Goal: Task Accomplishment & Management: Manage account settings

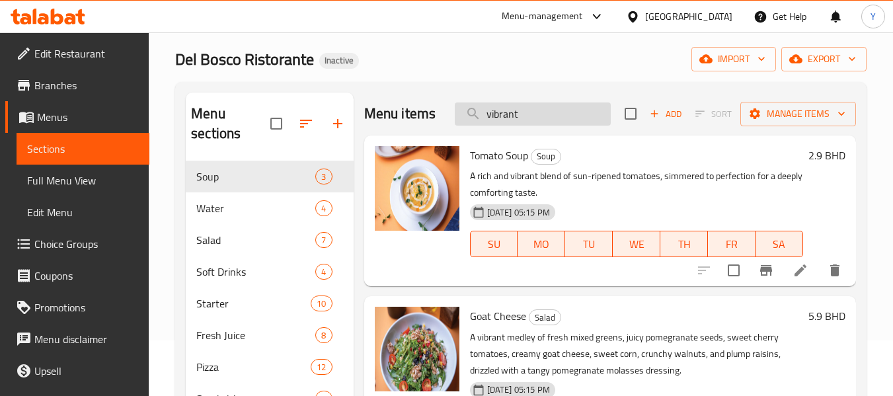
click at [489, 126] on input "vibrant" at bounding box center [533, 113] width 156 height 23
paste input "مخفوق"
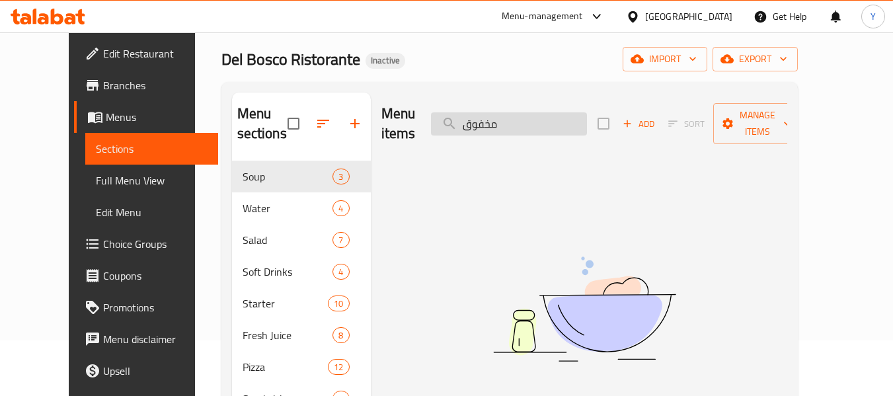
click at [516, 115] on input "مخفوق" at bounding box center [509, 123] width 156 height 23
click at [504, 112] on input "مخفوق" at bounding box center [509, 123] width 156 height 23
paste input "Elevate your fries experience with"
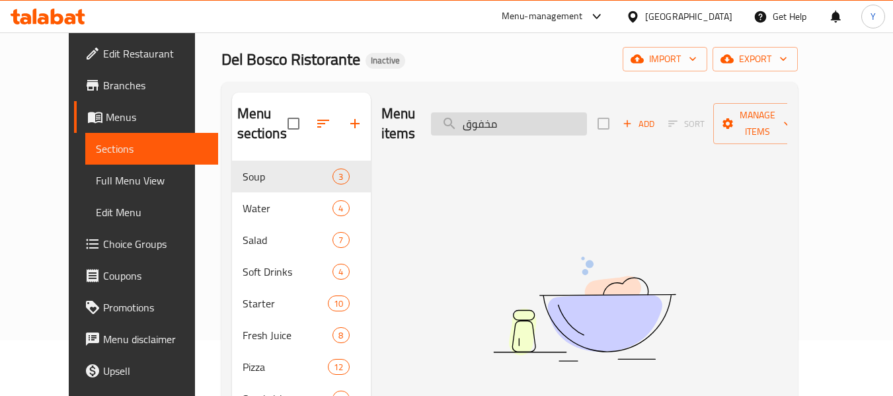
click at [504, 112] on input "مخفوق" at bounding box center [509, 123] width 156 height 23
type input "Elevate your fries experience with"
click at [497, 380] on div "No Items found" at bounding box center [584, 321] width 331 height 200
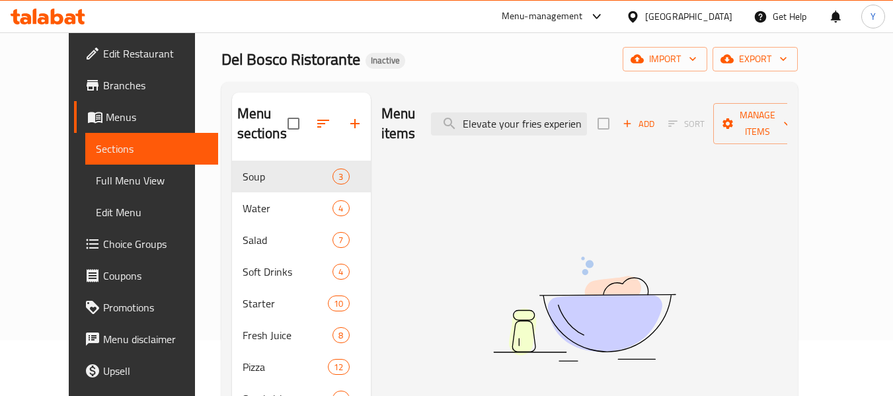
click at [429, 273] on div "Menu items Elevate your fries experience with Add Sort Manage items No Items fo…" at bounding box center [579, 399] width 417 height 613
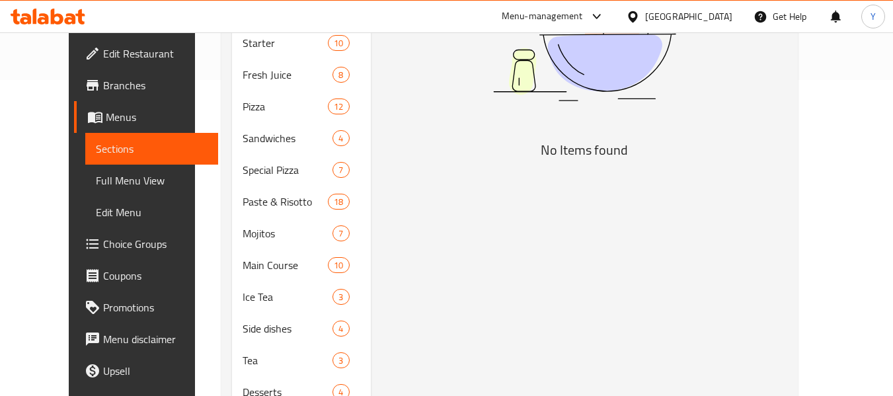
scroll to position [320, 0]
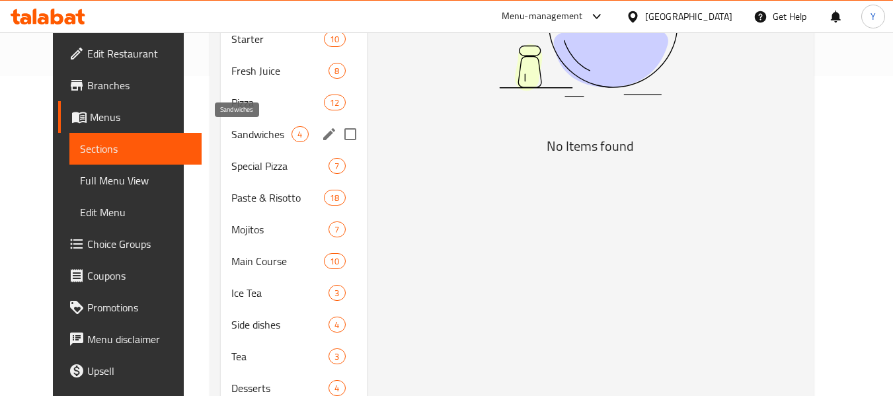
click at [253, 133] on span "Sandwiches" at bounding box center [261, 134] width 60 height 16
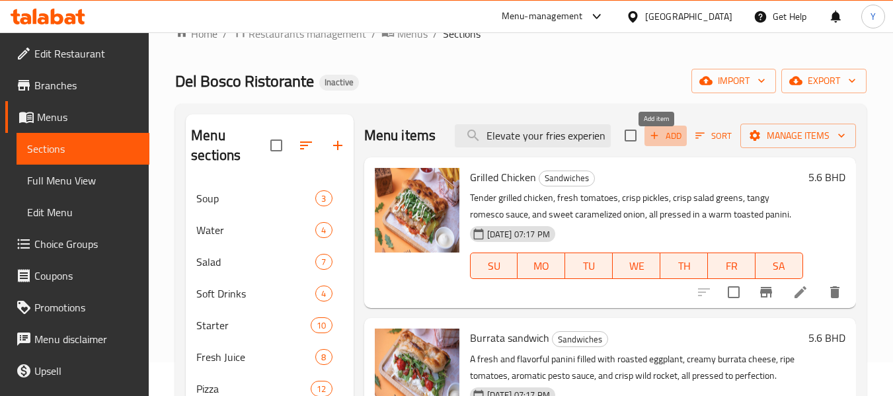
click at [651, 141] on icon "button" at bounding box center [655, 136] width 12 height 12
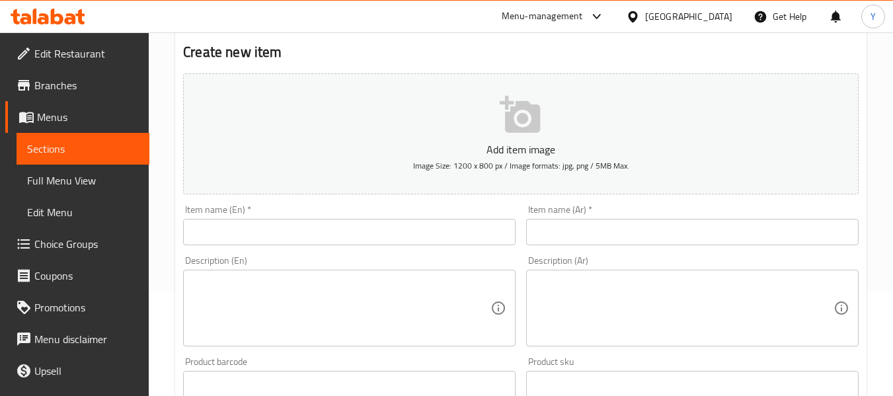
scroll to position [127, 0]
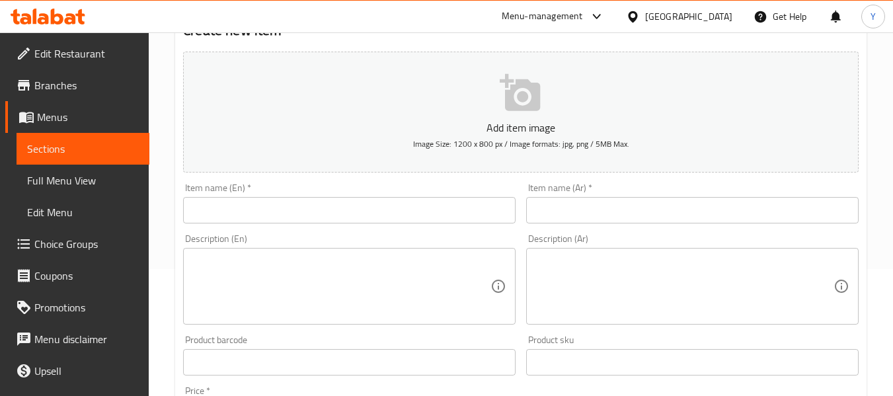
click at [474, 216] on input "text" at bounding box center [349, 210] width 333 height 26
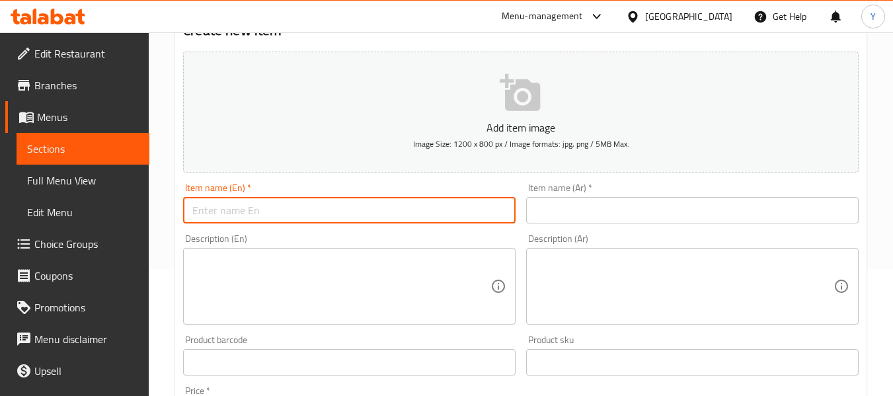
paste input "Elevate your fries experience with"
type input "Elevate your fries experience with"
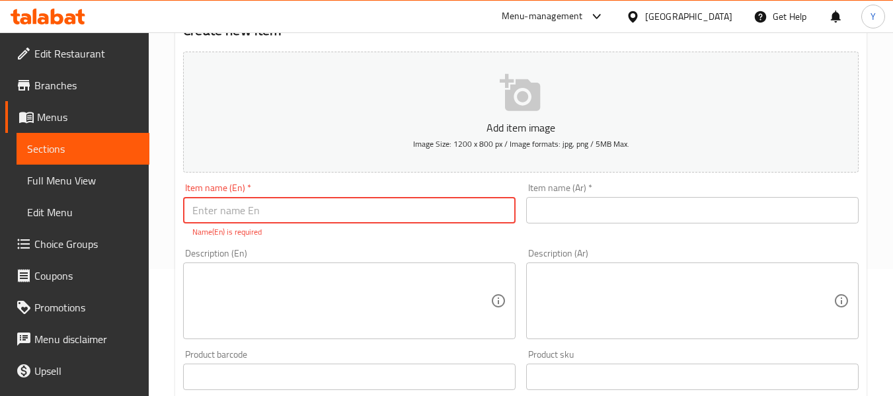
click at [252, 212] on input "text" at bounding box center [349, 210] width 333 height 26
paste input "Short Ribs"
type input "Short Ribs"
click at [586, 203] on input "text" at bounding box center [692, 210] width 333 height 26
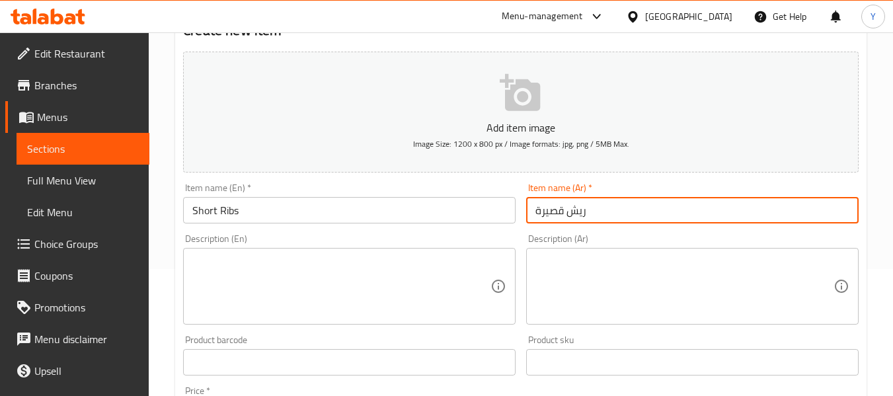
type input "ريش قصيرة"
click at [397, 280] on textarea at bounding box center [341, 286] width 298 height 63
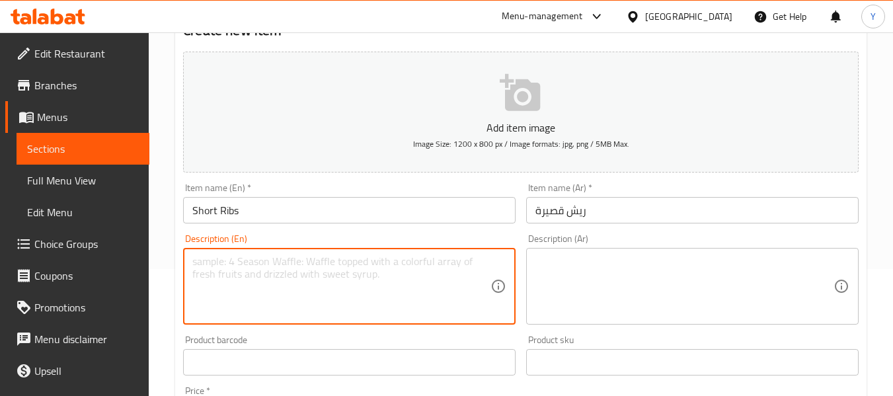
paste textarea "The ultimate comfort food. Slow-cooked short ribs, caramelized onions, and melt…"
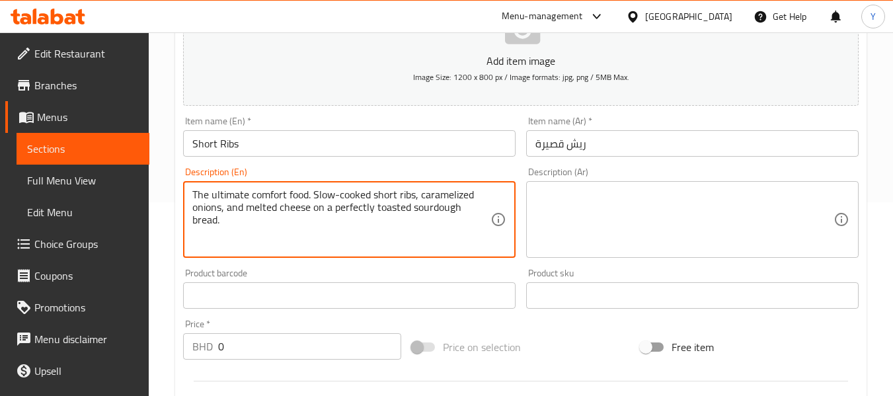
scroll to position [195, 0]
drag, startPoint x: 312, startPoint y: 192, endPoint x: 177, endPoint y: 170, distance: 136.6
click at [177, 170] on div "Create new item Add item image Image Size: 1200 x 800 px / Image formats: jpg, …" at bounding box center [521, 318] width 692 height 770
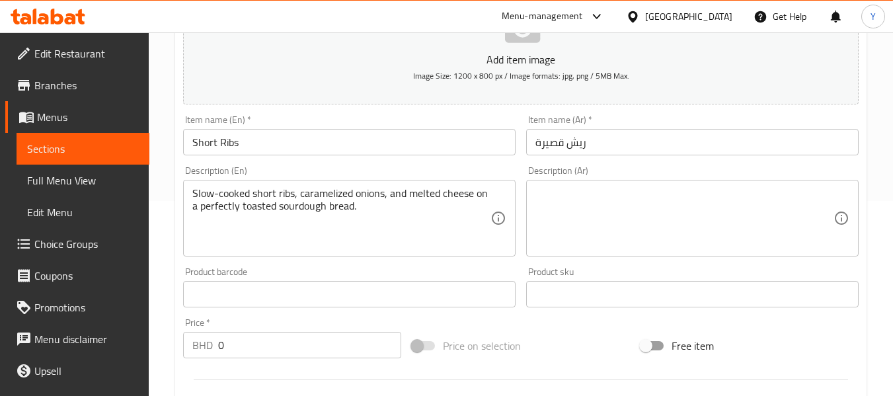
click at [177, 170] on div "Create new item Add item image Image Size: 1200 x 800 px / Image formats: jpg, …" at bounding box center [521, 318] width 692 height 770
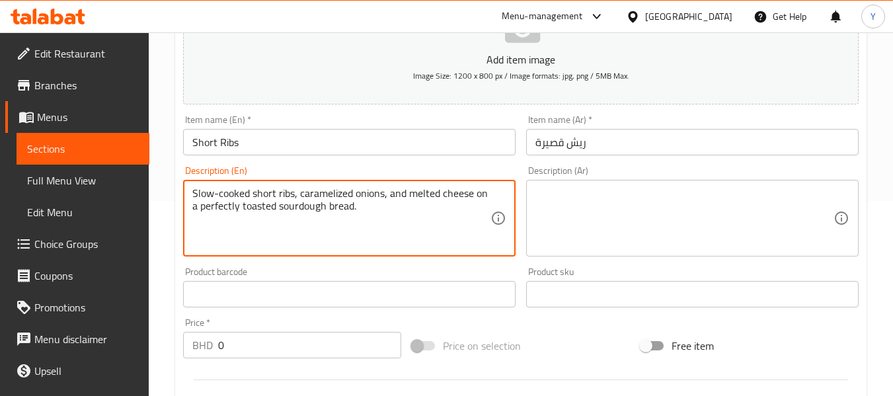
drag, startPoint x: 385, startPoint y: 203, endPoint x: 155, endPoint y: 184, distance: 230.9
click at [155, 184] on div "Home / Restaurants management / Menus / Sections / item / create Sandwiches sec…" at bounding box center [521, 288] width 744 height 902
type textarea "Slow-cooked short ribs, caramelized onions, and melted cheese on a perfectly to…"
click at [590, 206] on textarea at bounding box center [685, 218] width 298 height 63
paste textarea "ضلوع قصيرة مطهوة ببطء، وبصل مكرمل، وجبن ذائب على خبز العجين المخمر المحمص بشكل …"
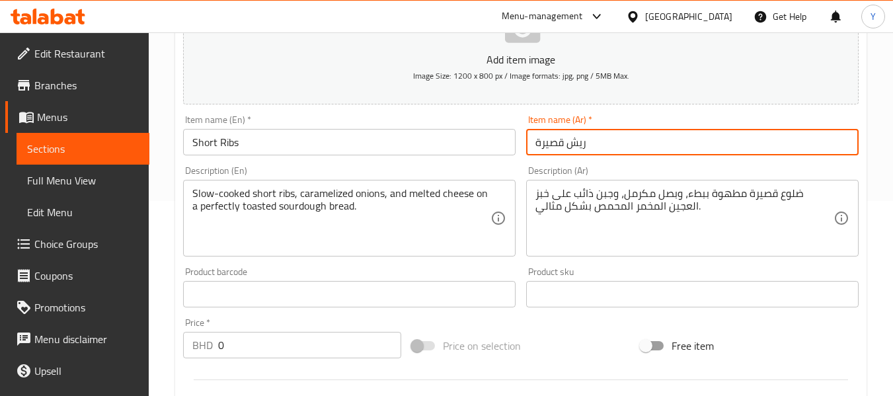
click at [575, 141] on input "ريش قصيرة" at bounding box center [692, 142] width 333 height 26
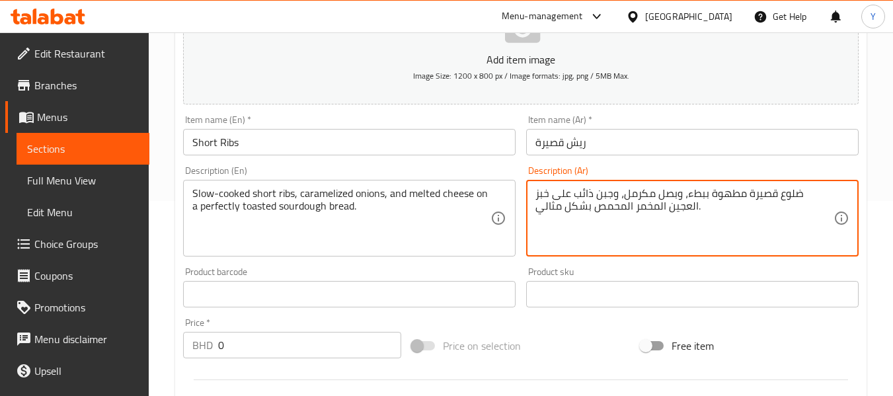
click at [816, 198] on textarea "ضلوع قصيرة مطهوة ببطء، وبصل مكرمل، وجبن ذائب على خبز العجين المخمر المحمص بشكل …" at bounding box center [685, 218] width 298 height 63
paste textarea "يش"
type textarea "ريش قصيرة مطهوة ببطء، وبصل مكرمل، وجبن ذائب على خبز العجين المخمر المحمص بشكل م…"
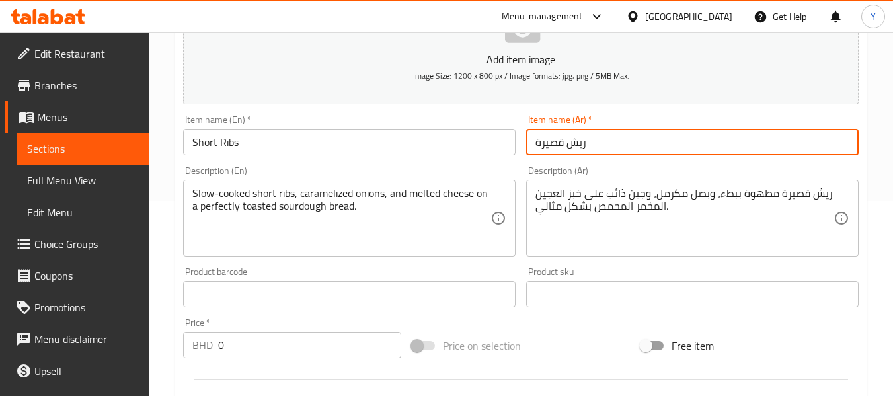
click at [622, 141] on input "ريش قصيرة" at bounding box center [692, 142] width 333 height 26
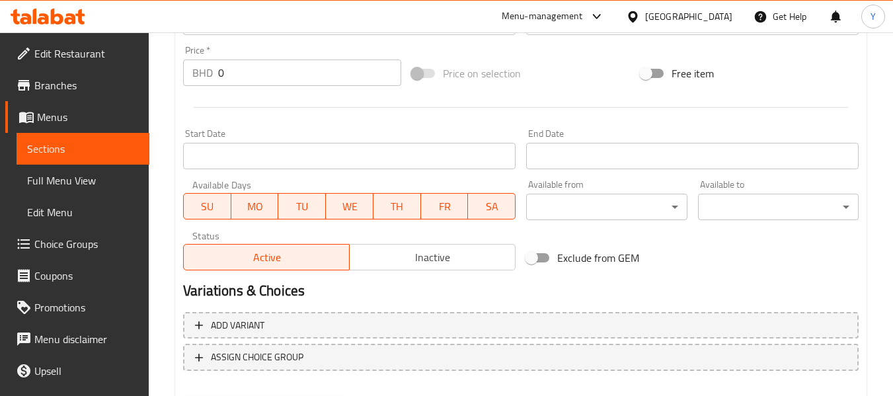
scroll to position [456, 0]
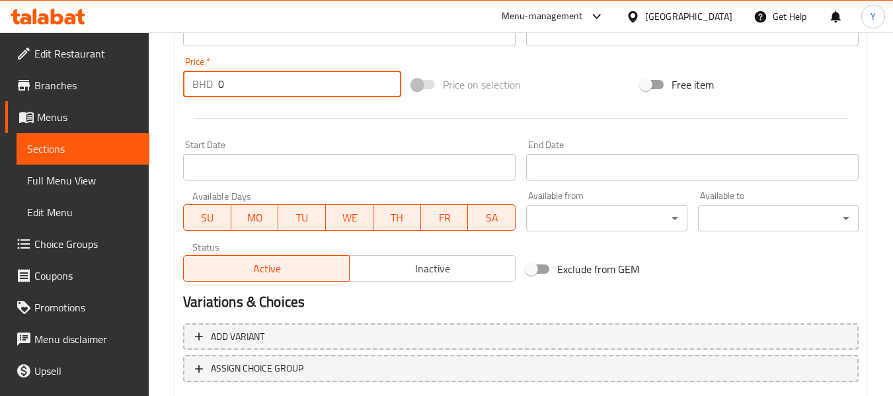
drag, startPoint x: 270, startPoint y: 80, endPoint x: 149, endPoint y: 79, distance: 121.7
click at [149, 79] on div "Edit Restaurant Branches Menus Sections Full Menu View Edit Menu Choice Groups …" at bounding box center [446, 27] width 893 height 902
paste input "7.9"
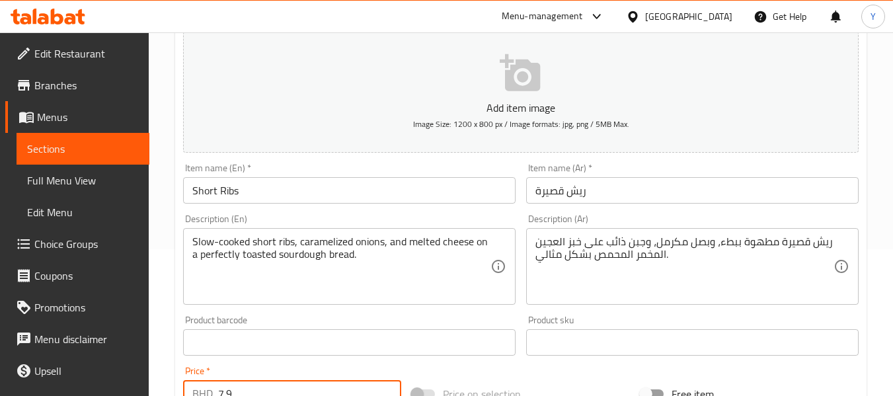
scroll to position [149, 0]
type input "7.9"
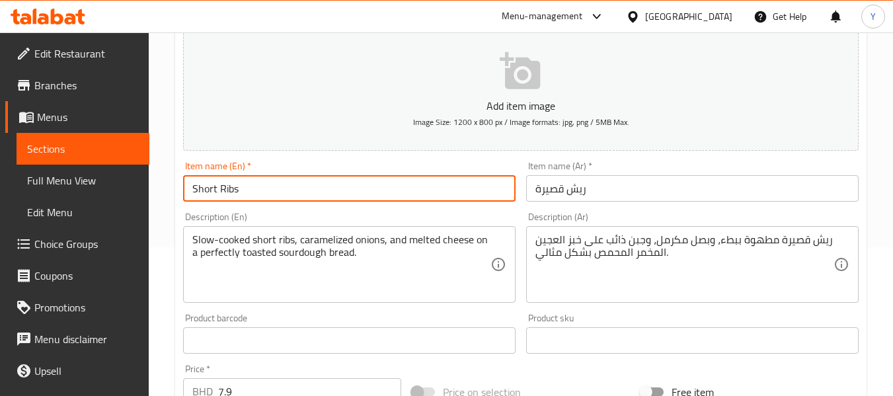
click at [514, 191] on input "Short Ribs" at bounding box center [349, 188] width 333 height 26
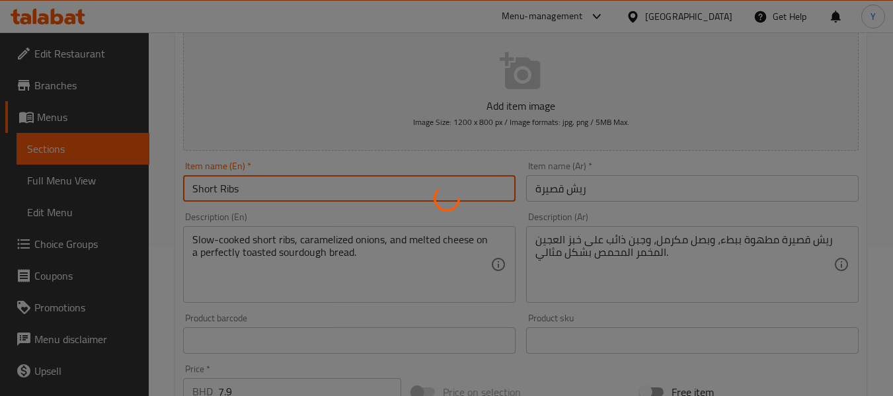
type input "0"
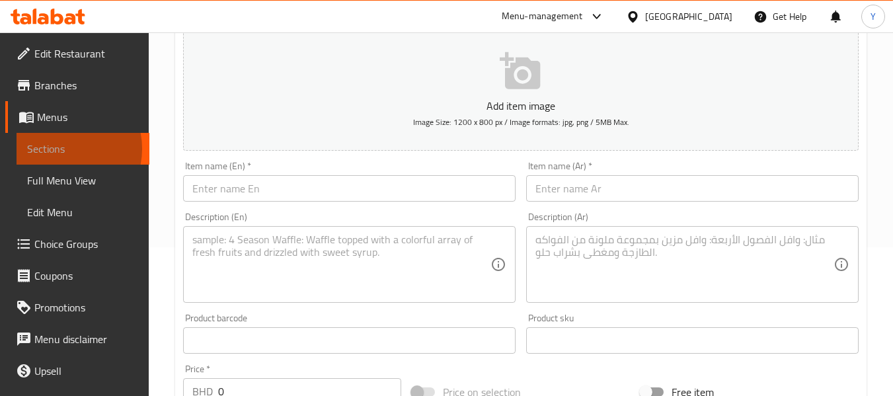
click at [60, 149] on span "Sections" at bounding box center [83, 149] width 112 height 16
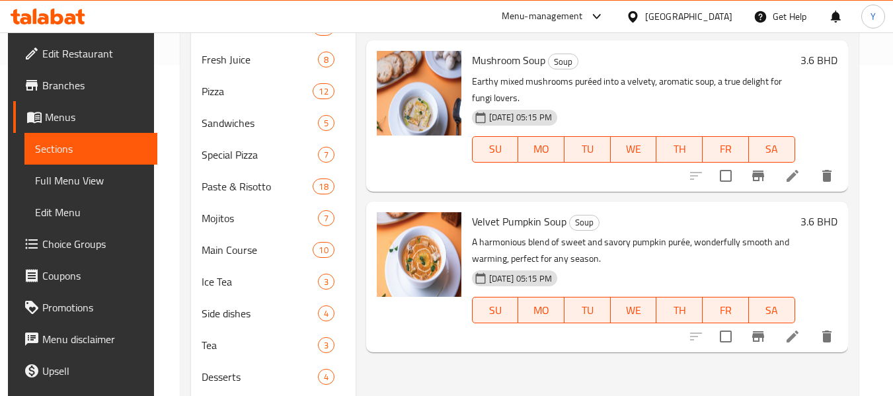
scroll to position [402, 0]
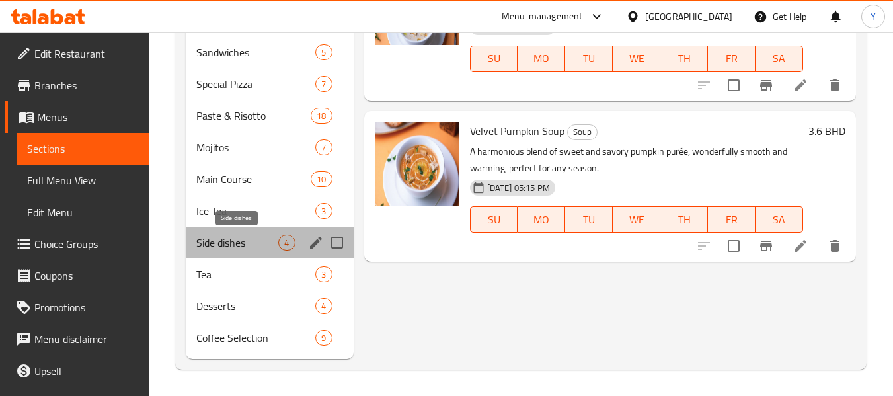
click at [209, 244] on span "Side dishes" at bounding box center [237, 243] width 82 height 16
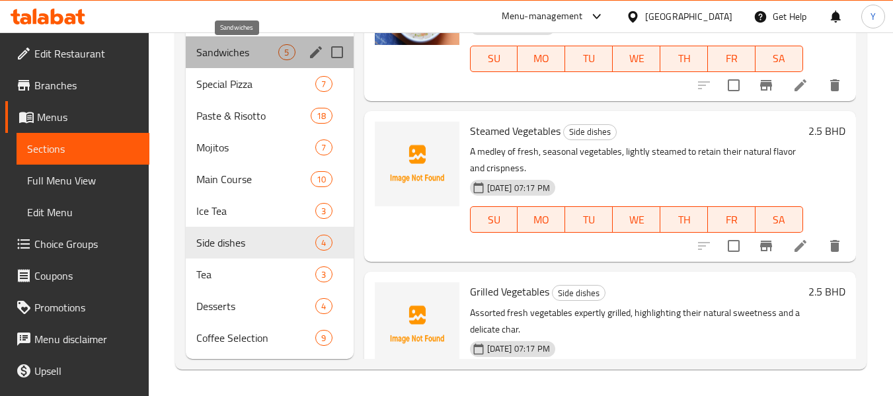
click at [221, 58] on span "Sandwiches" at bounding box center [237, 52] width 82 height 16
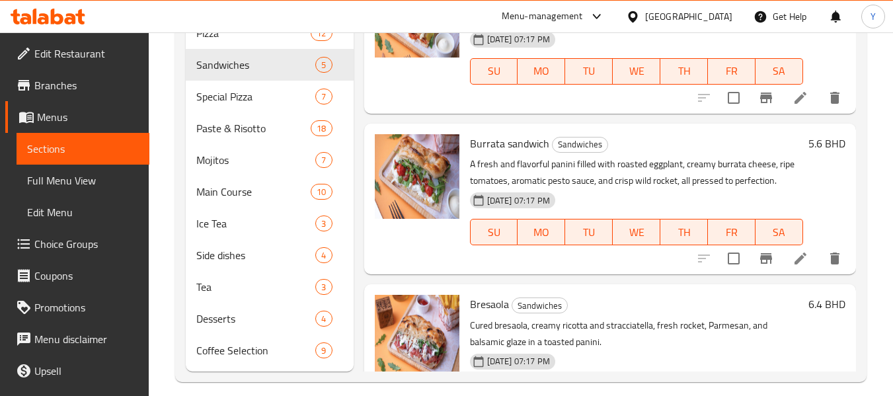
scroll to position [391, 0]
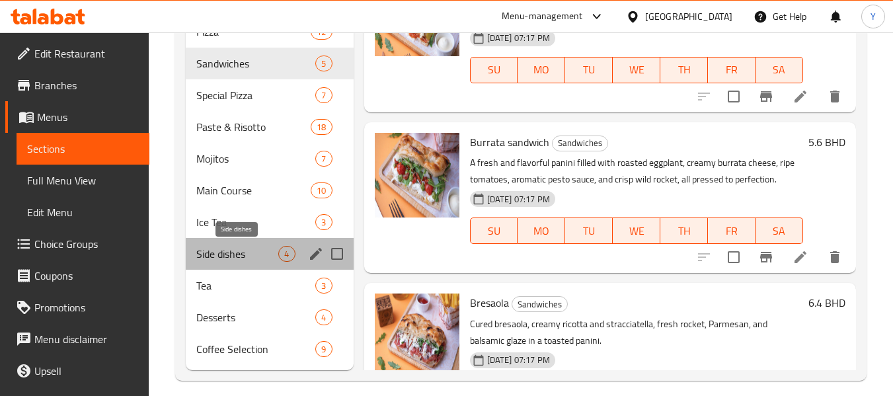
click at [234, 255] on span "Side dishes" at bounding box center [237, 254] width 82 height 16
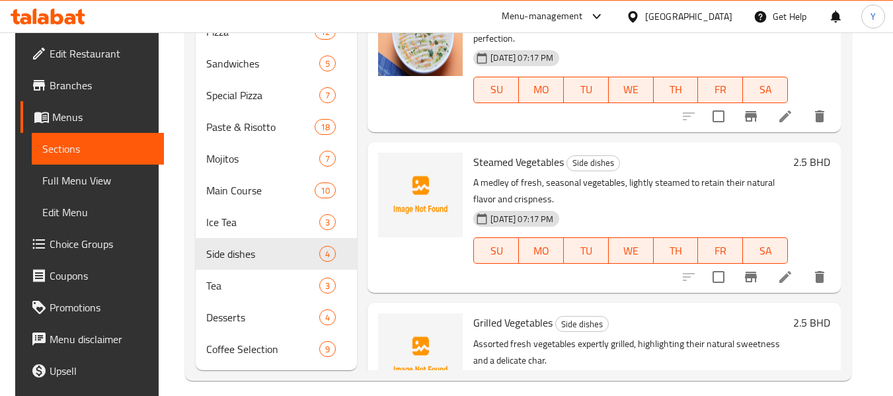
scroll to position [44, 0]
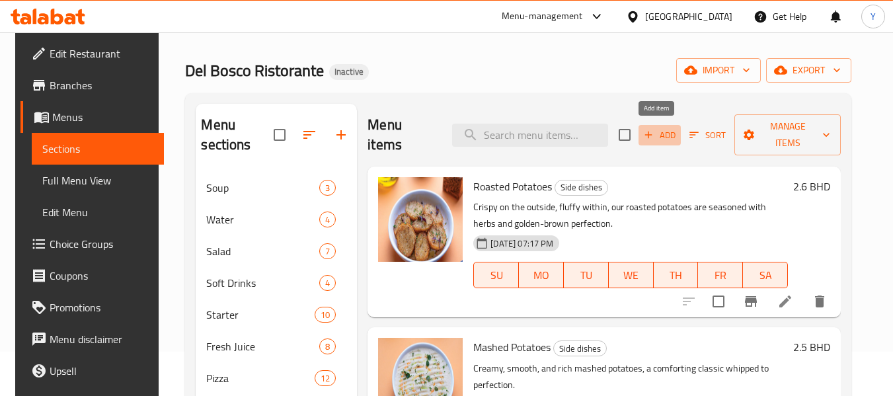
click at [658, 138] on span "Add" at bounding box center [660, 135] width 36 height 15
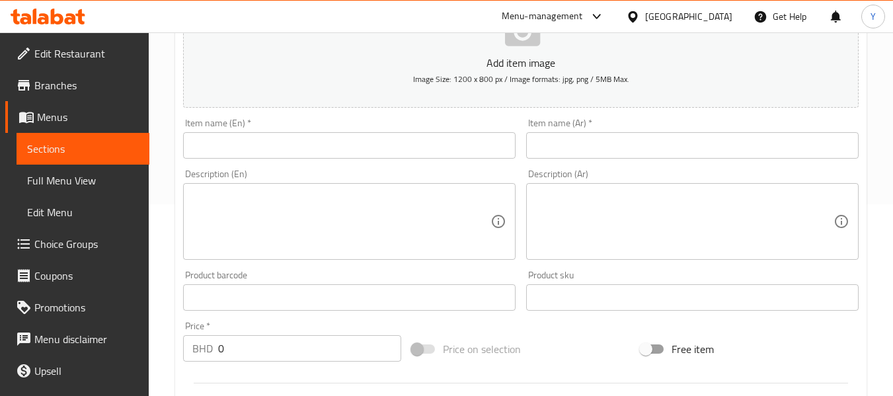
scroll to position [199, 0]
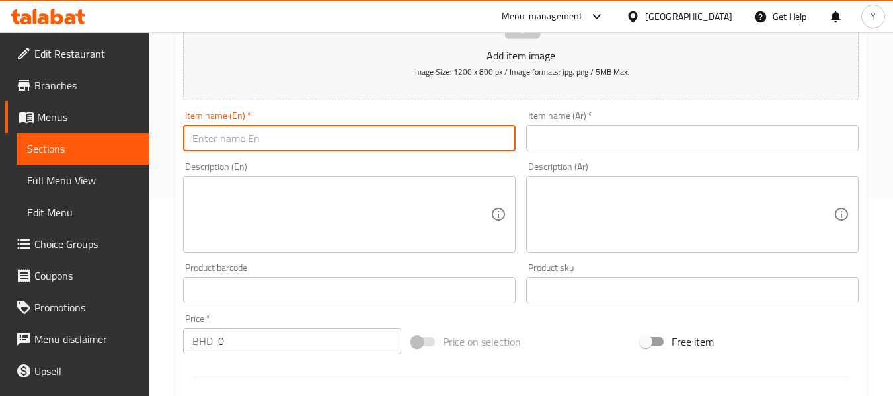
click at [449, 138] on input "text" at bounding box center [349, 138] width 333 height 26
paste input "Green Salad"
type input "Green Salad"
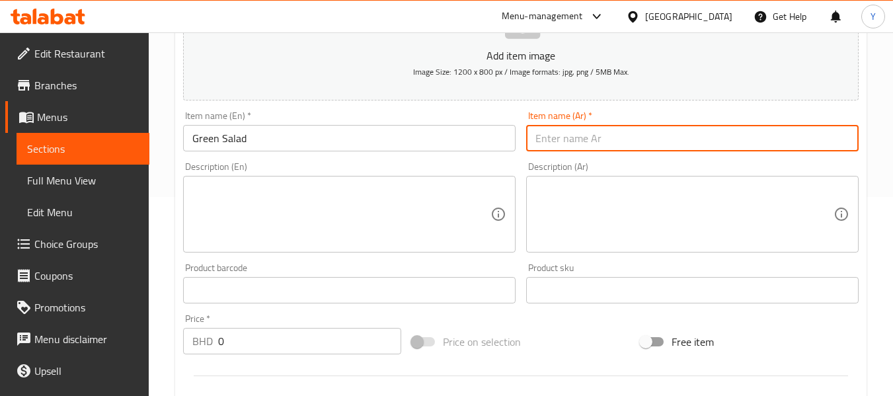
click at [602, 148] on input "text" at bounding box center [692, 138] width 333 height 26
type input "سلطة خضراء"
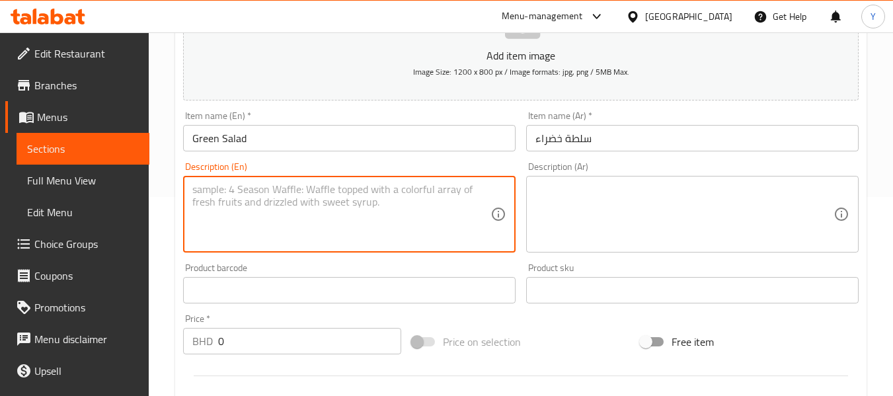
click at [390, 213] on textarea at bounding box center [341, 214] width 298 height 63
paste textarea "A refreshing mix of crisp garden greens, perfectly tossed with a light vinaigre…"
type textarea "A refreshing mix of crisp garden greens, perfectly tossed with a light vinaigre…"
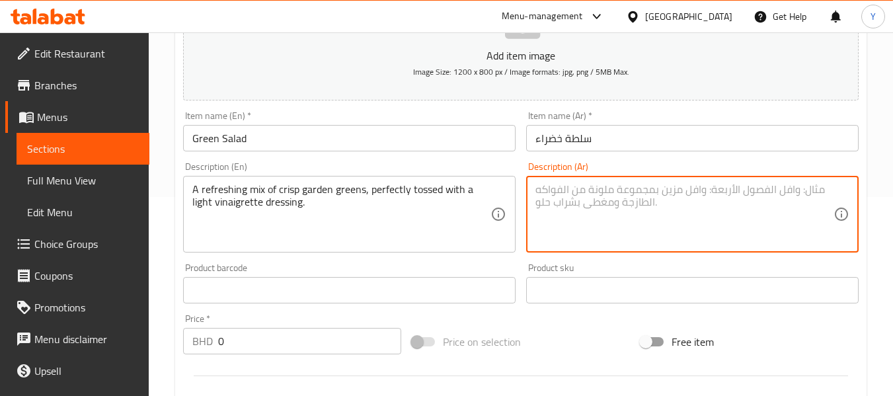
click at [582, 196] on textarea at bounding box center [685, 214] width 298 height 63
paste textarea "مزيج منعش من الخضروات الطازجة، ممزوج بشكل مثالي مع صلصة الخل الخفيفة."
type textarea "مزيج منعش من الخضروات الطازجة، ممزوج بشكل مثالي مع صلصة الخل الخفيفة."
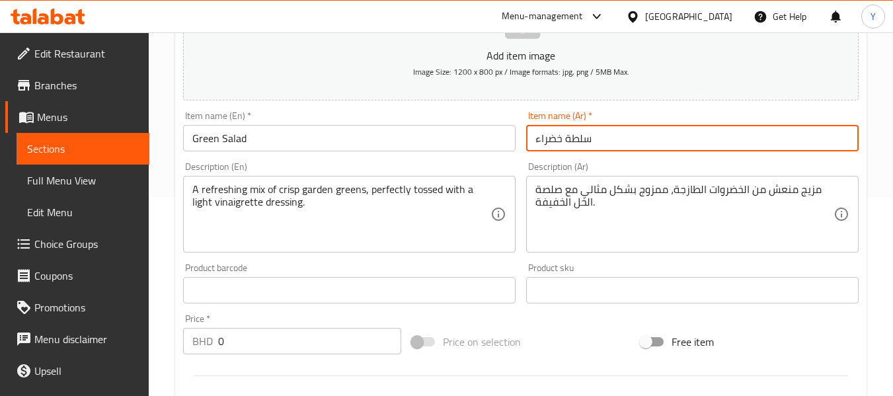
click at [659, 134] on input "سلطة خضراء" at bounding box center [692, 138] width 333 height 26
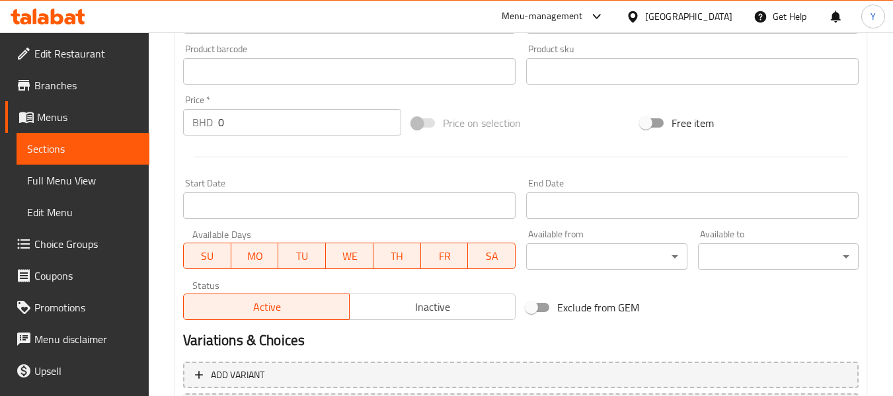
scroll to position [413, 0]
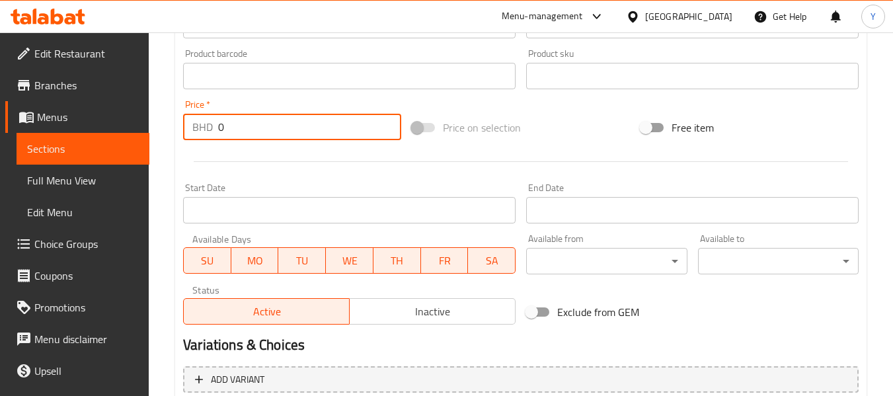
drag, startPoint x: 230, startPoint y: 128, endPoint x: 159, endPoint y: 130, distance: 71.4
click at [159, 130] on div "Home / Restaurants management / Menus / Sections / item / create Side dishes se…" at bounding box center [521, 70] width 744 height 902
paste input "2.2"
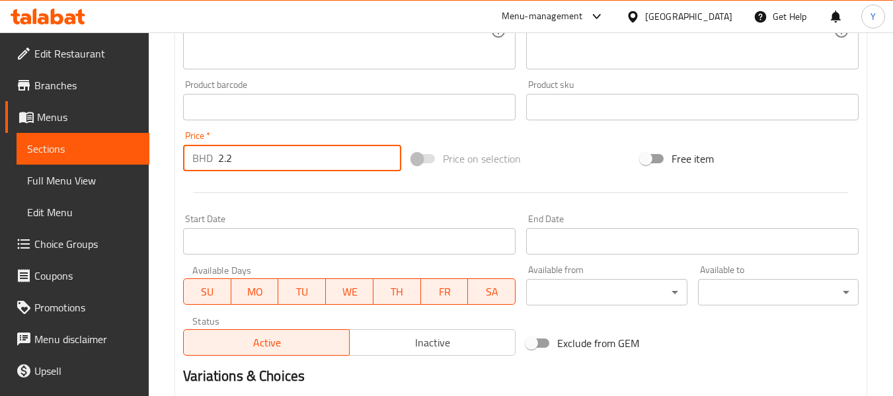
scroll to position [538, 0]
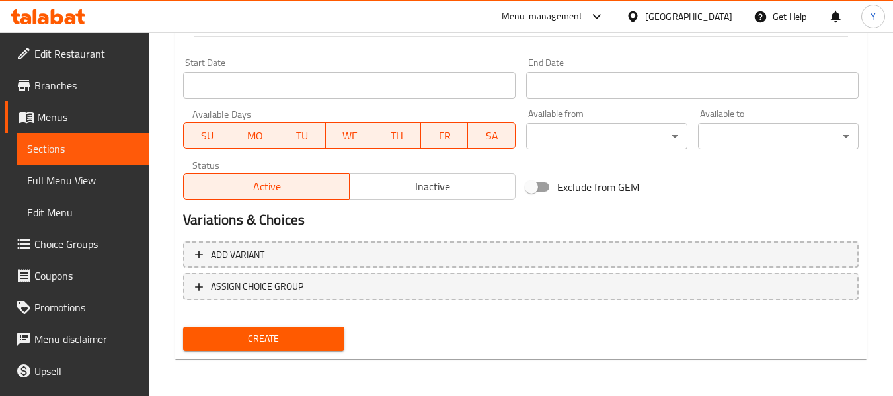
type input "2.2"
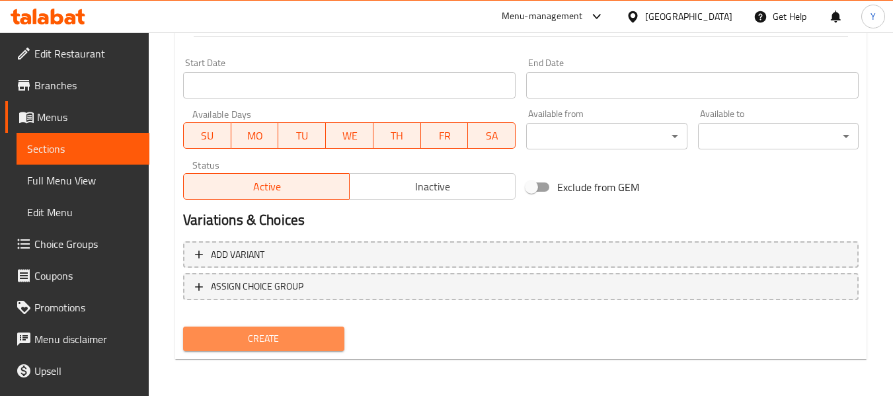
click at [275, 340] on span "Create" at bounding box center [264, 339] width 140 height 17
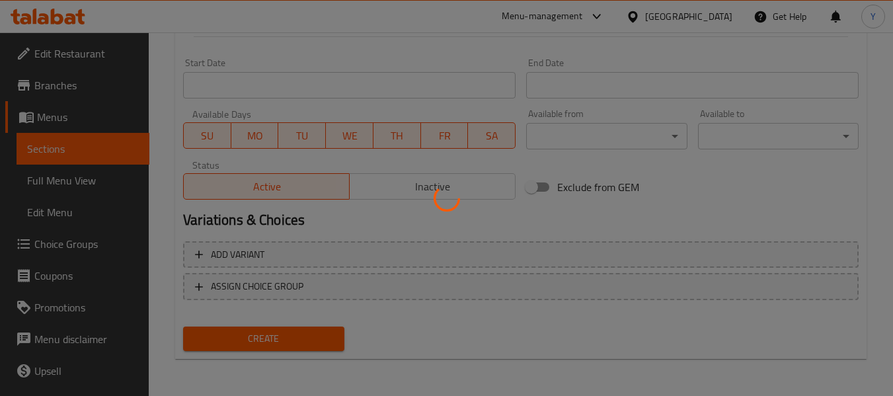
type input "0"
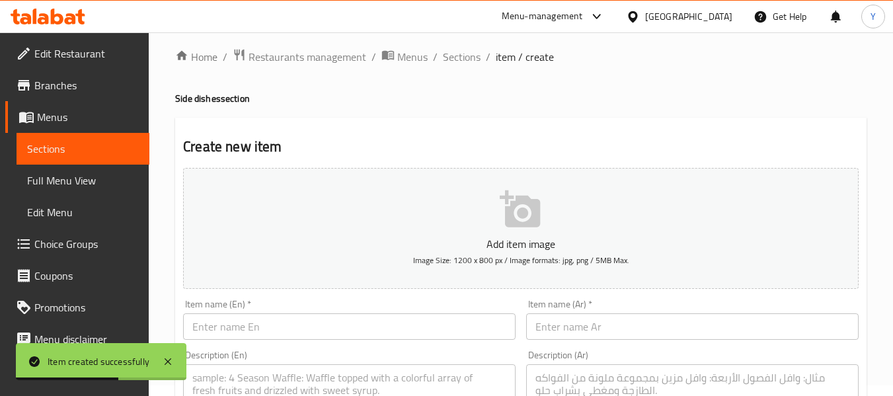
scroll to position [0, 0]
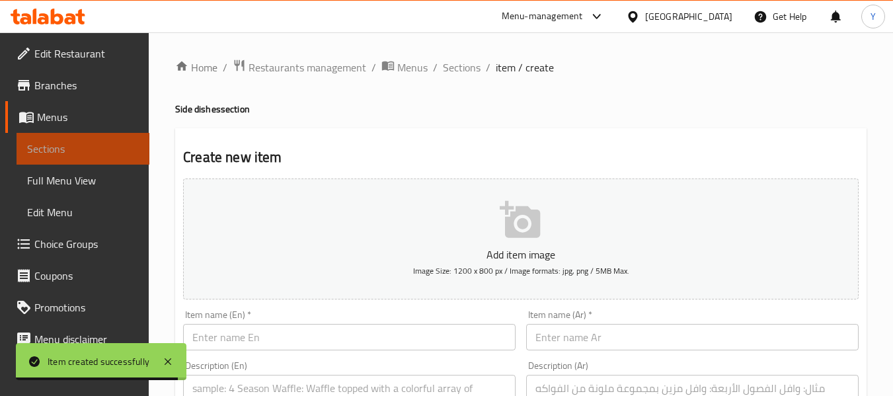
click at [95, 151] on span "Sections" at bounding box center [83, 149] width 112 height 16
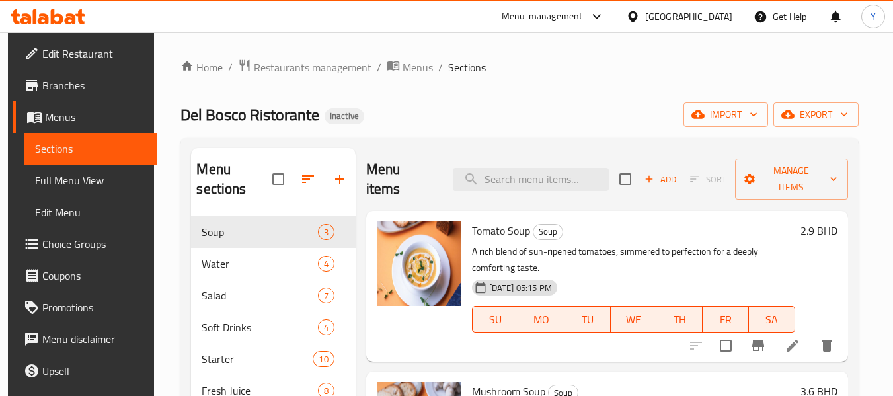
click at [649, 274] on div "02-10-2025 05:15 PM SU MO TU WE TH FR SA" at bounding box center [634, 309] width 334 height 71
click at [307, 128] on span "Del Bosco Ristorante" at bounding box center [249, 115] width 139 height 30
click at [491, 174] on input "search" at bounding box center [531, 179] width 156 height 23
paste input "A truly satisfying comfort dish."
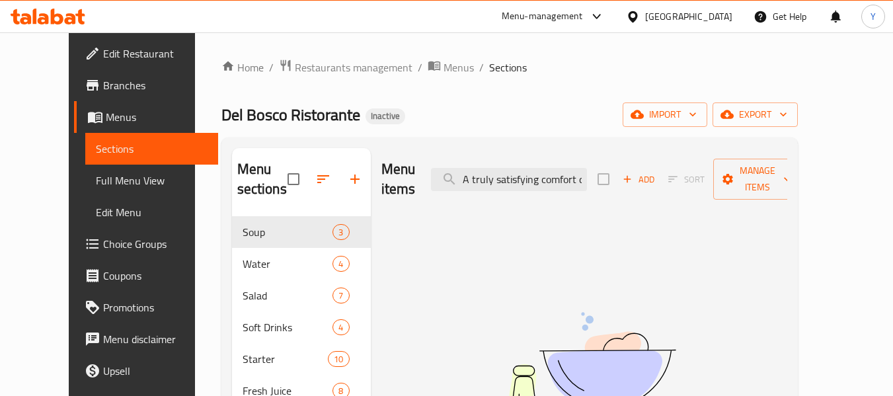
click at [463, 382] on img at bounding box center [584, 364] width 331 height 175
click at [530, 171] on input "A truly satisfying comfort dish" at bounding box center [509, 179] width 156 height 23
paste input "that melts in your mouth."
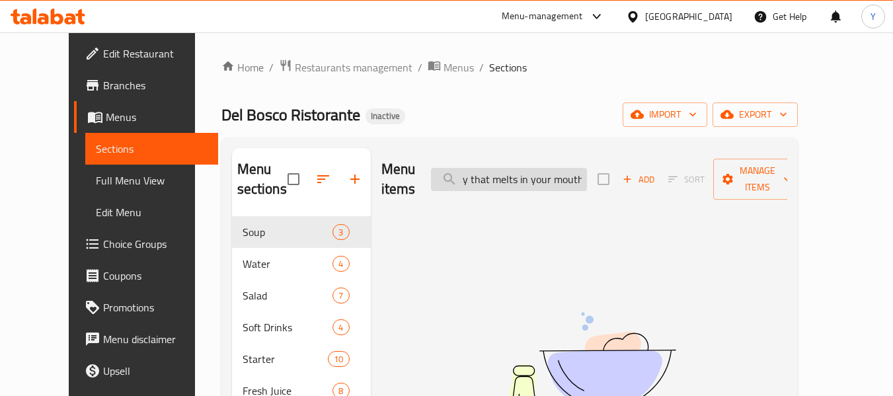
click at [530, 171] on input "A truly that melts in your mouth.comfort dish" at bounding box center [509, 179] width 156 height 23
paste input "that melts in your mouth."
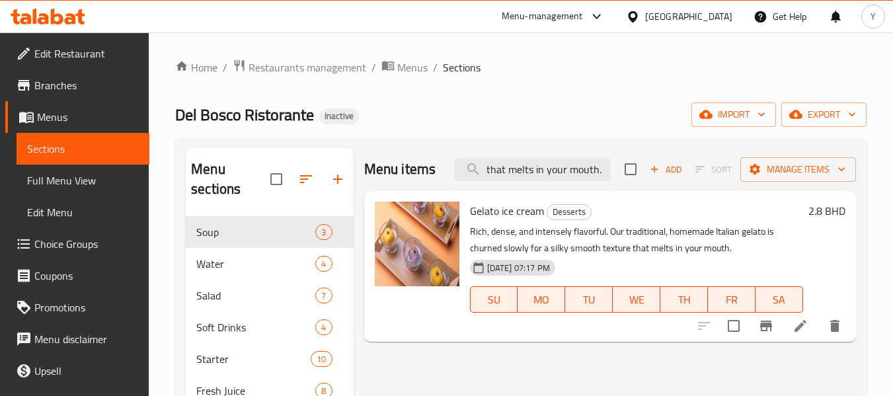
click at [529, 174] on input "that melts in your mouth." at bounding box center [533, 169] width 156 height 23
paste input "vibrant"
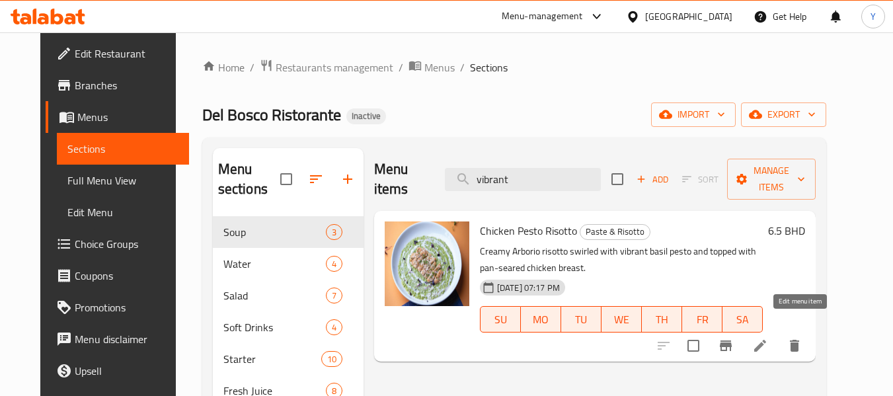
type input "vibrant"
click at [766, 340] on icon at bounding box center [760, 346] width 12 height 12
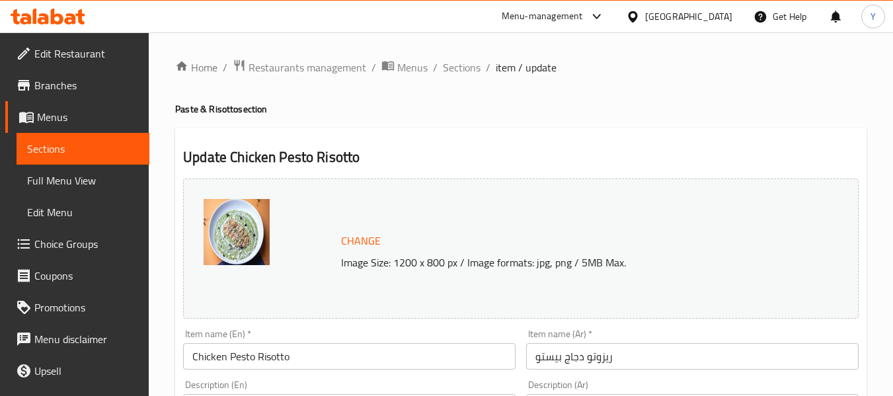
click at [300, 156] on h2 "Update Chicken Pesto Risotto" at bounding box center [521, 157] width 676 height 20
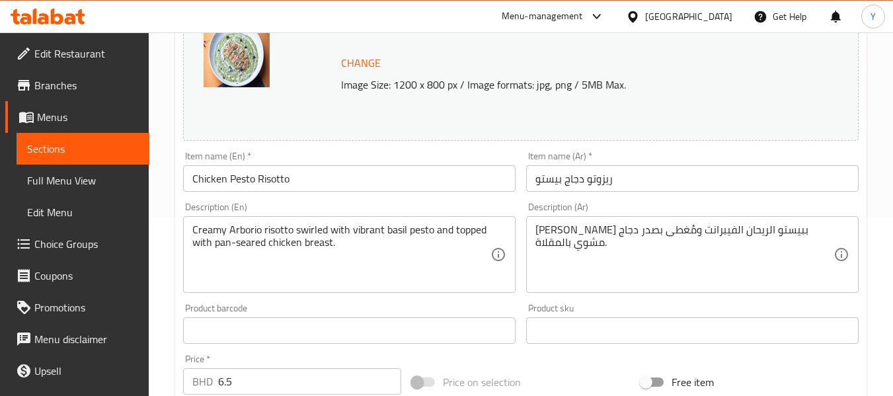
scroll to position [183, 0]
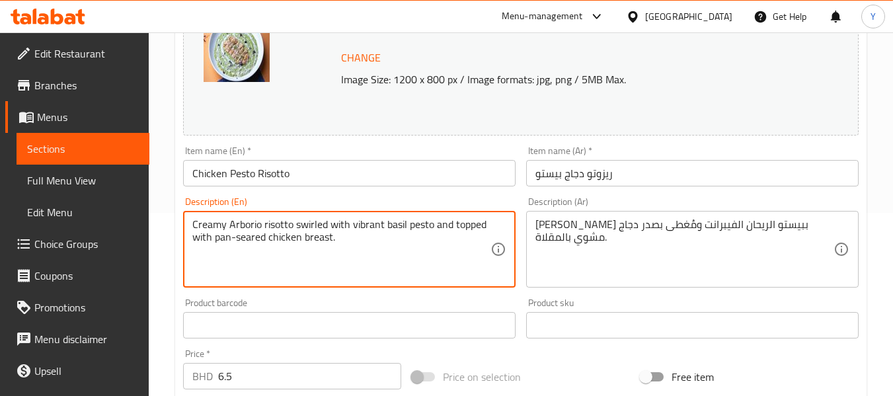
click at [362, 221] on textarea "Creamy Arborio risotto swirled with vibrant basil pesto and topped with pan-sea…" at bounding box center [341, 249] width 298 height 63
type textarea "Creamy Arborio risotto swirled with basil pesto and topped with pan-seared chic…"
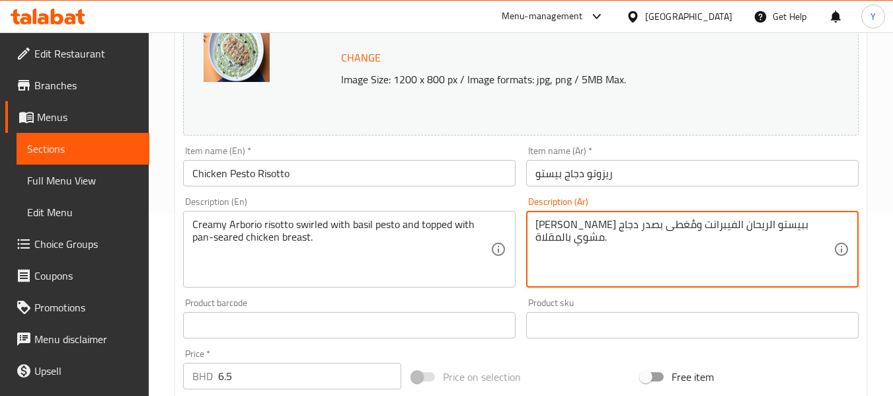
click at [626, 223] on textarea "ريزوتو أربوريو الكريمي سويرلد ببيستو الريحان الفيبرانت ومُغطى بصدر دجاج مشوي با…" at bounding box center [685, 249] width 298 height 63
click at [677, 226] on textarea "ريزوتو أربوريو الكريمي سويرلد ببيستو الريحان ومُغطى بصدر دجاج مشوي بالمقلاة." at bounding box center [685, 249] width 298 height 63
click at [676, 226] on textarea "ريزوتو أربوريو الكريمي سويرلد ببيستو الريحان ومُغطى بصدر دجاج مشوي بالمقلاة." at bounding box center [685, 249] width 298 height 63
click at [680, 226] on textarea "ريزوتو أربوريو الكريمي سويرلد ببيستو الريحان ومُغطى بصدر دجاج مشوي بالمقلاة." at bounding box center [685, 249] width 298 height 63
type textarea "ريزوتو أربوريو الكريمي سويرلد مع بيستو الريحان ومُغطى بصدر دجاج مشوي بالمقلاة."
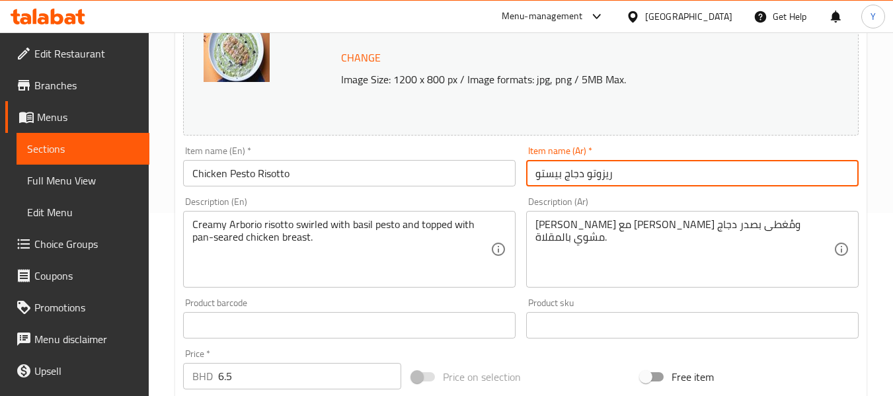
click at [625, 172] on input "ريزوتو دجاج بيستو" at bounding box center [692, 173] width 333 height 26
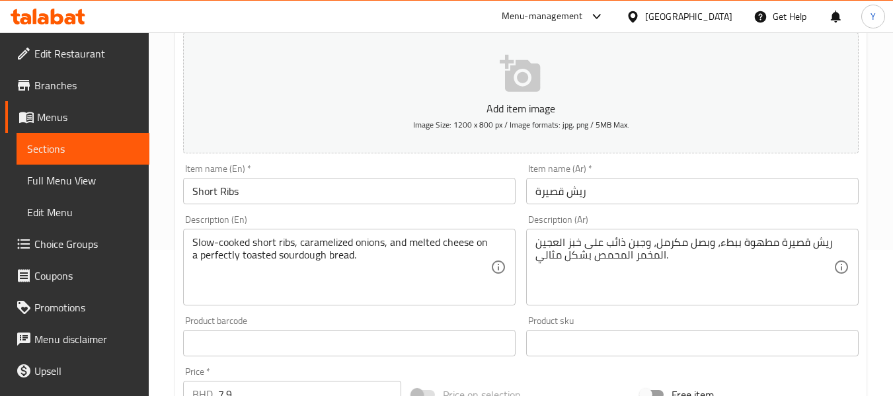
scroll to position [149, 0]
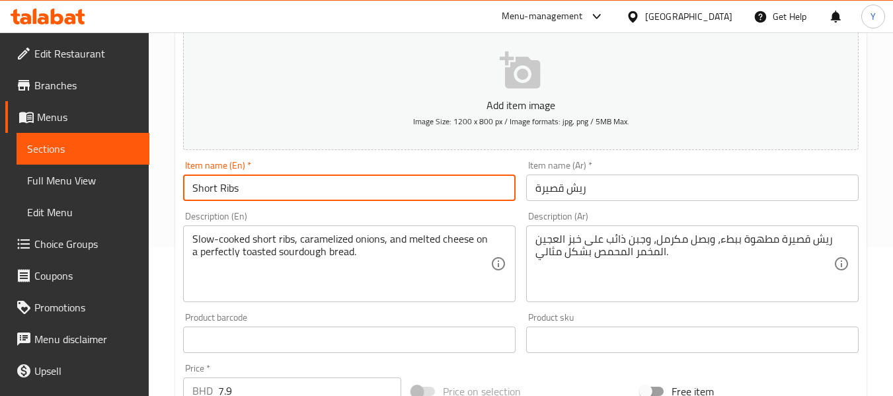
click at [454, 190] on input "Short Ribs" at bounding box center [349, 188] width 333 height 26
type input "Short Ribs Sandwich"
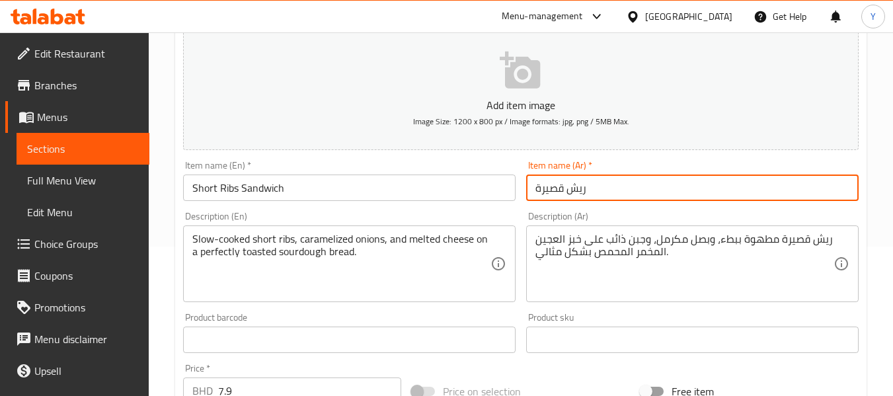
click at [535, 184] on input "ريش قصيرة" at bounding box center [692, 188] width 333 height 26
type input "سندويتش ريش قصيرة"
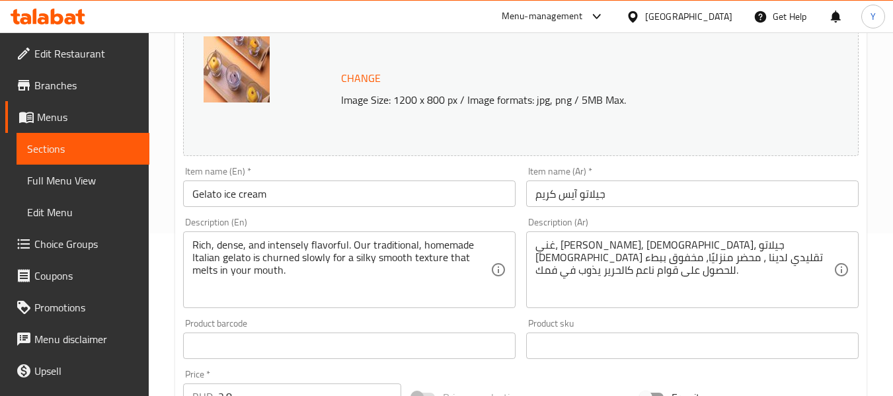
scroll to position [183, 0]
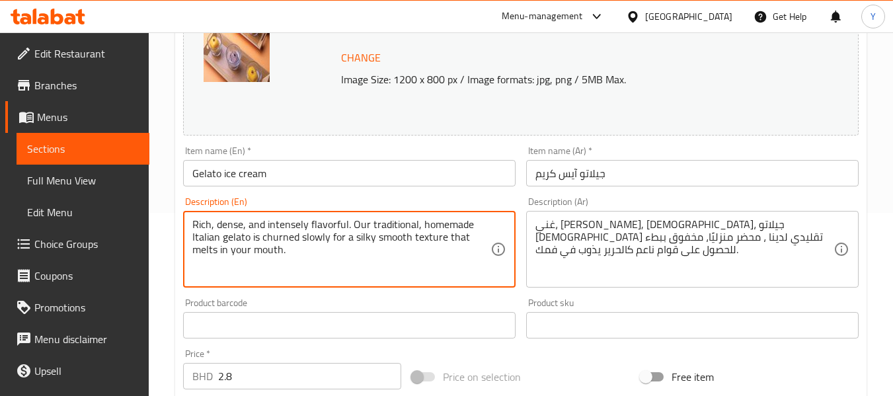
drag, startPoint x: 444, startPoint y: 237, endPoint x: 456, endPoint y: 257, distance: 23.1
type textarea "Rich, dense, and intensely flavorful. Our traditional, homemade Italian gelato …"
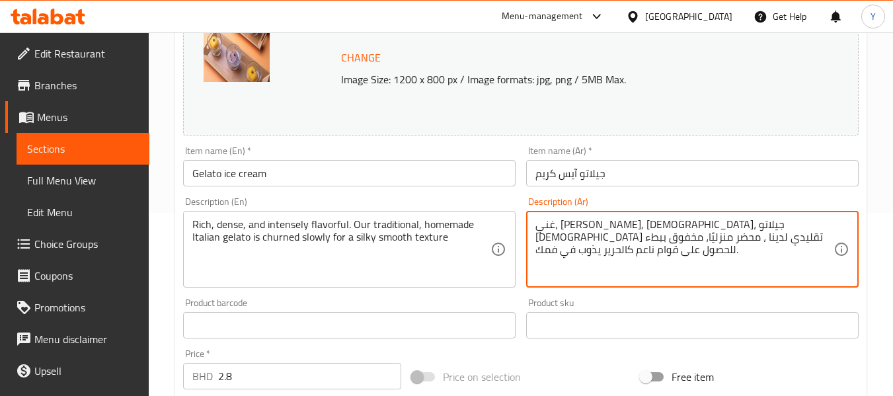
drag, startPoint x: 602, startPoint y: 238, endPoint x: 504, endPoint y: 236, distance: 98.5
type textarea "غني، كثيف, لذيذ للغاية، جيلاتو إيطالي تقليدي لدينا ، محضر منزليًا، مخفوق ببطء ل…"
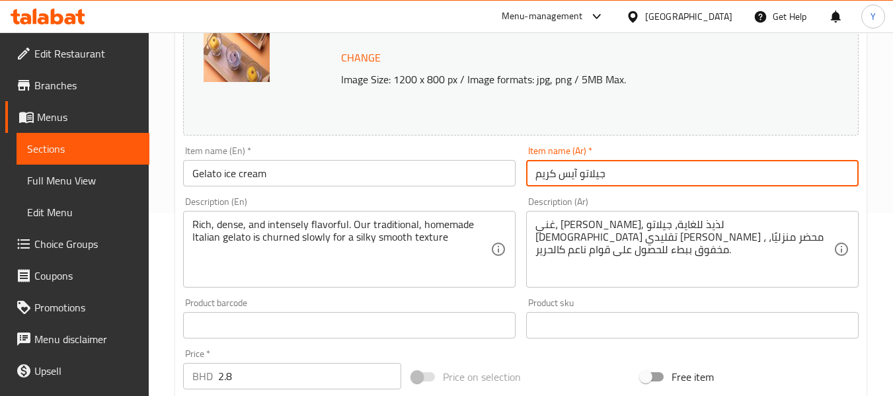
click at [670, 183] on input "جيلاتو آيس كريم" at bounding box center [692, 173] width 333 height 26
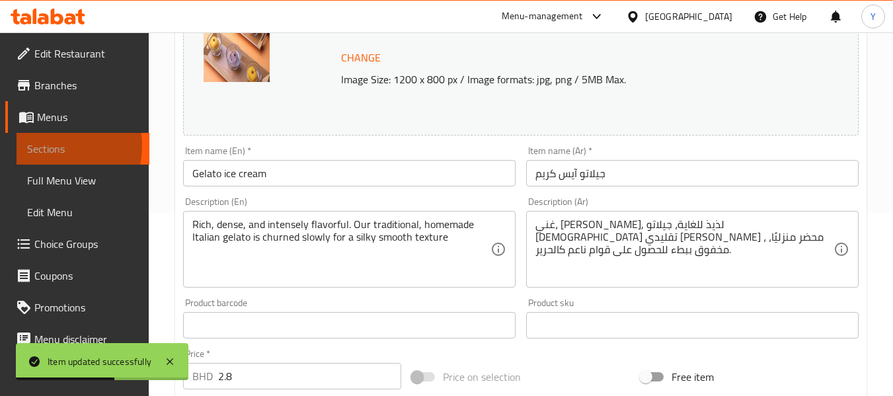
click at [42, 145] on span "Sections" at bounding box center [83, 149] width 112 height 16
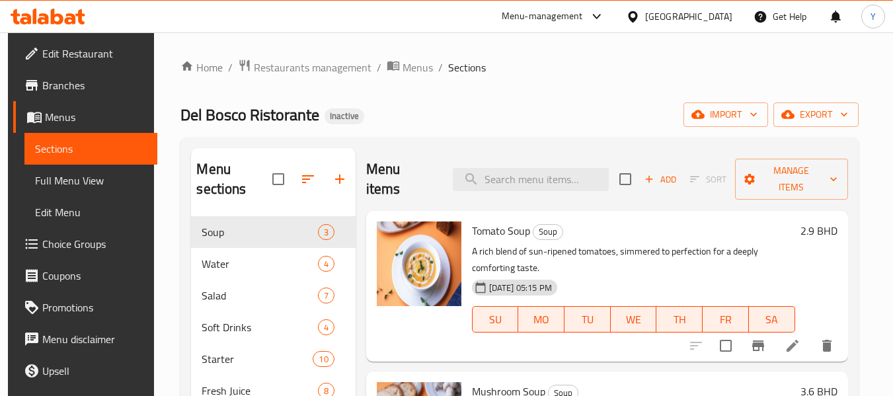
paste input "delicious"
click at [576, 169] on input "delicious" at bounding box center [531, 179] width 156 height 23
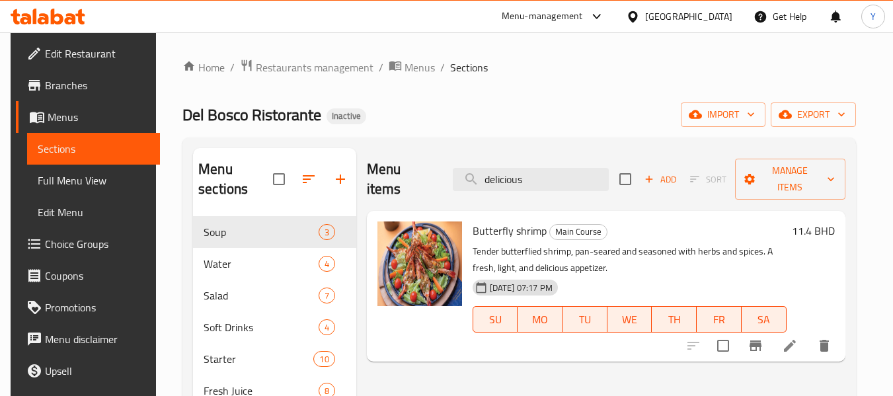
click at [549, 172] on input "delicious" at bounding box center [531, 179] width 156 height 23
paste input "comforting"
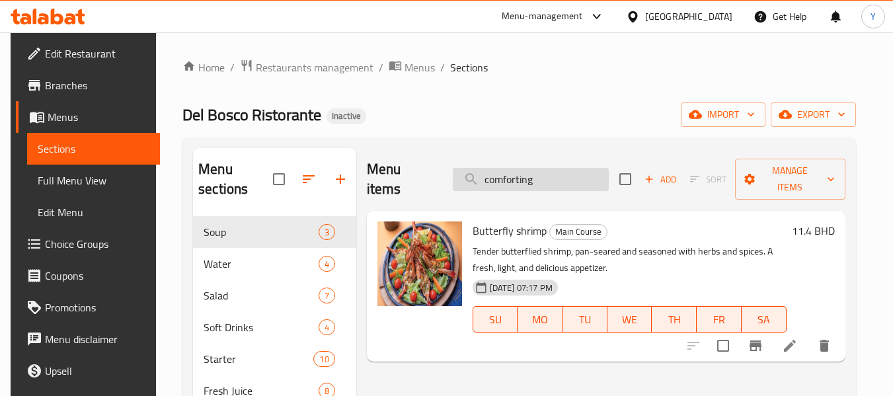
click at [549, 172] on input "comforting" at bounding box center [531, 179] width 156 height 23
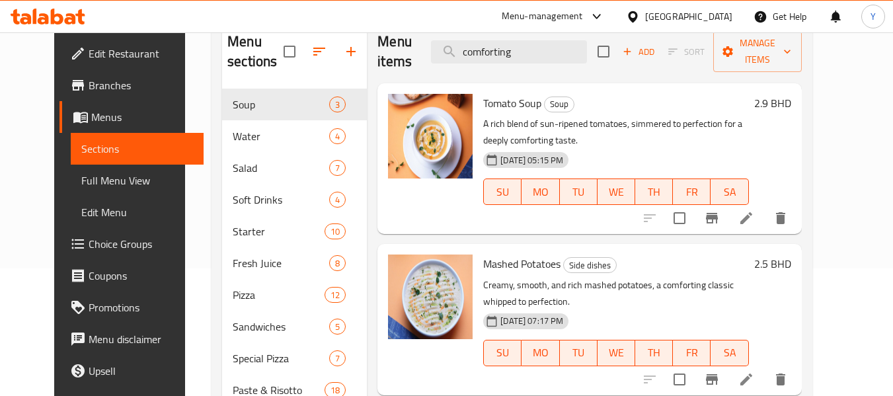
scroll to position [129, 0]
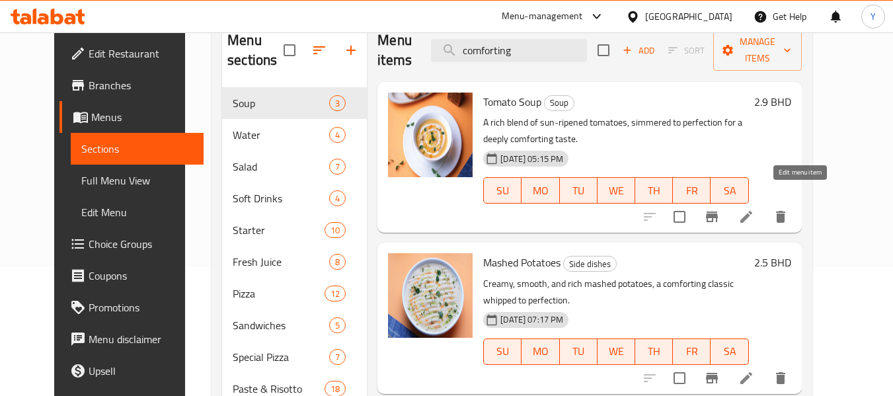
type input "comforting"
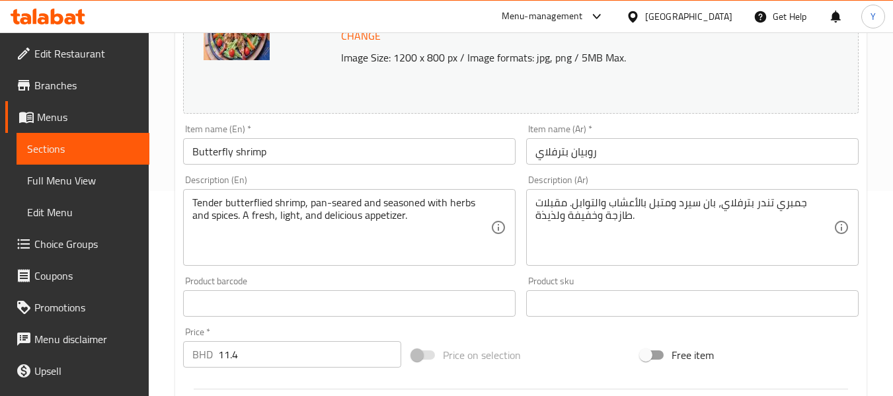
scroll to position [212, 0]
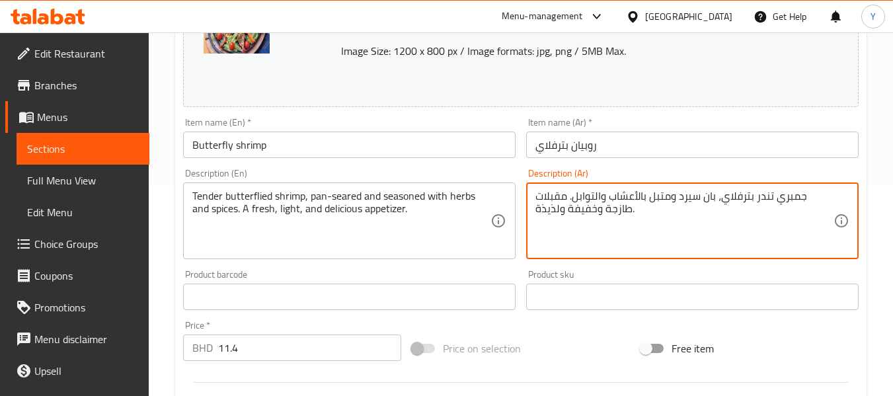
drag, startPoint x: 566, startPoint y: 211, endPoint x: 493, endPoint y: 203, distance: 73.2
type textarea "جمبري تندر بترفلاي، بان سيرد ومتبل بالأعشاب والتوابل. مقبلات طازجة وخفيفة."
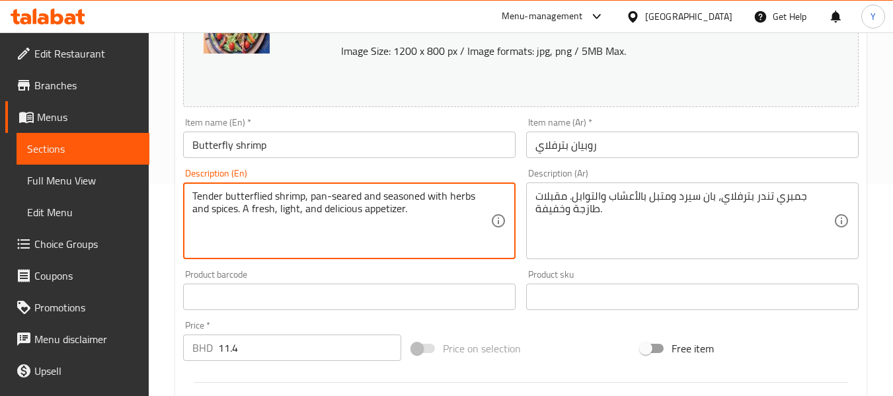
drag, startPoint x: 305, startPoint y: 211, endPoint x: 362, endPoint y: 210, distance: 57.5
click at [309, 215] on textarea "Tender butterflied shrimp, pan-seared and seasoned with herbs and spices. A fre…" at bounding box center [341, 221] width 298 height 63
click at [277, 211] on textarea "Tender butterflied shrimp, pan-seared and seasoned with herbs and spices. A fre…" at bounding box center [341, 221] width 298 height 63
paste textarea "and"
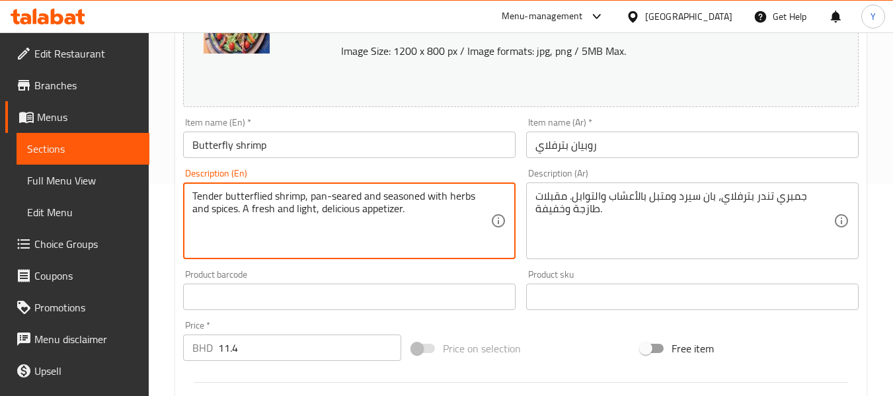
drag, startPoint x: 315, startPoint y: 207, endPoint x: 358, endPoint y: 212, distance: 43.3
click at [358, 212] on textarea "Tender butterflied shrimp, pan-seared and seasoned with herbs and spices. A fre…" at bounding box center [341, 221] width 298 height 63
type textarea "Tender butterflied shrimp, pan-seared and seasoned with herbs and spices. A fre…"
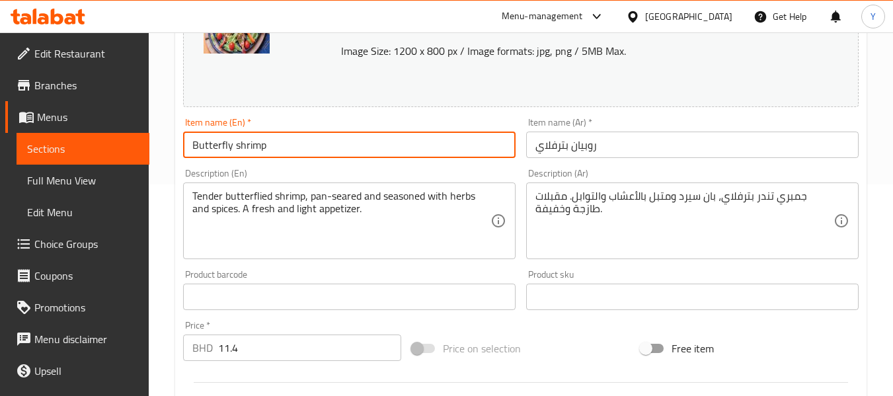
click at [437, 148] on input "Butterfly shrimp" at bounding box center [349, 145] width 333 height 26
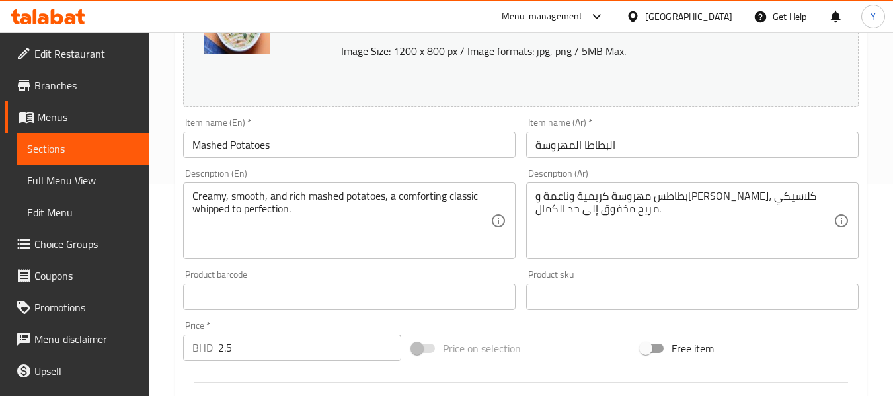
scroll to position [222, 0]
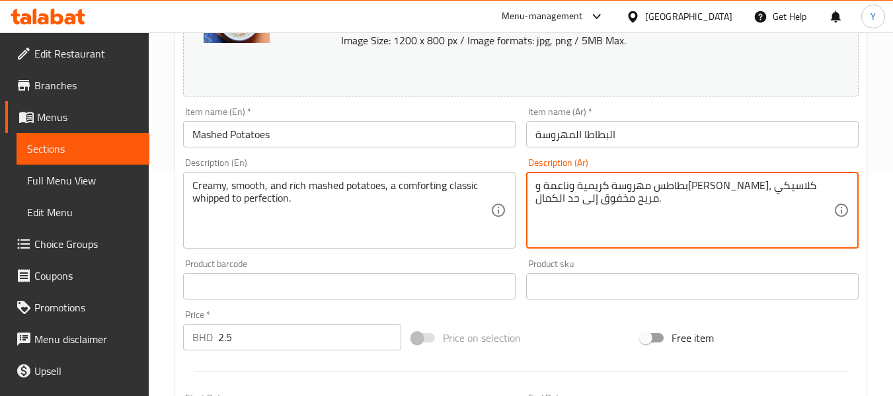
click at [601, 190] on textarea "بطاطس مهروسة كريمية وناعمة و[PERSON_NAME]، كلاسيكي مريح مخفوق إلى حد الكمال." at bounding box center [685, 210] width 298 height 63
type textarea "بطاطس مهروسة كريمية وناعمة وغنية، كلاسيكي مخفوق إلى حد الكمال."
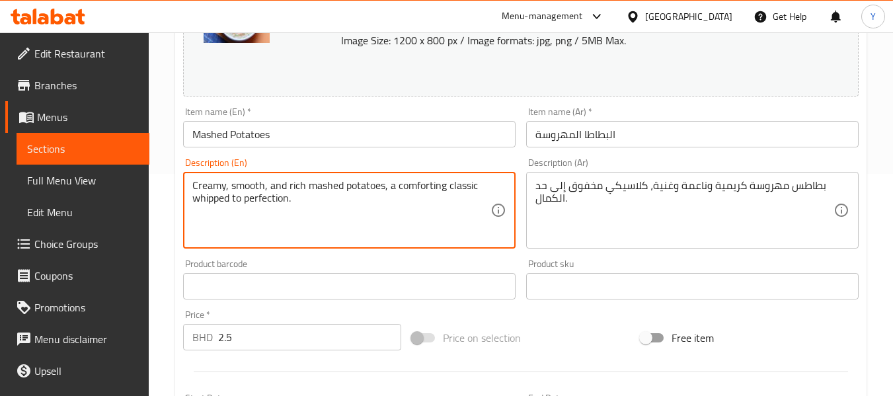
click at [428, 186] on textarea "Creamy, smooth, and rich mashed potatoes, a comforting classic whipped to perfe…" at bounding box center [341, 210] width 298 height 63
type textarea "Creamy, smooth, and rich mashed potatoes, a classic whipped to perfection."
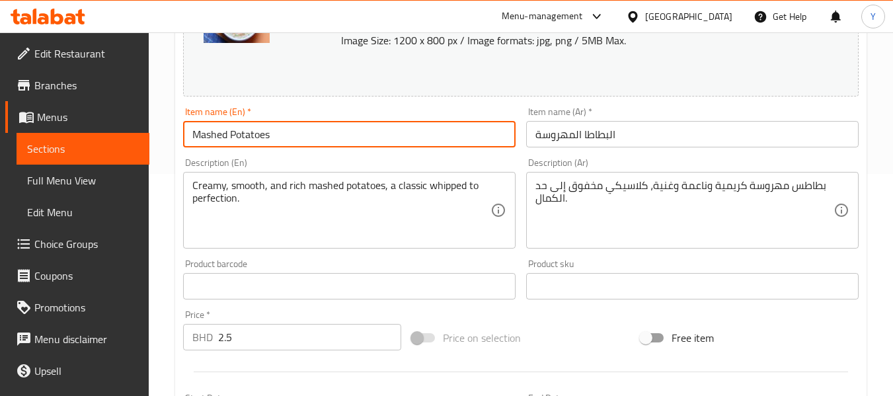
click at [422, 121] on input "Mashed Potatoes" at bounding box center [349, 134] width 333 height 26
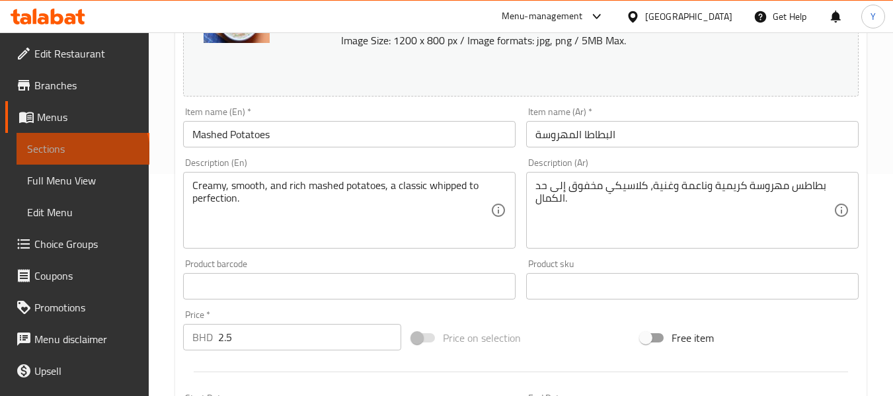
click at [81, 153] on span "Sections" at bounding box center [83, 149] width 112 height 16
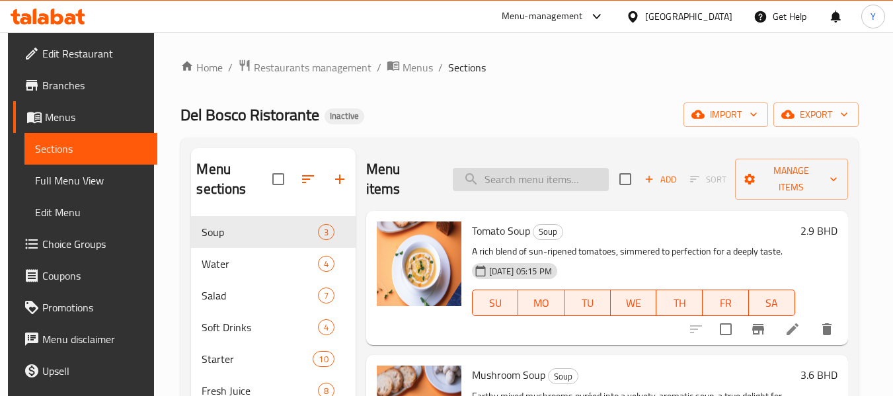
click at [514, 168] on input "search" at bounding box center [531, 179] width 156 height 23
paste input "ruly satisfying comfort d"
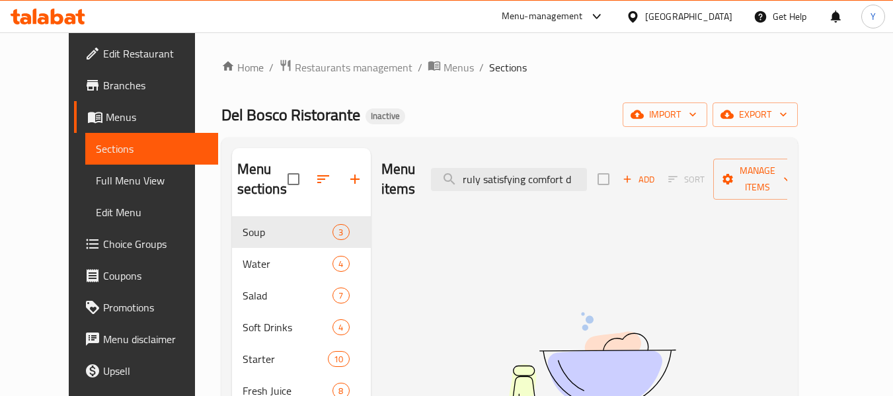
click at [549, 175] on input "ruly satisfying comfort d" at bounding box center [509, 179] width 156 height 23
paste input "shallots"
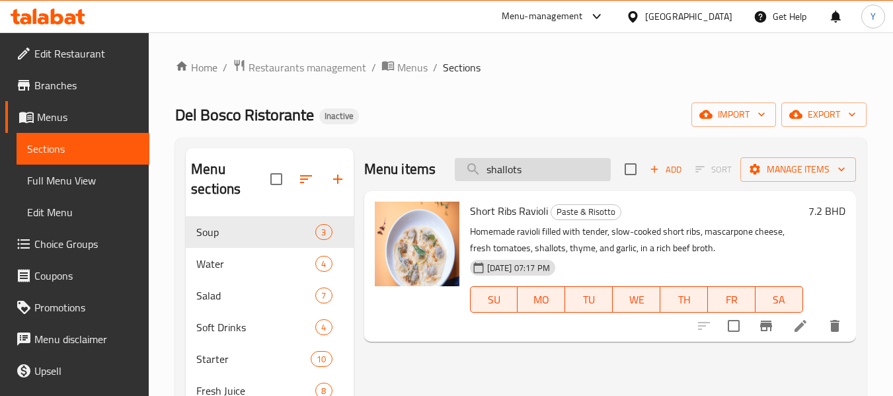
click at [499, 167] on input "shallots" at bounding box center [533, 169] width 156 height 23
paste input "Cheesy Garlic bread"
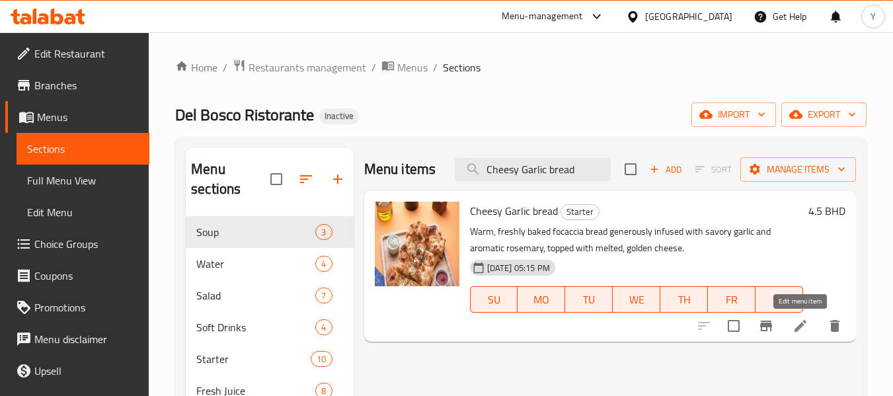
type input "Cheesy Garlic bread"
click at [798, 327] on icon at bounding box center [801, 326] width 12 height 12
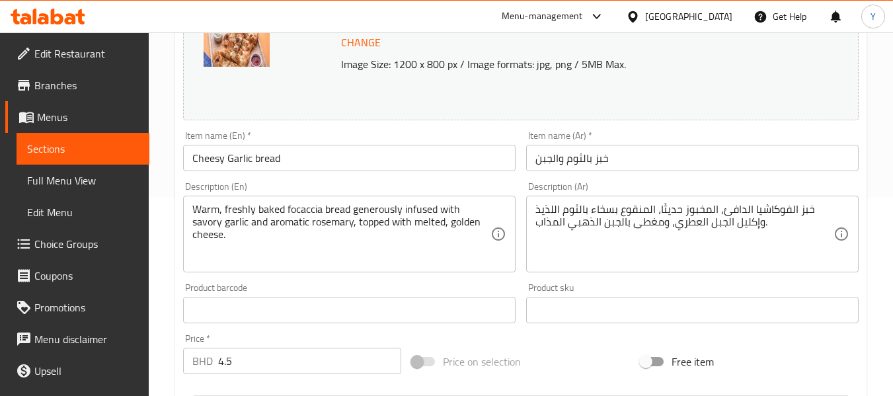
scroll to position [202, 0]
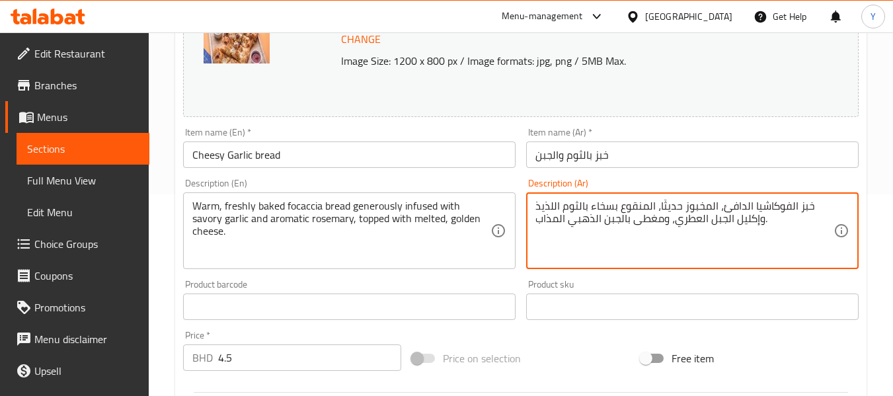
drag, startPoint x: 659, startPoint y: 206, endPoint x: 679, endPoint y: 207, distance: 20.5
type textarea "خبز الفوكاشيا الدافئ، المخبوز طازجا، المنقوع بسخاء بالثوم اللذيذ وإكليل الجبل ا…"
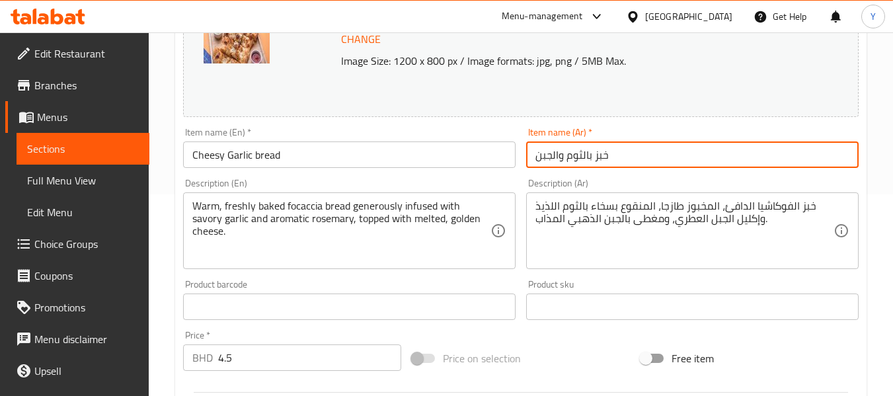
click at [702, 166] on input "خبز بالثوم والجبن" at bounding box center [692, 154] width 333 height 26
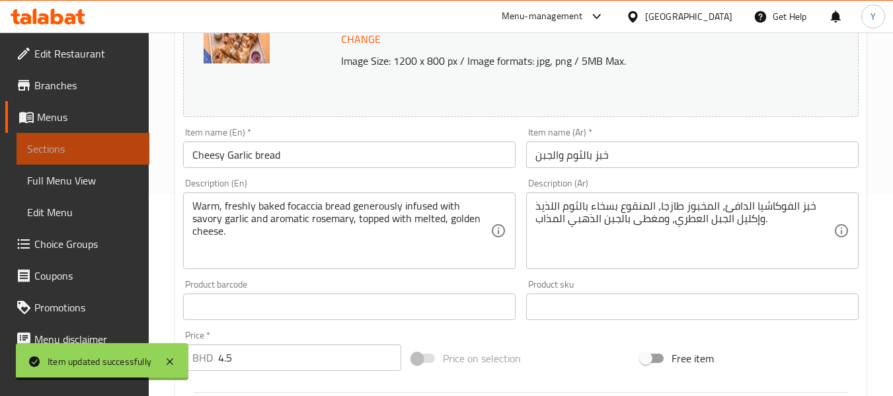
click at [114, 147] on span "Sections" at bounding box center [83, 149] width 112 height 16
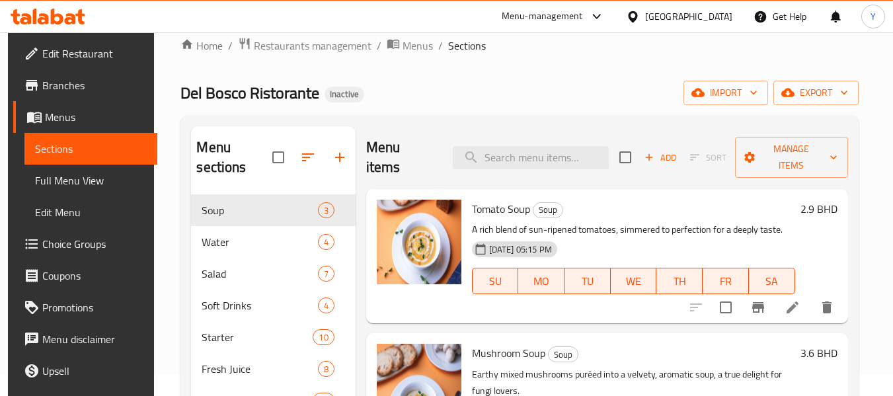
scroll to position [20, 0]
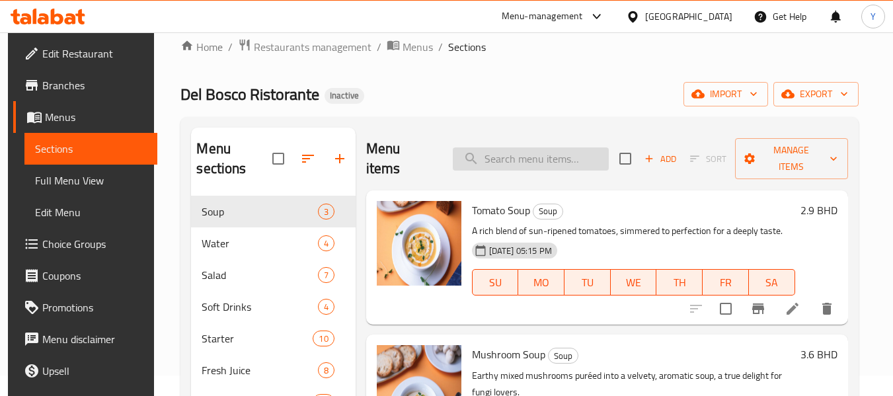
click at [508, 149] on input "search" at bounding box center [531, 158] width 156 height 23
click at [298, 114] on div "Home / Restaurants management / Menus / Sections Del Bosco Ristorante Inactive …" at bounding box center [519, 394] width 678 height 713
click at [501, 152] on input "search" at bounding box center [531, 158] width 156 height 23
click at [551, 153] on input "search" at bounding box center [531, 158] width 156 height 23
paste input "Mediterranean"
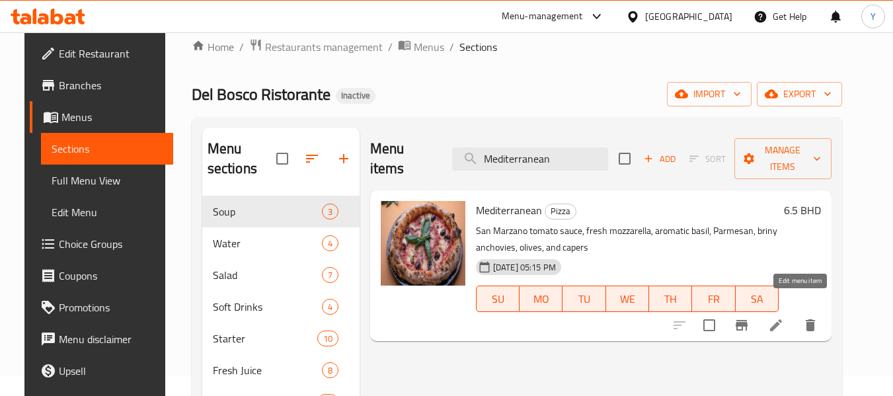
type input "Mediterranean"
click at [784, 317] on icon at bounding box center [776, 325] width 16 height 16
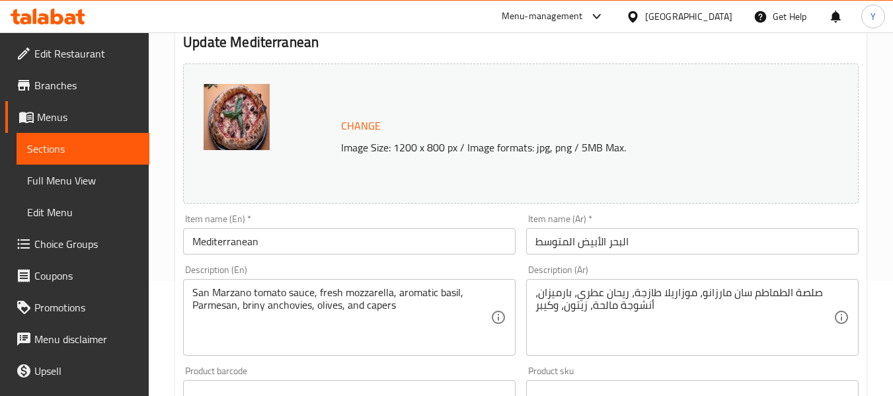
scroll to position [156, 0]
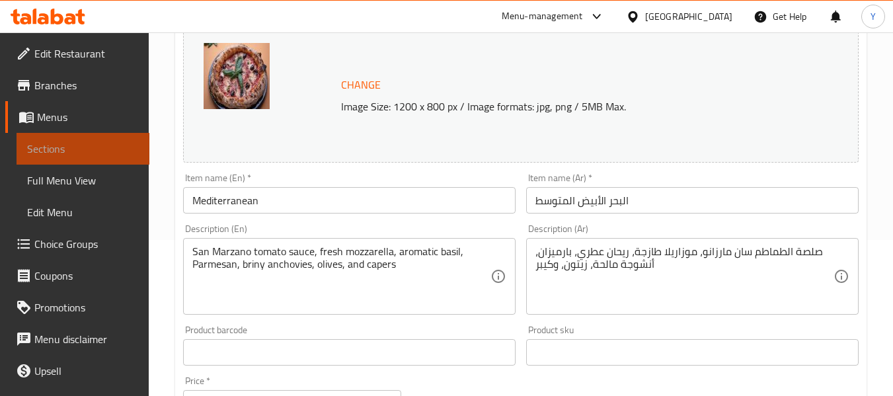
click at [104, 147] on span "Sections" at bounding box center [83, 149] width 112 height 16
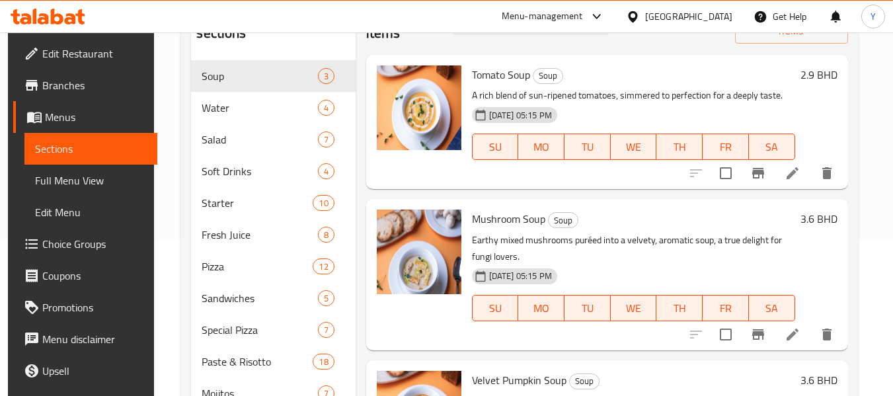
click at [93, 157] on link "Sections" at bounding box center [90, 149] width 133 height 32
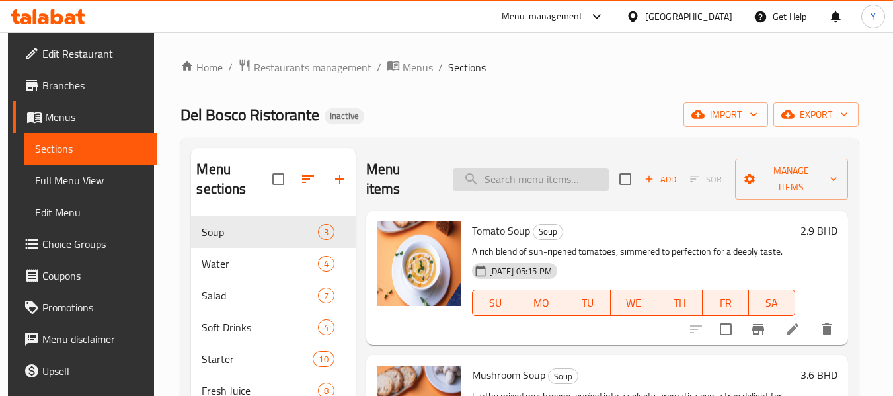
click at [570, 168] on input "search" at bounding box center [531, 179] width 156 height 23
paste input "oregan"
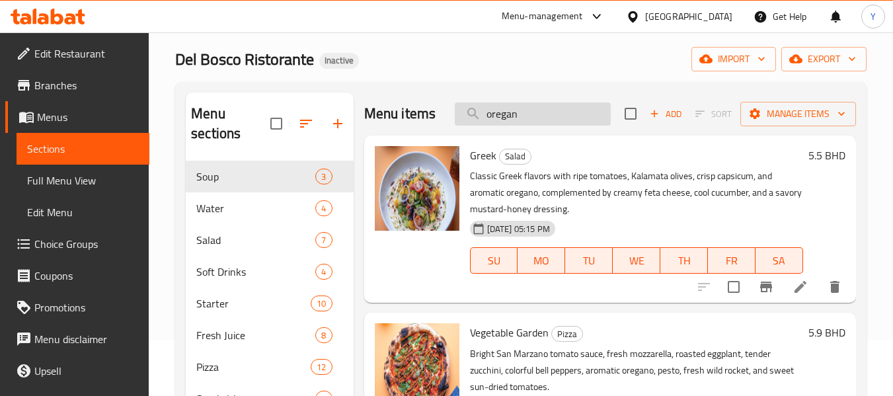
click at [582, 117] on input "oregan" at bounding box center [533, 113] width 156 height 23
type input "ن"
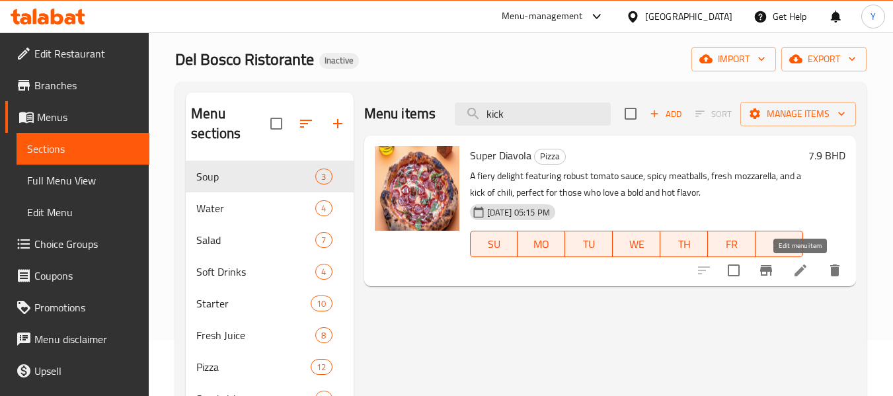
type input "kick"
click at [801, 273] on icon at bounding box center [801, 270] width 12 height 12
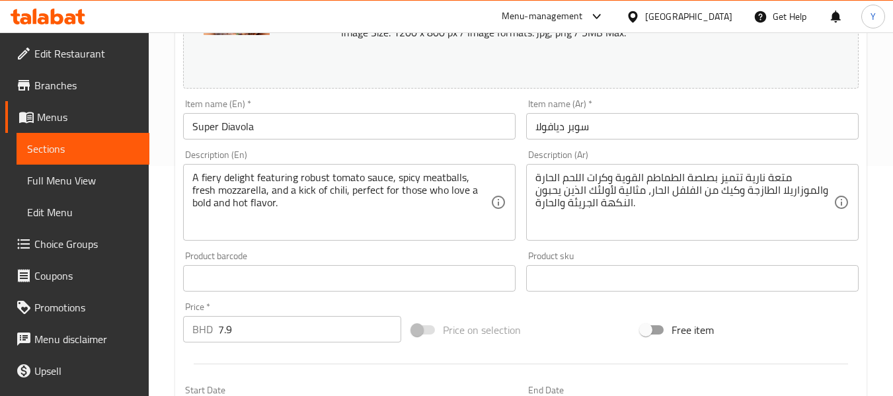
scroll to position [232, 0]
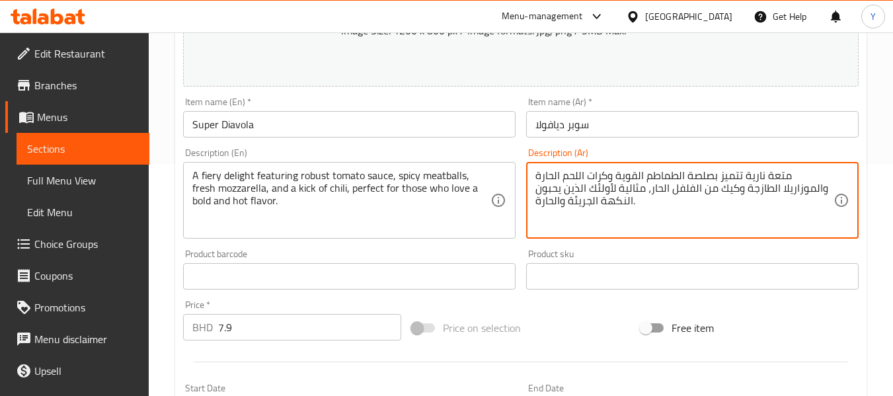
drag, startPoint x: 736, startPoint y: 190, endPoint x: 719, endPoint y: 194, distance: 17.0
type textarea "متعة نارية تتميز بصلصة الطماطم القوية وكرات اللحم الحارة والموزاريلا الطازجة ول…"
click at [703, 124] on input "سوبر ديافولا" at bounding box center [692, 124] width 333 height 26
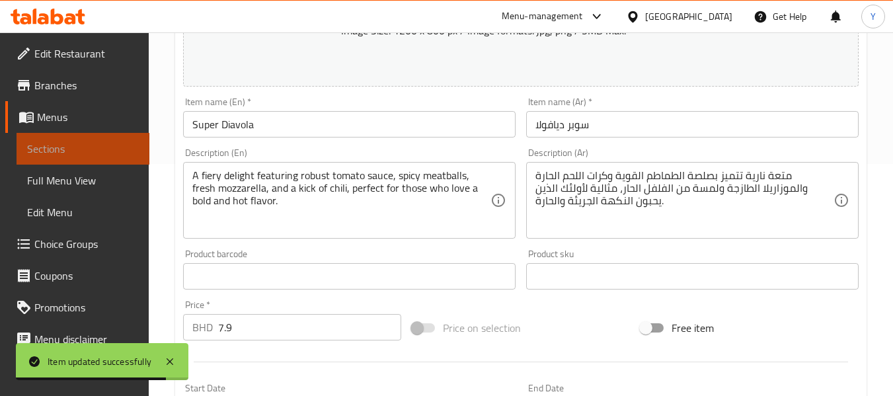
click at [119, 148] on span "Sections" at bounding box center [83, 149] width 112 height 16
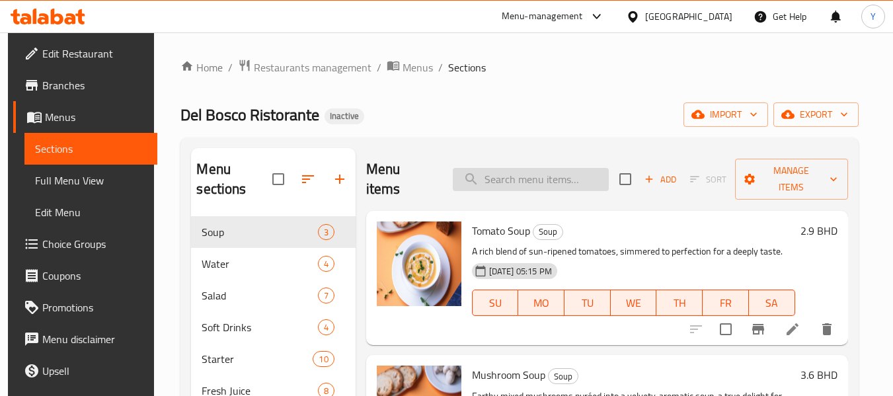
click at [579, 168] on input "search" at bounding box center [531, 179] width 156 height 23
paste input "perfect for those who love a bold and ho"
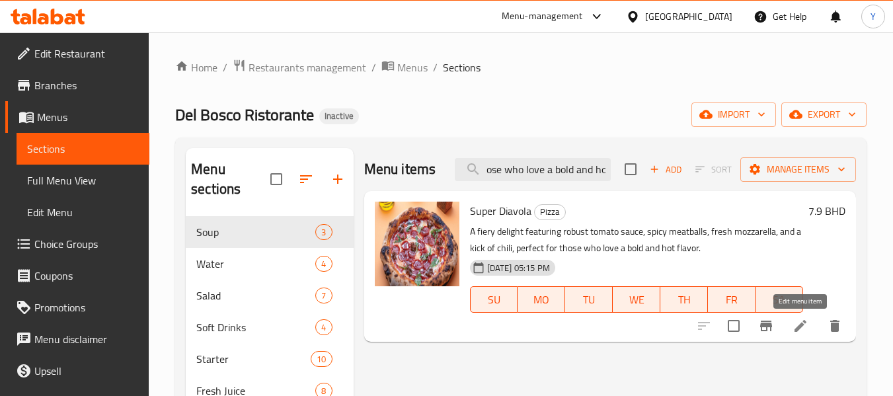
type input "perfect for those who love a bold and ho"
click at [794, 327] on icon at bounding box center [801, 326] width 16 height 16
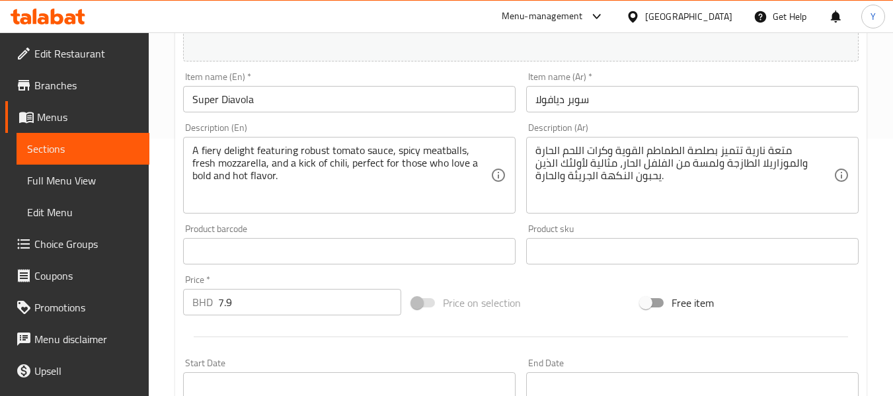
scroll to position [290, 0]
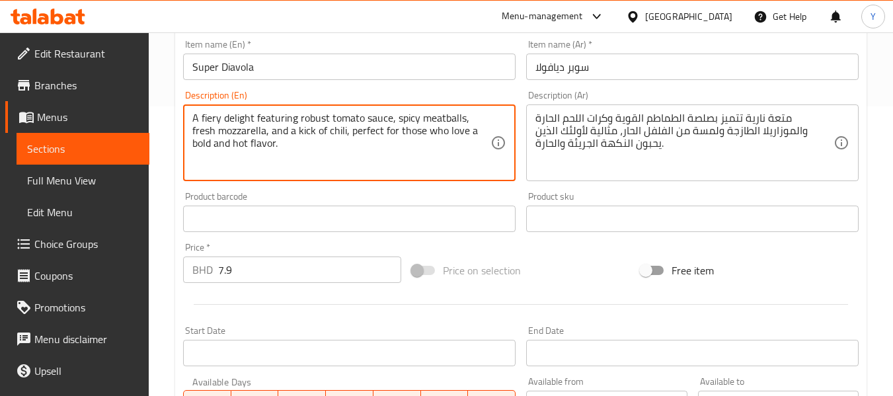
drag, startPoint x: 352, startPoint y: 133, endPoint x: 471, endPoint y: 132, distance: 118.4
type textarea "A fiery delight featuring robust tomato sauce, spicy meatballs, fresh mozzarell…"
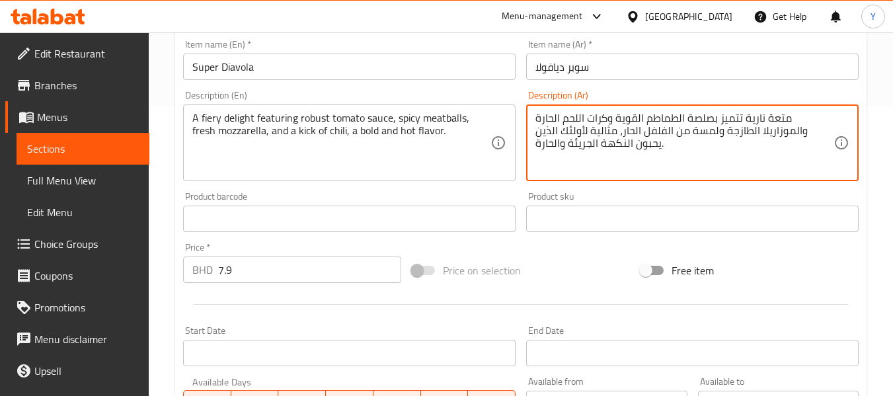
drag, startPoint x: 642, startPoint y: 132, endPoint x: 537, endPoint y: 137, distance: 105.2
click at [627, 131] on textarea "متعة نارية تتميز بصلصة الطماطم القوية وكرات اللحم الحارة والموزاريلا الطازجة ول…" at bounding box center [685, 143] width 298 height 63
drag, startPoint x: 597, startPoint y: 130, endPoint x: 569, endPoint y: 129, distance: 28.5
click at [569, 129] on textarea "متعة نارية تتميز بصلصة الطماطم القوية وكرات اللحم الحارة والموزاريلا الطازجة ول…" at bounding box center [685, 143] width 298 height 63
click at [553, 130] on textarea "متعة نارية تتميز بصلصة الطماطم القوية وكرات اللحم الحارة والموزاريلا الطازجة ول…" at bounding box center [685, 143] width 298 height 63
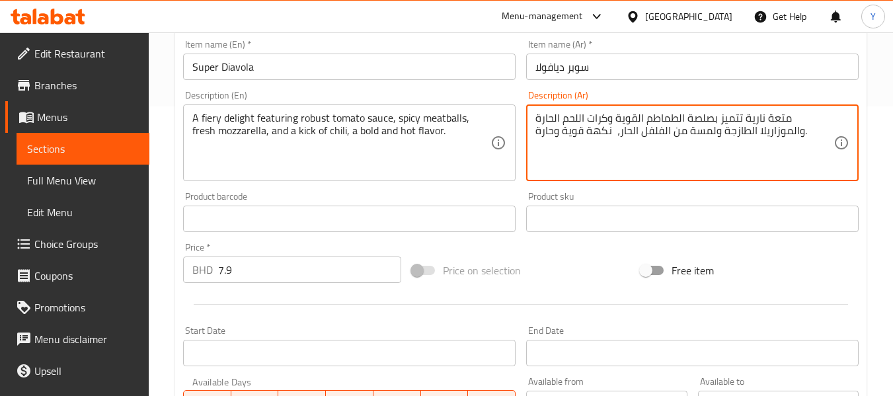
type textarea "متعة نارية تتميز بصلصة الطماطم القوية وكرات اللحم الحارة والموزاريلا الطازجة ول…"
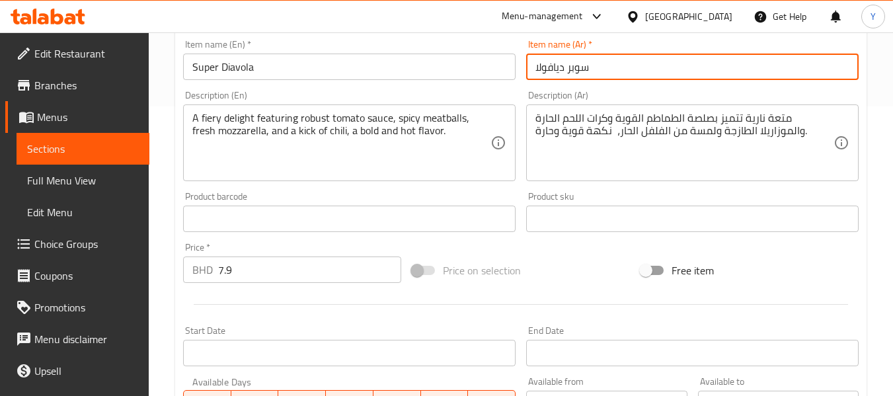
click at [593, 73] on input "سوبر ديافولا" at bounding box center [692, 67] width 333 height 26
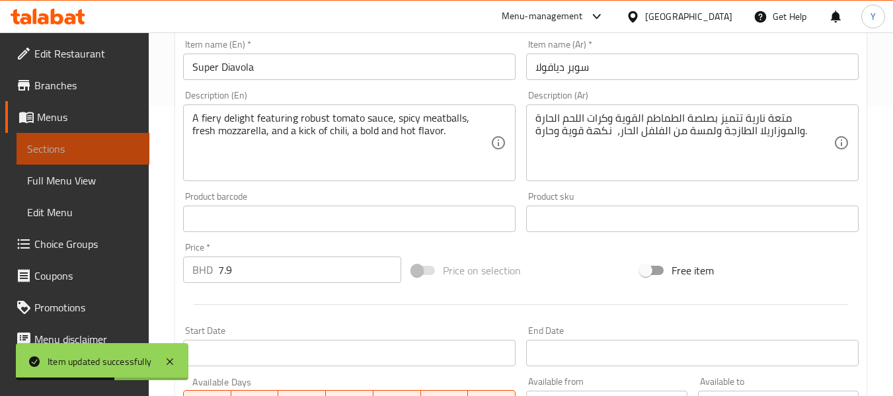
click at [113, 154] on span "Sections" at bounding box center [83, 149] width 112 height 16
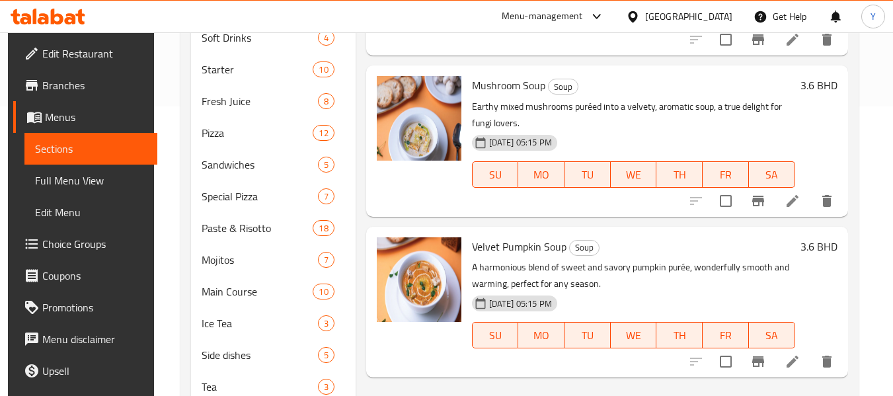
click at [542, 385] on div "Menu items Add Sort Manage items Tomato Soup Soup A rich blend of sun-ripened t…" at bounding box center [602, 165] width 493 height 613
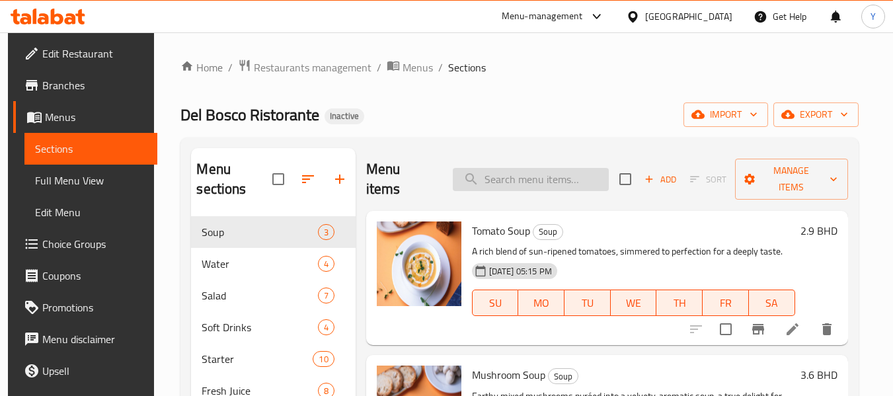
click at [565, 169] on input "search" at bounding box center [531, 179] width 156 height 23
paste input "Chicken Pesto"
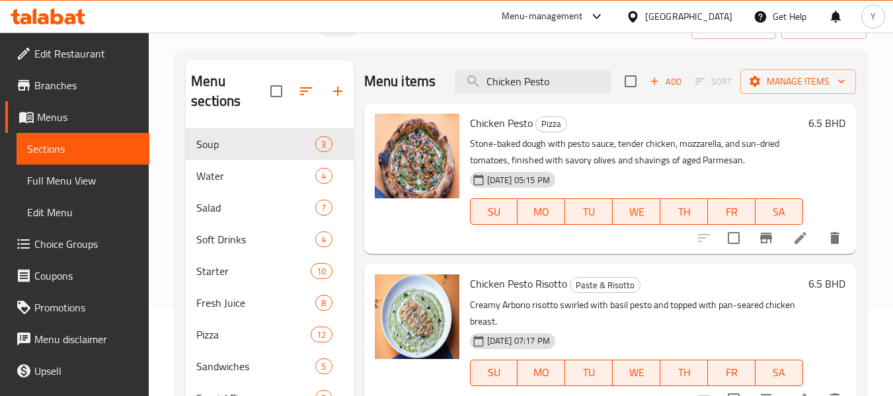
scroll to position [97, 0]
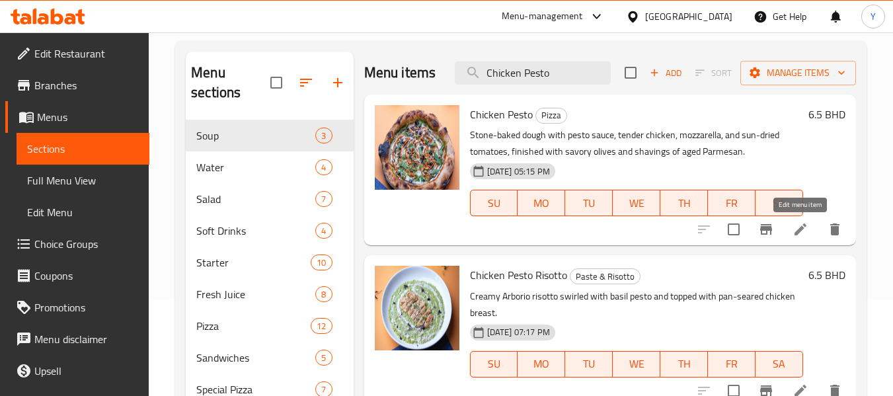
type input "Chicken Pesto"
click at [805, 230] on icon at bounding box center [801, 229] width 16 height 16
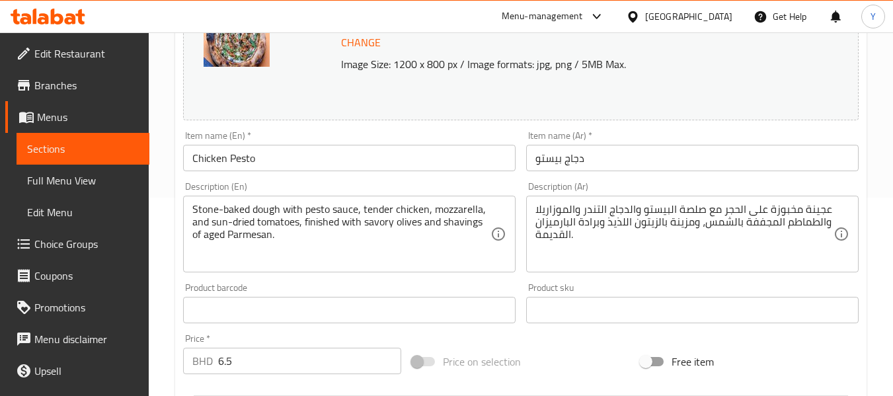
scroll to position [202, 0]
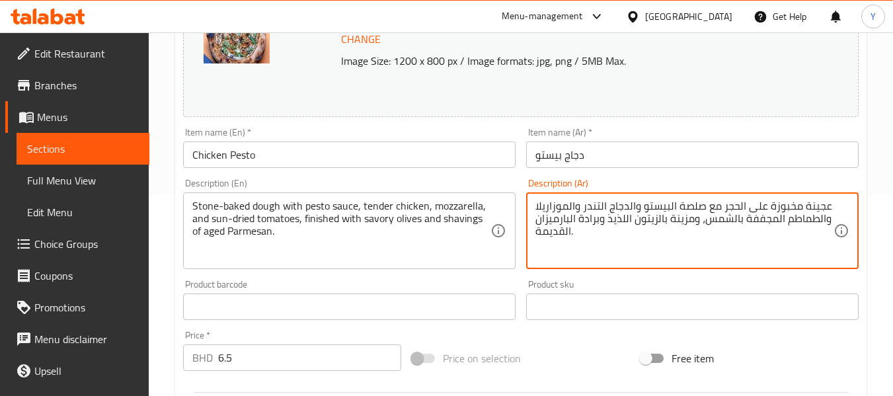
click at [724, 221] on textarea "عجينة مخبوزة على الحجر مع صلصة البيستو والدجاج التندر والموزاريلا والطماطم المج…" at bounding box center [685, 231] width 298 height 63
type textarea "عجينة مخبوزة على الحجر مع صلصة البيستو والدجاج التندر والموزاريلا والطماطم المج…"
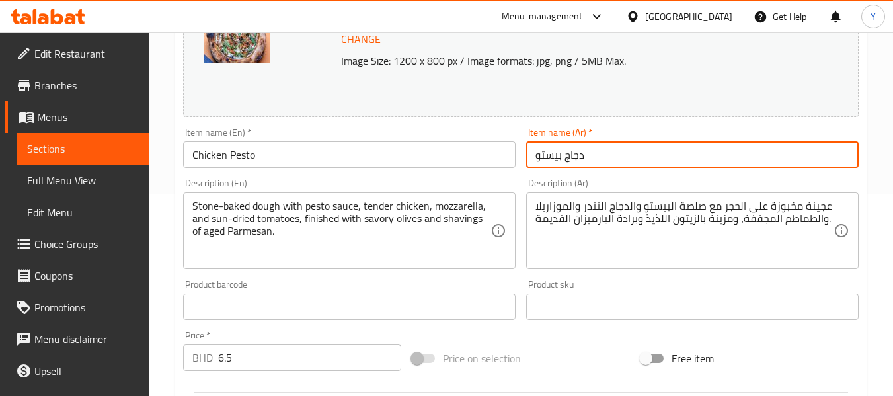
click at [717, 159] on input "دجاج بيستو" at bounding box center [692, 154] width 333 height 26
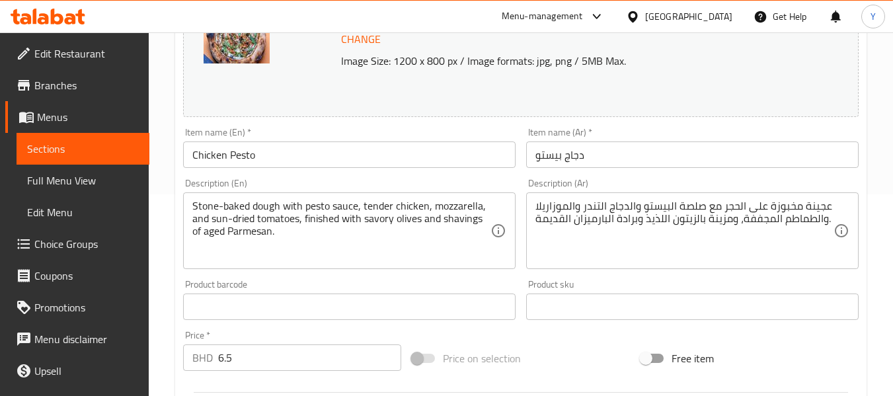
click at [501, 386] on div at bounding box center [521, 392] width 686 height 32
click at [75, 153] on span "Sections" at bounding box center [83, 149] width 112 height 16
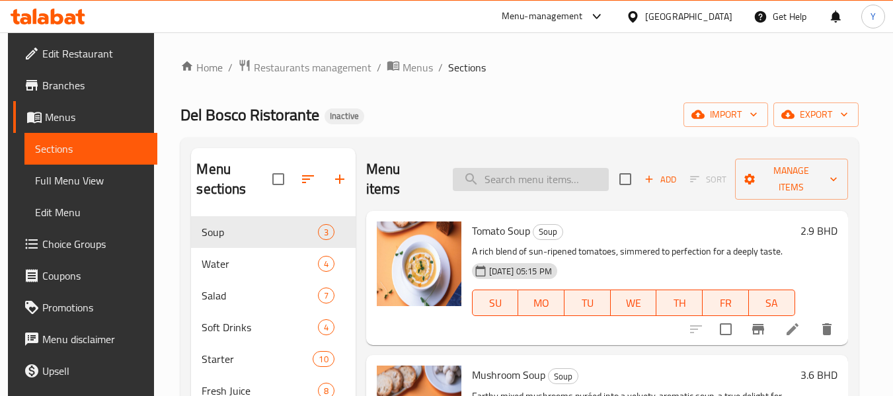
paste input "Burrata sandwich"
click at [590, 171] on input "Burrata sandwich" at bounding box center [531, 179] width 156 height 23
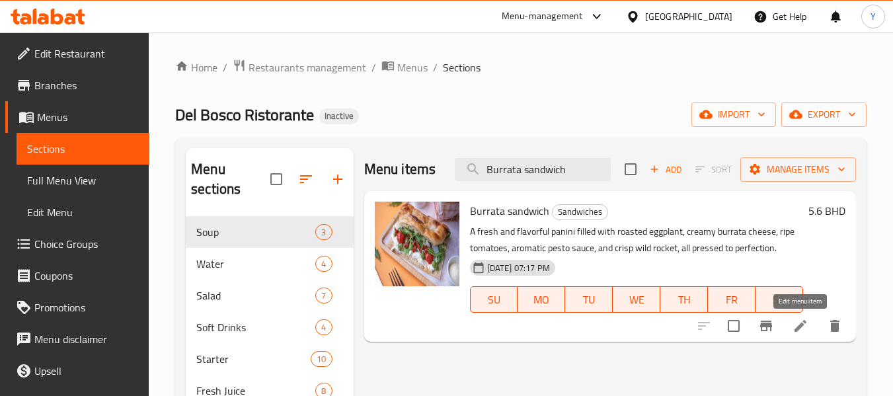
type input "Burrata sandwich"
click at [798, 326] on icon at bounding box center [801, 326] width 16 height 16
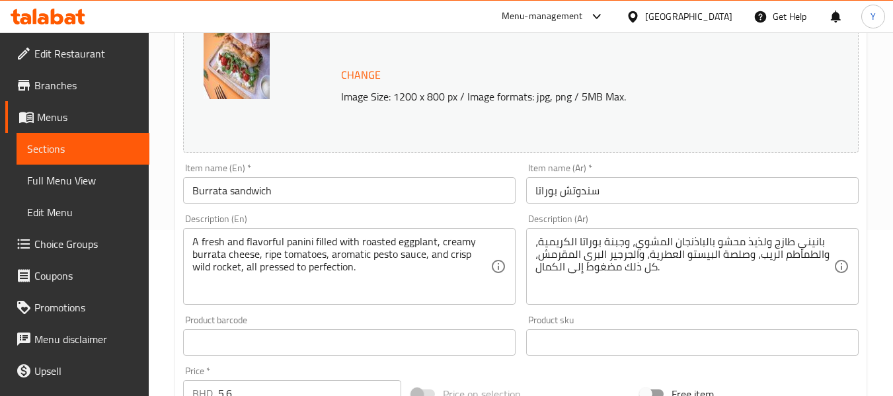
scroll to position [169, 0]
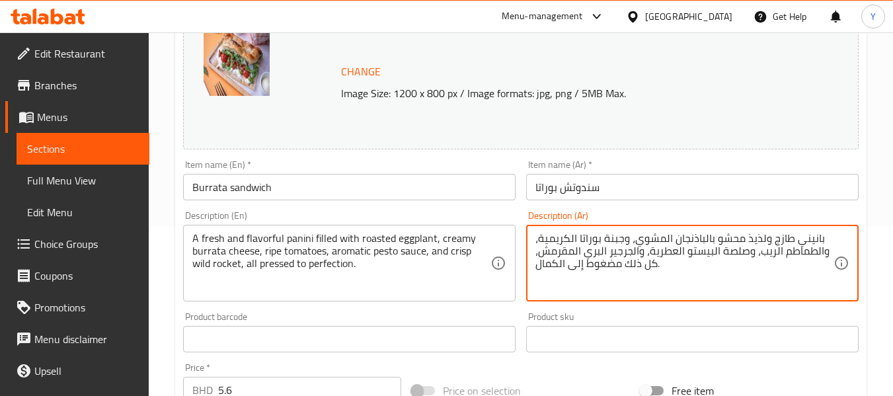
drag, startPoint x: 775, startPoint y: 253, endPoint x: 758, endPoint y: 257, distance: 17.0
type textarea "بانيني طازج ولذيذ محشو بالباذنجان المشوي، وجبنة بوراتا الكريمية، والطماطم الناض…"
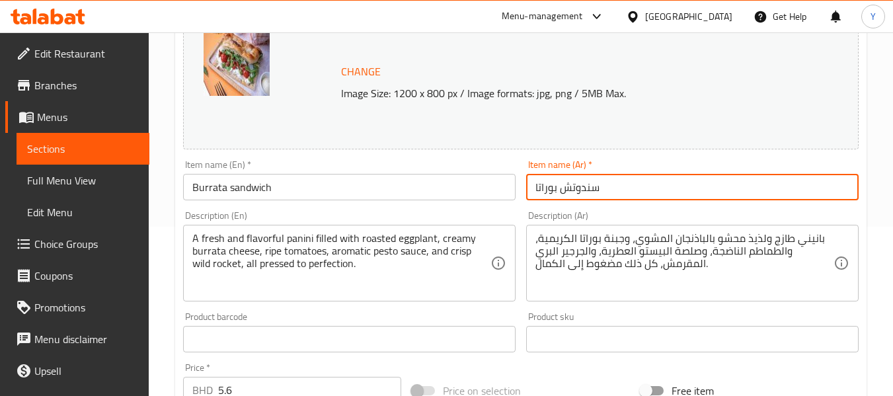
click at [707, 185] on input "سندوتش بوراتا" at bounding box center [692, 187] width 333 height 26
click at [550, 372] on div "Change Image Size: 1200 x 800 px / Image formats: jpg, png / 5MB Max. Item name…" at bounding box center [521, 298] width 686 height 589
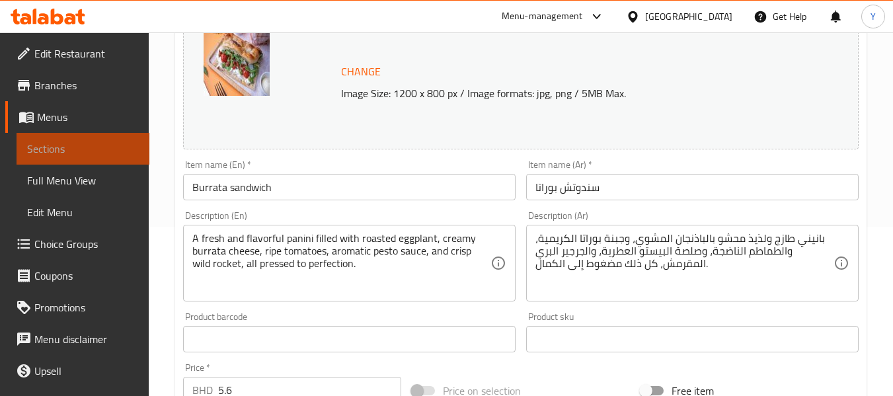
click at [85, 148] on span "Sections" at bounding box center [83, 149] width 112 height 16
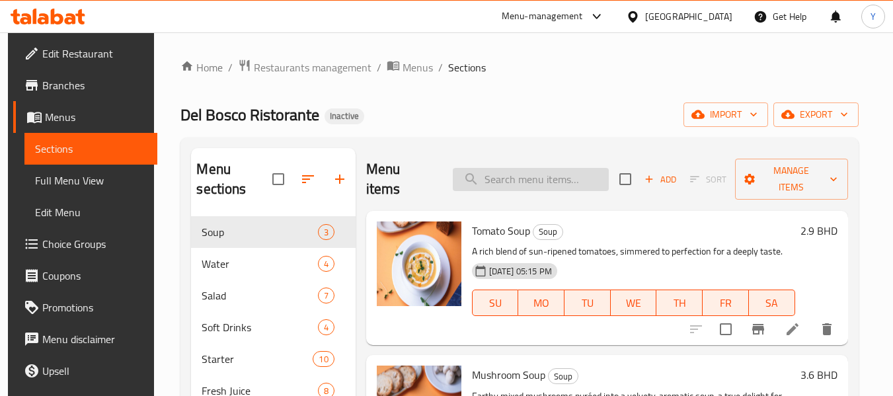
paste input "Short Ribs"
click at [575, 168] on input "Short Ribs" at bounding box center [531, 179] width 156 height 23
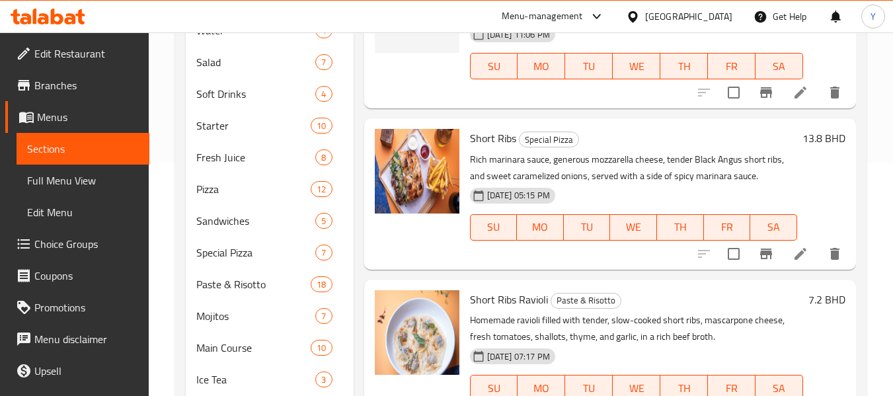
scroll to position [232, 0]
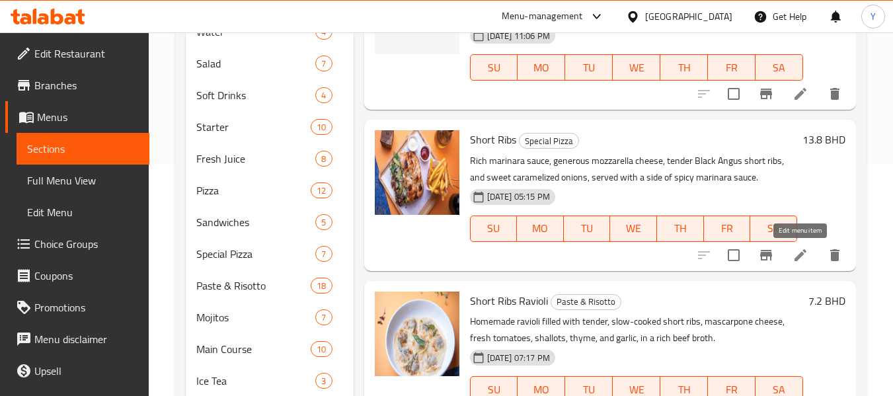
type input "Short Ribs"
click at [799, 258] on icon at bounding box center [801, 255] width 12 height 12
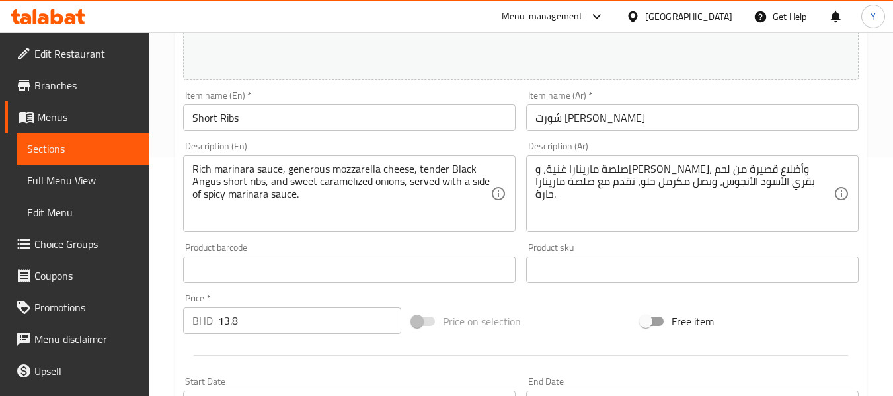
scroll to position [244, 0]
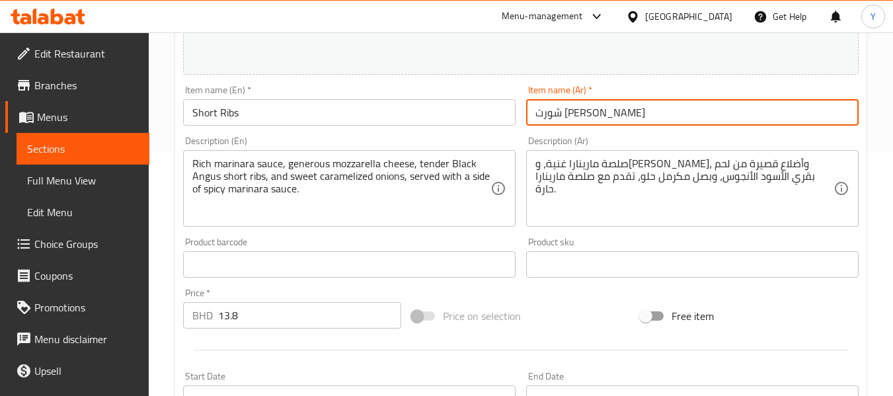
drag, startPoint x: 588, startPoint y: 115, endPoint x: 520, endPoint y: 114, distance: 68.1
click at [520, 114] on div "Change Image Size: 1200 x 800 px / Image formats: jpg, png / 5MB Max. Item name…" at bounding box center [521, 223] width 686 height 589
type input "v"
click at [576, 116] on input "ريش قصيرة" at bounding box center [692, 112] width 333 height 26
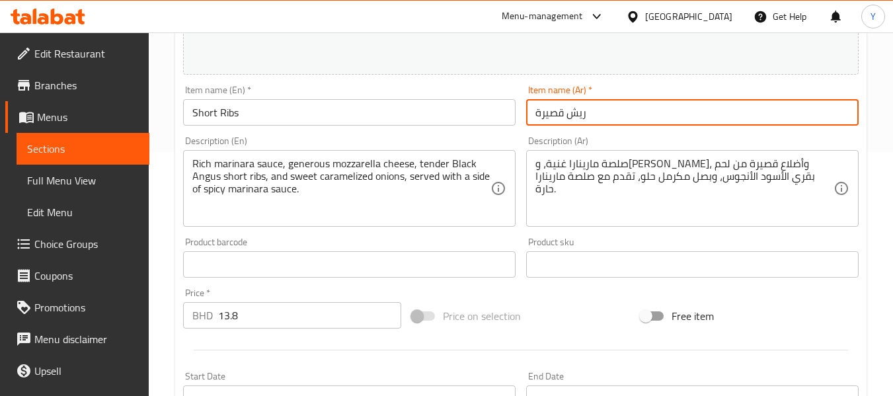
type input "ريش قصيرة"
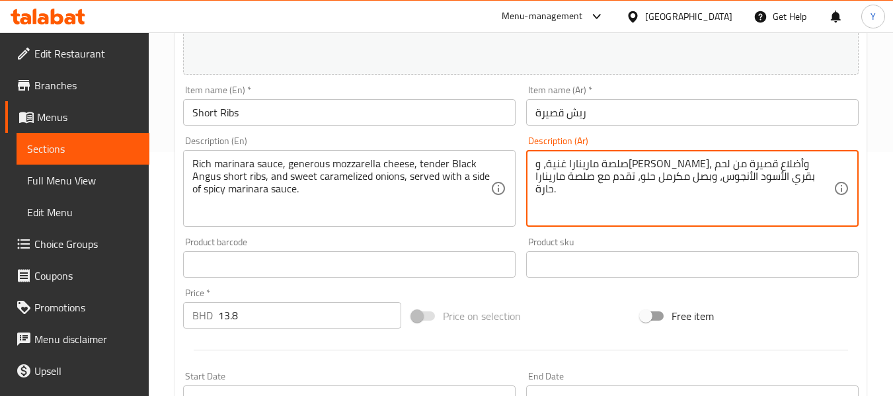
drag, startPoint x: 652, startPoint y: 163, endPoint x: 625, endPoint y: 163, distance: 27.1
click at [625, 163] on textarea "صلصة مارينارا غنية، و[PERSON_NAME]، وأضلاع قصيرة من لحم بقري الأسود الأنجوس، وب…" at bounding box center [685, 188] width 298 height 63
paste textarea "يش"
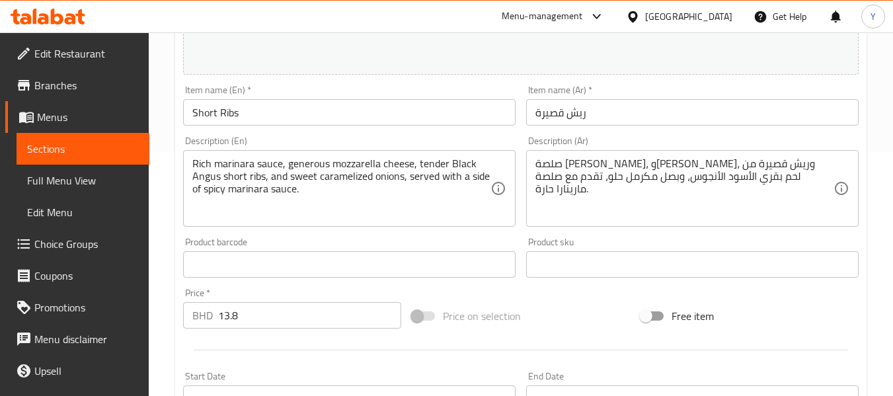
click at [289, 245] on div "Product barcode Product barcode" at bounding box center [349, 257] width 333 height 40
click at [309, 242] on div "Product barcode Product barcode" at bounding box center [349, 257] width 333 height 40
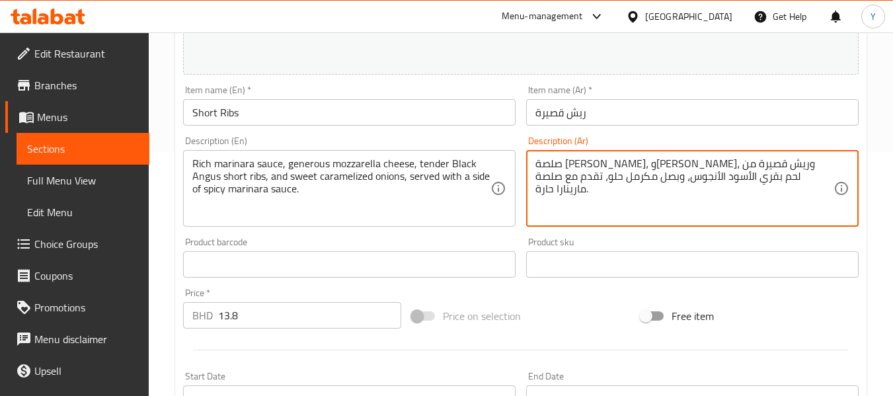
drag, startPoint x: 647, startPoint y: 164, endPoint x: 741, endPoint y: 186, distance: 96.4
paste textarea "انجوس أسود قصيرة طرية"
click at [620, 163] on textarea "صلصة مارينارا غنية، وجبن موزاريلا سخي، وريش انجوس أسود قصيرة طرية، وبصل مكرمل ح…" at bounding box center [685, 188] width 298 height 63
click at [545, 165] on textarea "صلصة مارينارا غنية، وجبن موزاريلا سخي، وريش بلاك أنجوس أسود قصيرة طرية، وبصل مك…" at bounding box center [685, 188] width 298 height 63
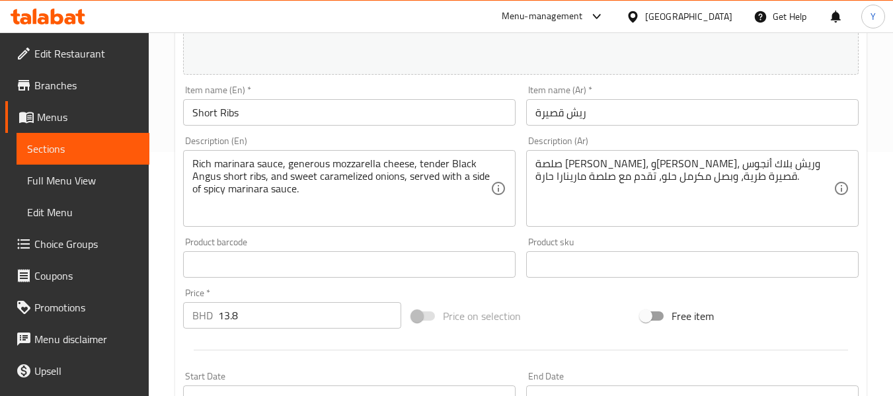
click at [316, 235] on div "Product barcode Product barcode" at bounding box center [349, 257] width 343 height 51
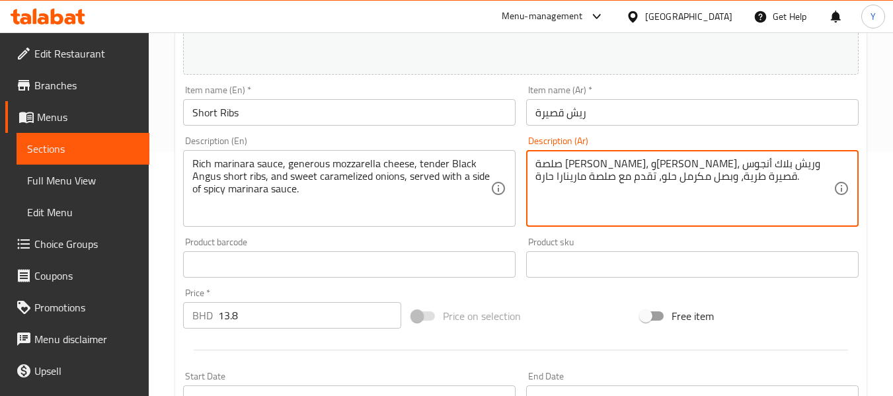
drag, startPoint x: 709, startPoint y: 163, endPoint x: 648, endPoint y: 167, distance: 60.9
paste textarea "ريش قصيرة"
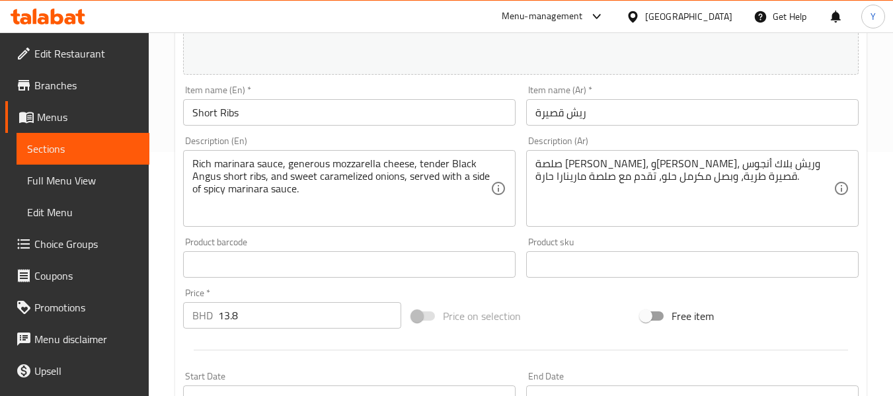
click at [265, 240] on div "Product barcode Product barcode" at bounding box center [349, 257] width 333 height 40
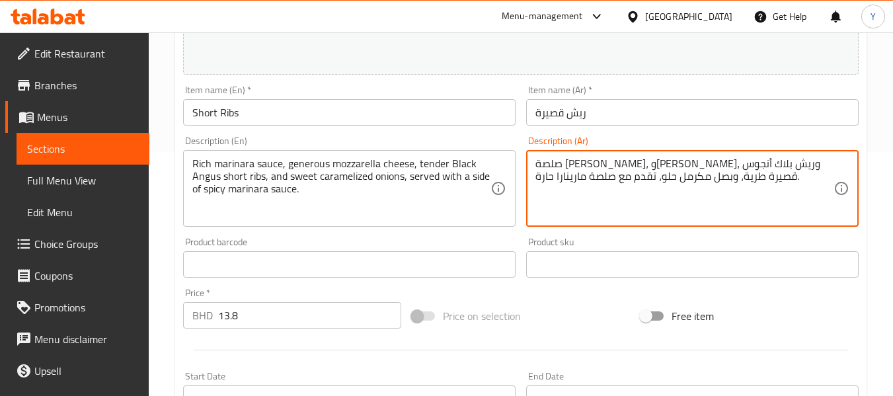
click at [666, 166] on textarea "صلصة مارينارا غنية، وجبن موزاريلا سخي، وريش بلاك أنجوس قصيرة طرية، وبصل مكرمل ح…" at bounding box center [685, 188] width 298 height 63
paste textarea "كمية وفيرة"
type textarea "صلصة مارينارا غنية، وجبن موزاريلا بكمية وفيرة، وريش بلاك أنجوس قصيرة طرية، وبصل…"
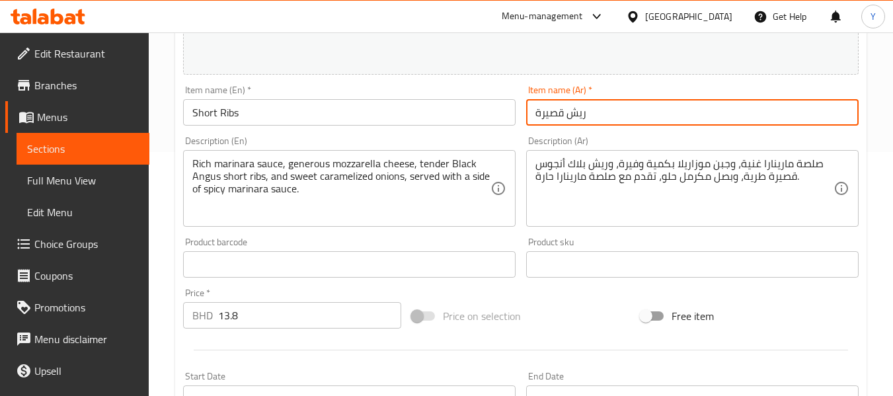
click at [665, 118] on input "ريش قصيرة" at bounding box center [692, 112] width 333 height 26
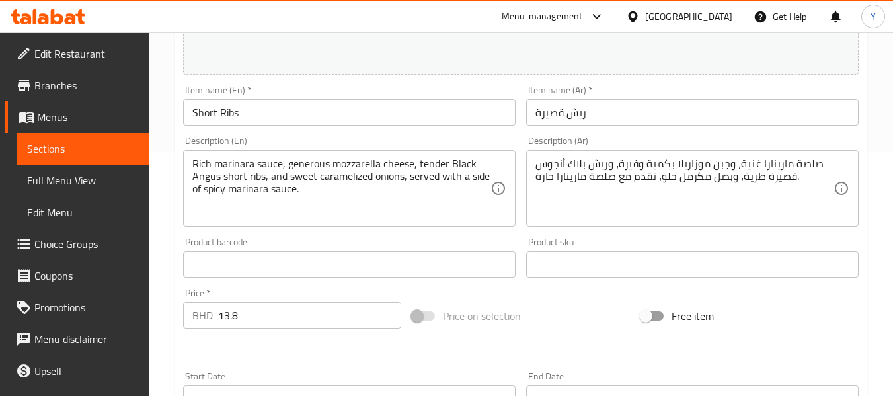
click at [726, 95] on div "Item name (Ar)   * ريش قصيرة Item name (Ar) *" at bounding box center [692, 105] width 333 height 40
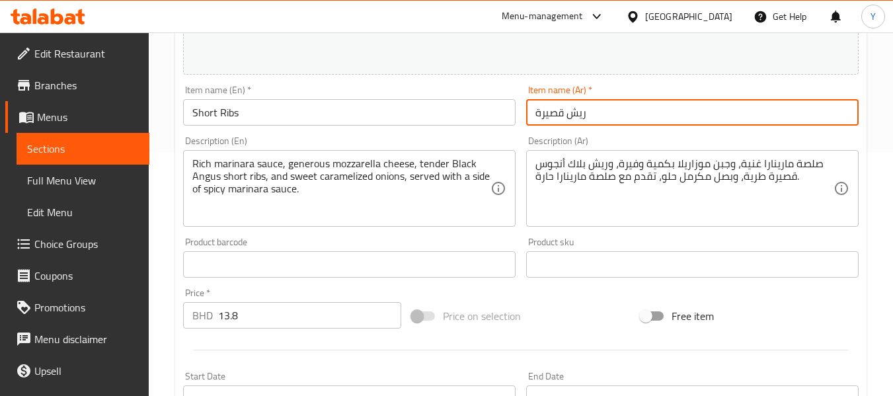
click at [708, 111] on input "ريش قصيرة" at bounding box center [692, 112] width 333 height 26
type input "ريش قصيرة"
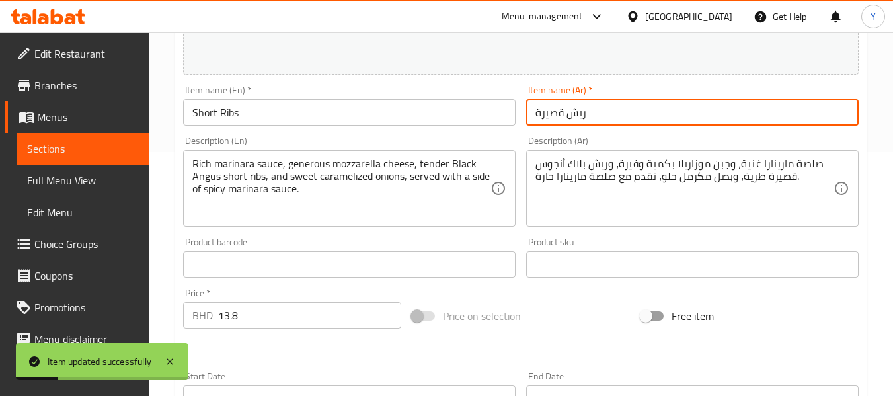
click at [68, 153] on span "Sections" at bounding box center [83, 149] width 112 height 16
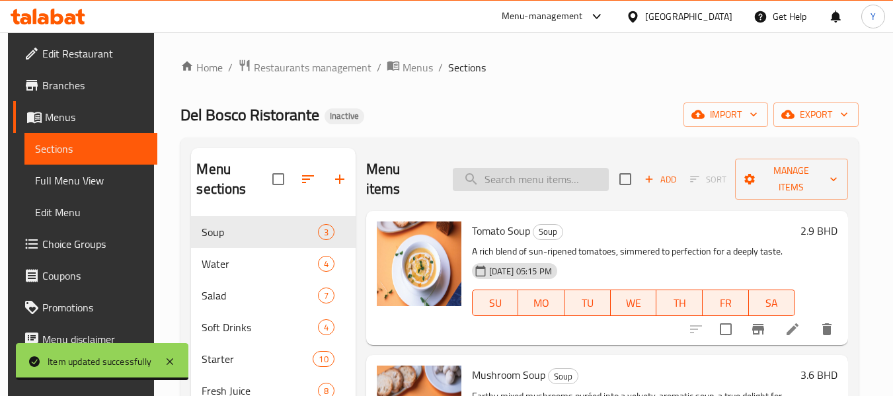
click at [591, 168] on input "search" at bounding box center [531, 179] width 156 height 23
paste input "Smoked Salmon Burrata"
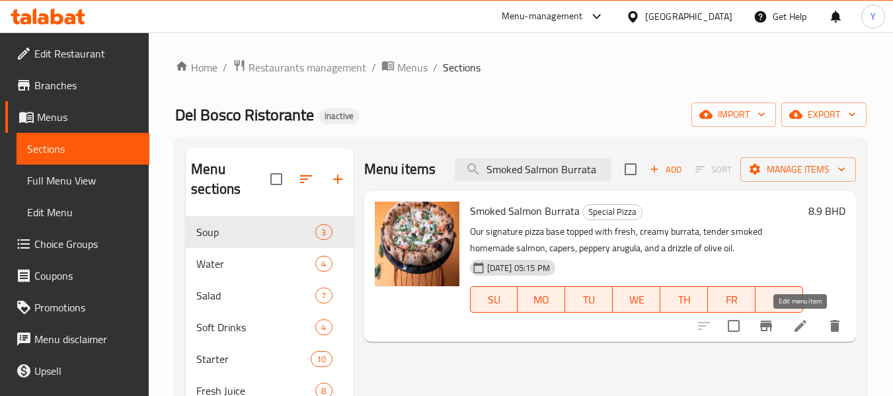
type input "Smoked Salmon Burrata"
click at [800, 331] on icon at bounding box center [801, 326] width 16 height 16
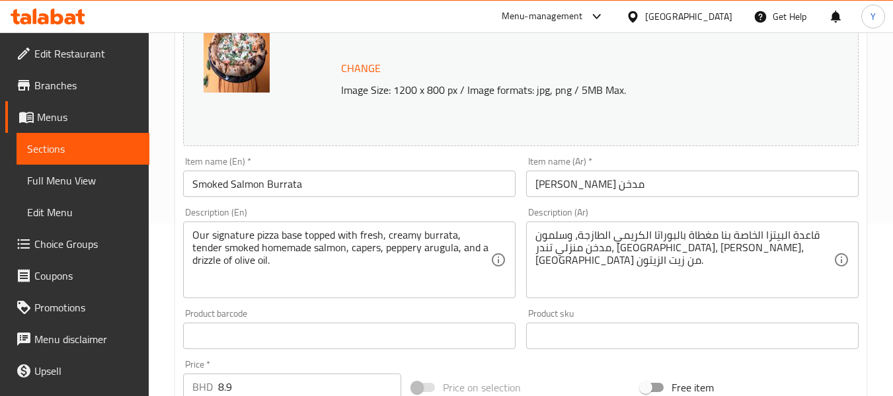
scroll to position [176, 0]
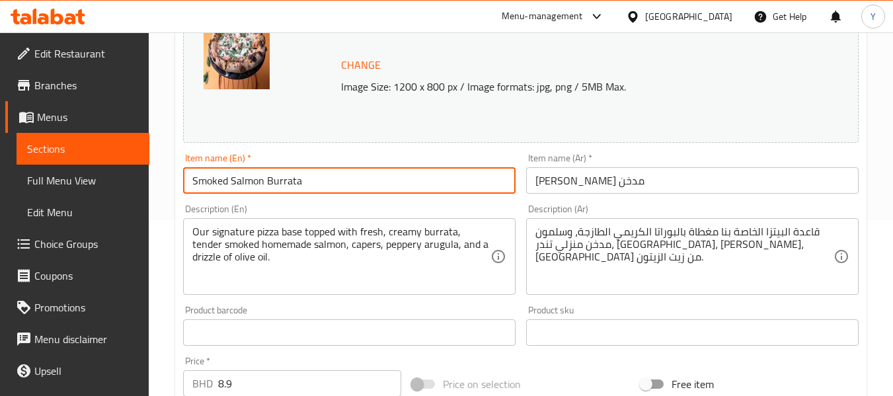
click at [303, 170] on input "Smoked Salmon Burrata" at bounding box center [349, 180] width 333 height 26
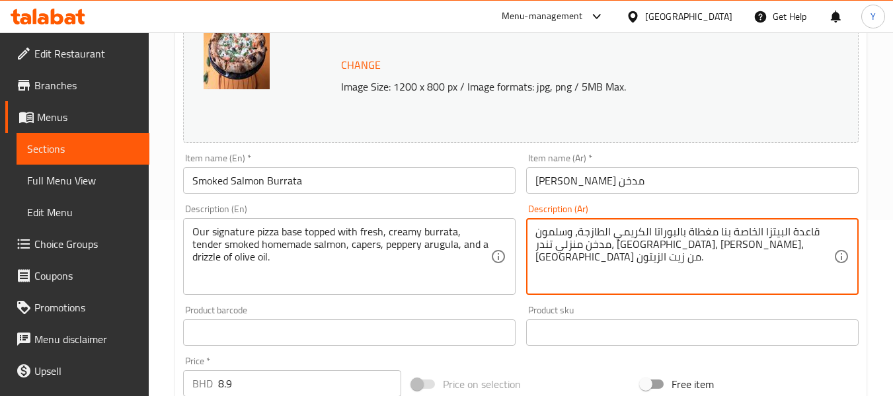
drag, startPoint x: 680, startPoint y: 231, endPoint x: 580, endPoint y: 227, distance: 100.6
paste textarea
click at [680, 229] on textarea "قاعدة البيتزا الخاصة بنا مغطاة ب البوراتا الكريمي الطازجة، وسلمون مدخن منزلي تن…" at bounding box center [685, 256] width 298 height 63
type textarea "قاعدة البيتزا الخاصة بنا مغطاة بالبوراتا الكريمي الطازجة، وسلمون مدخن منزلي تند…"
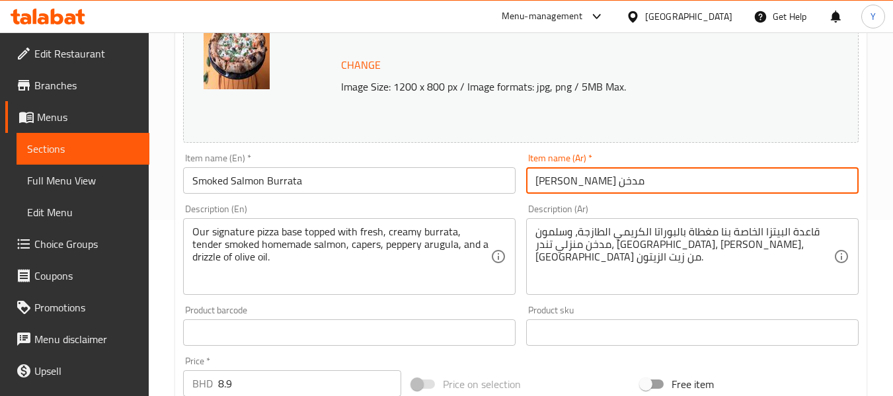
click at [771, 178] on input "بوراتا سلمون مدخن" at bounding box center [692, 180] width 333 height 26
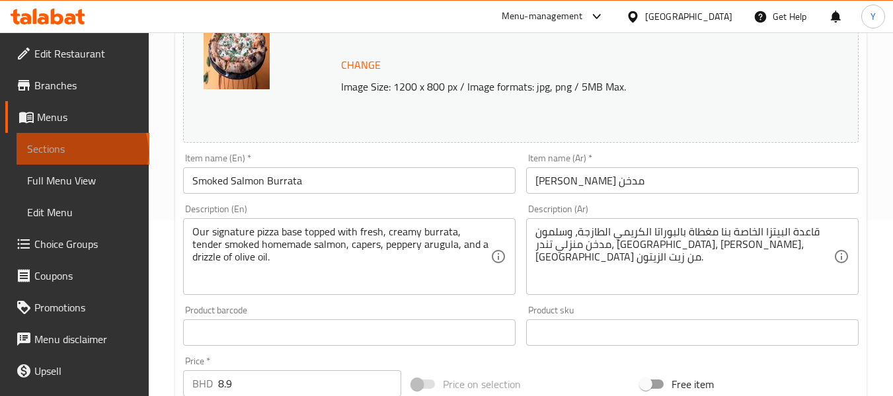
click at [81, 153] on span "Sections" at bounding box center [83, 149] width 112 height 16
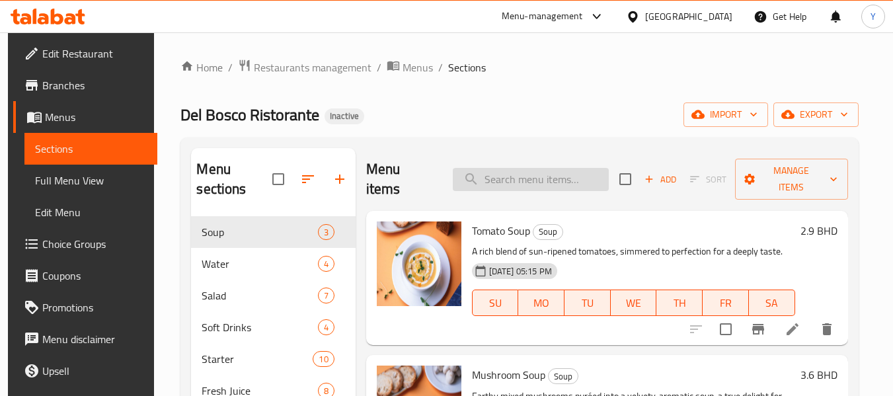
click at [553, 173] on input "search" at bounding box center [531, 179] width 156 height 23
paste input "[PERSON_NAME] and [PERSON_NAME]"
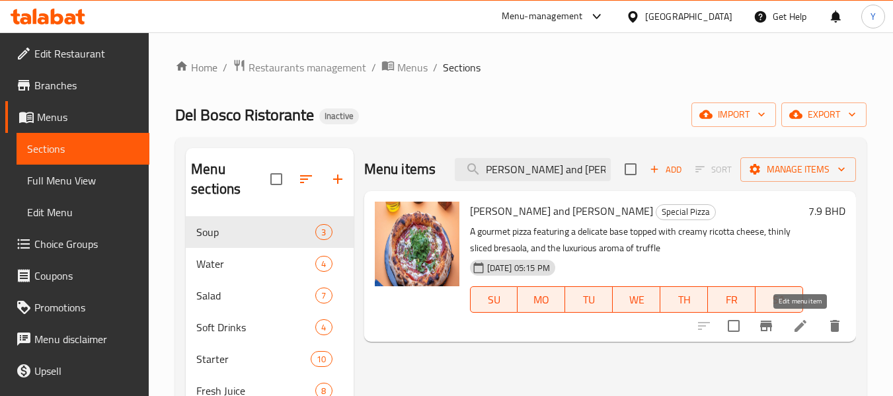
type input "[PERSON_NAME] and [PERSON_NAME]"
click at [793, 331] on icon at bounding box center [801, 326] width 16 height 16
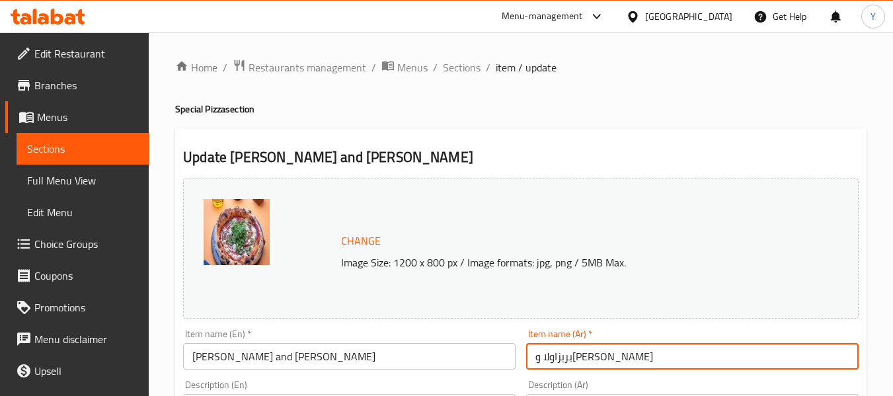
click at [643, 362] on input "بريزاولا و[PERSON_NAME]" at bounding box center [692, 356] width 333 height 26
paste input "روفل بريزاولا وريكوتا"
type input "تروفل بريزاولا وريكوتا"
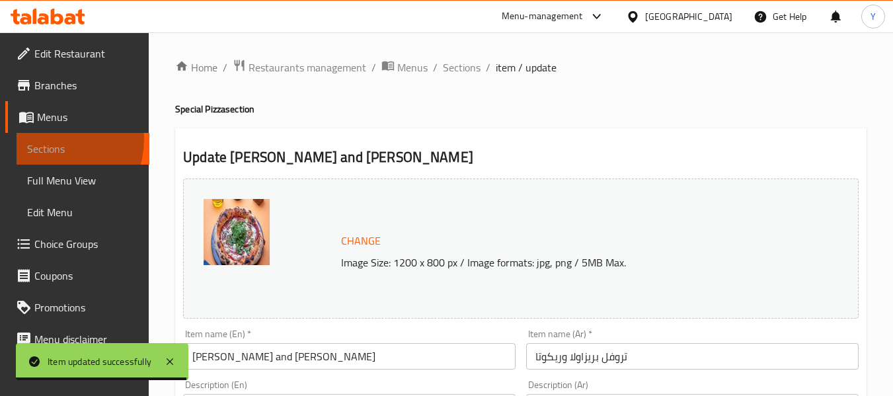
click at [43, 138] on link "Sections" at bounding box center [83, 149] width 133 height 32
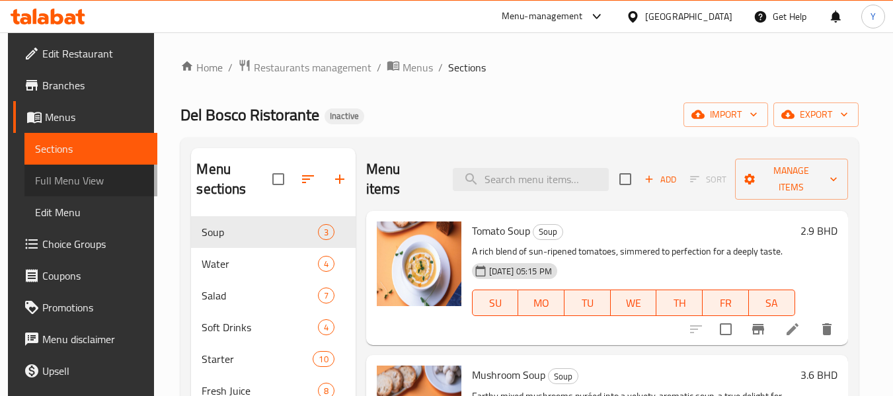
click at [112, 180] on span "Full Menu View" at bounding box center [91, 181] width 112 height 16
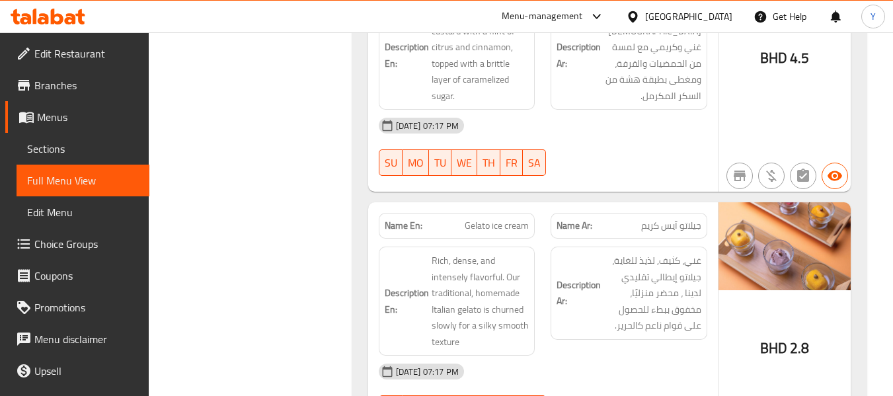
scroll to position [28587, 0]
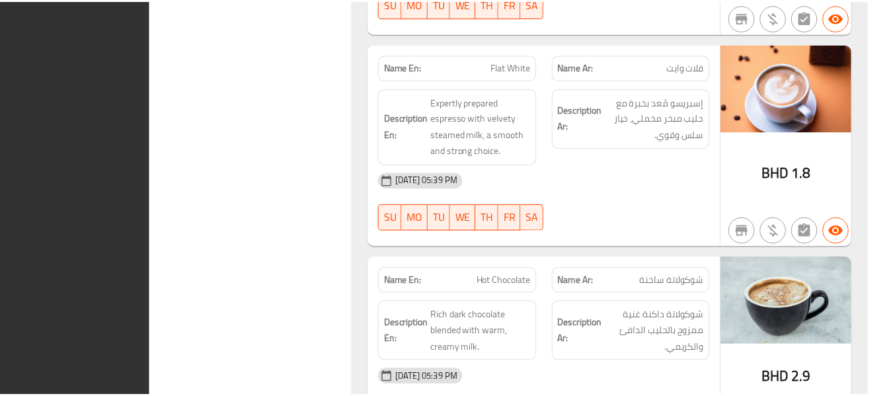
scroll to position [28217, 0]
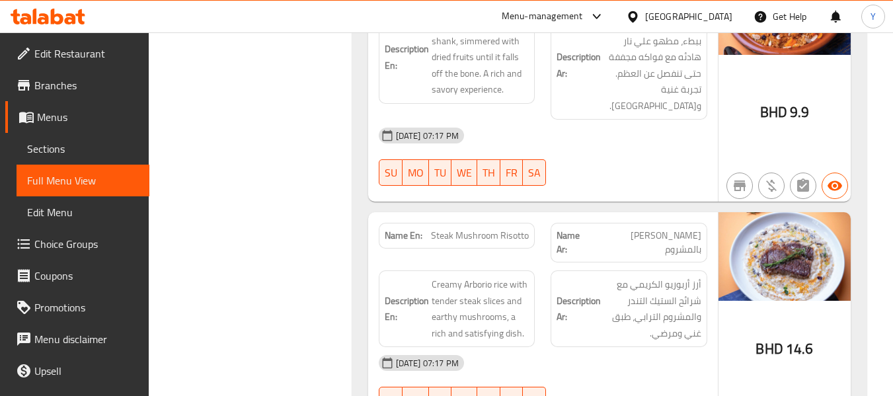
scroll to position [23097, 0]
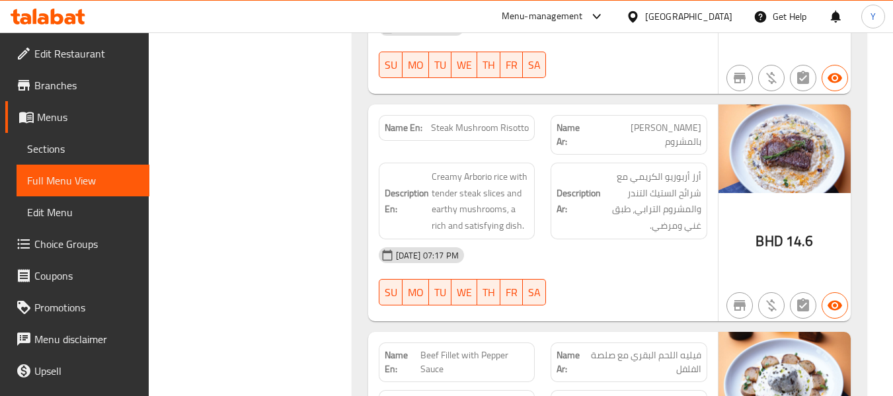
scroll to position [23229, 0]
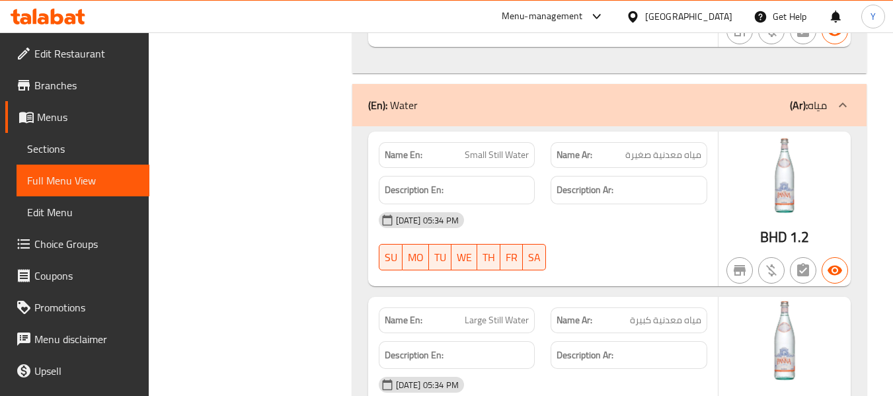
scroll to position [520, 0]
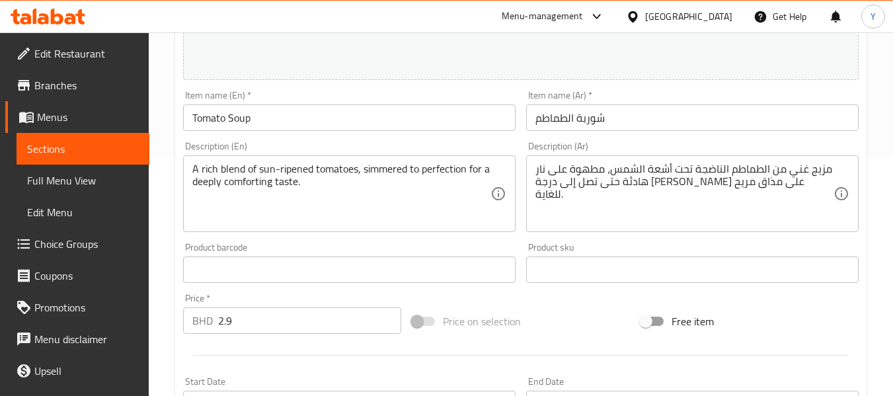
scroll to position [246, 0]
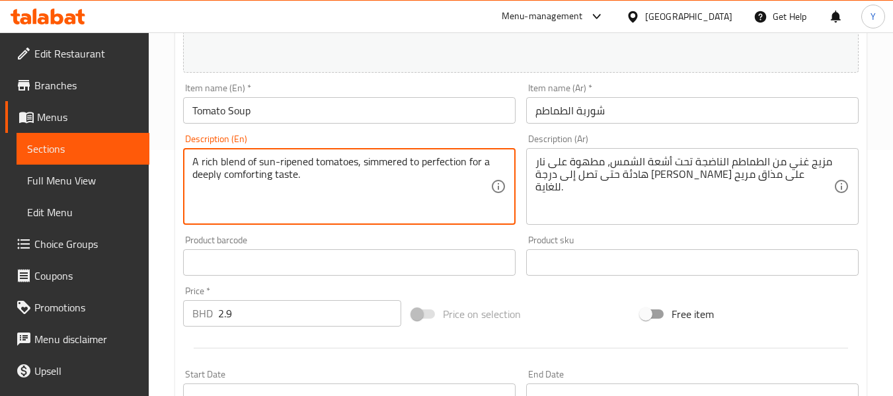
click at [251, 170] on textarea "A rich blend of sun-ripened tomatoes, simmered to perfection for a deeply comfo…" at bounding box center [341, 186] width 298 height 63
click at [258, 181] on textarea "A rich blend of sun-ripened tomatoes, simmered to perfection for a deeply comfo…" at bounding box center [341, 186] width 298 height 63
type textarea "A rich blend of sun-ripened tomatoes, simmered to perfection for a deeply taste."
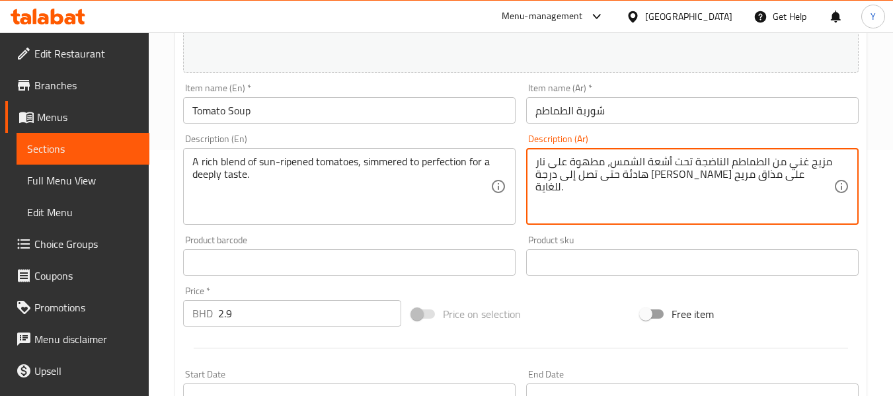
drag, startPoint x: 585, startPoint y: 177, endPoint x: 532, endPoint y: 177, distance: 52.9
type textarea "مزيج غني من الطماطم الناضجة تحت أشعة الشمس، مطهوة على نار هادئة حتى تصل إلى درج…"
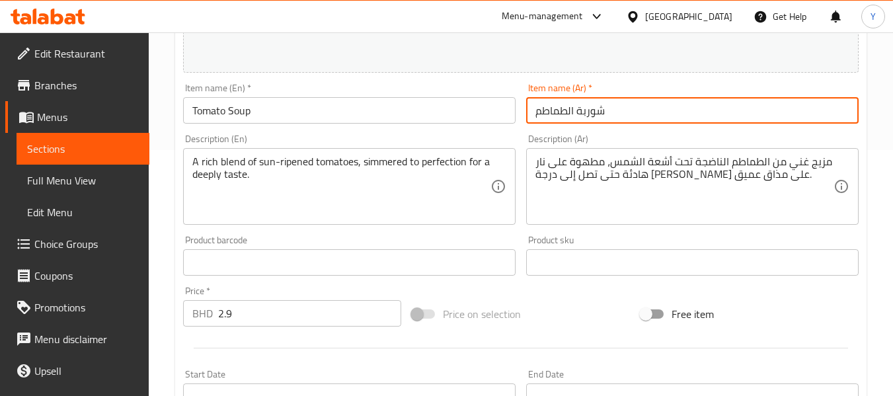
click at [683, 120] on input "شوربة الطماطم" at bounding box center [692, 110] width 333 height 26
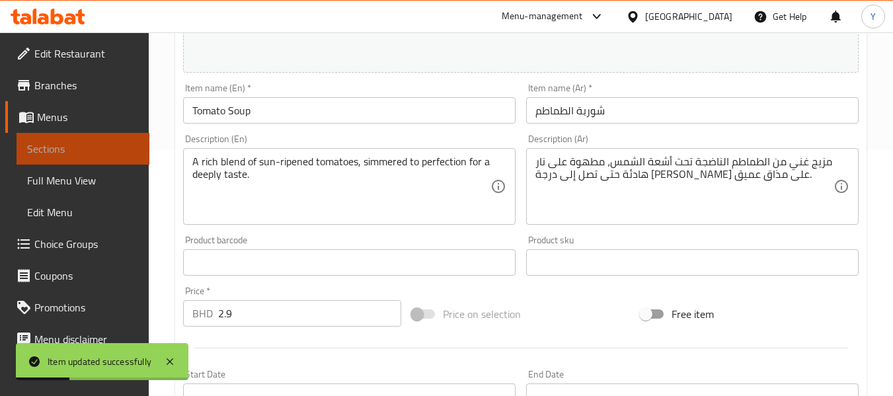
click at [85, 147] on span "Sections" at bounding box center [83, 149] width 112 height 16
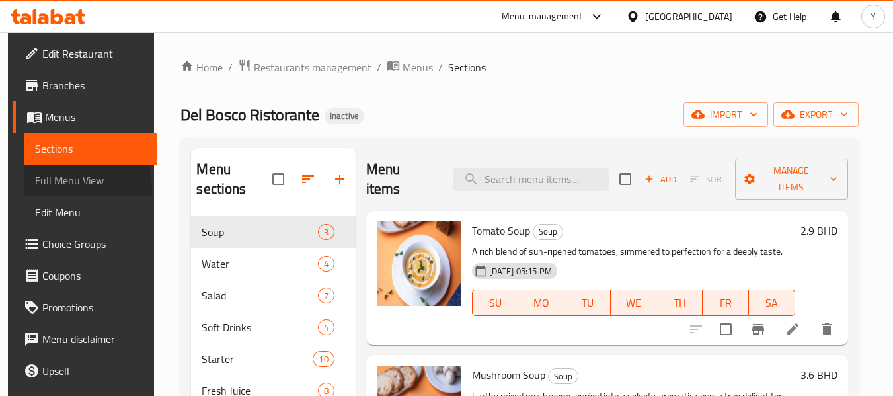
click at [46, 190] on link "Full Menu View" at bounding box center [90, 181] width 133 height 32
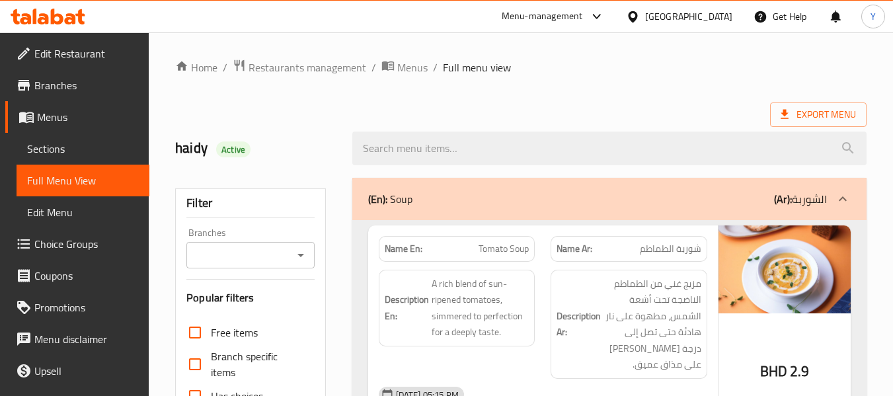
click at [306, 160] on div "haidy Active" at bounding box center [255, 148] width 177 height 59
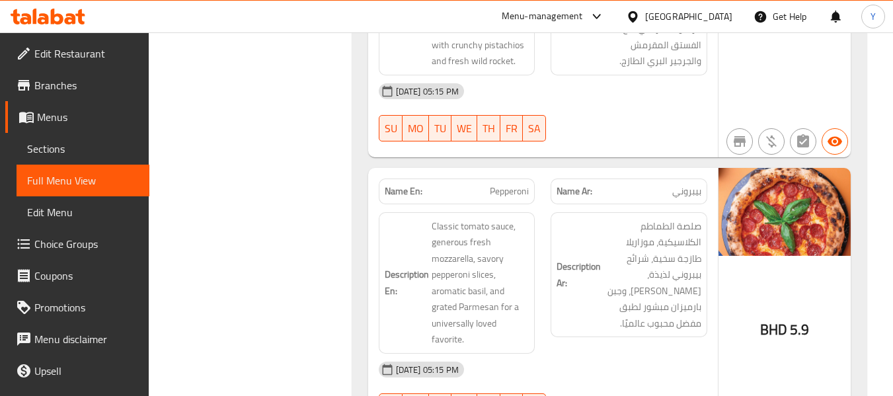
scroll to position [4975, 0]
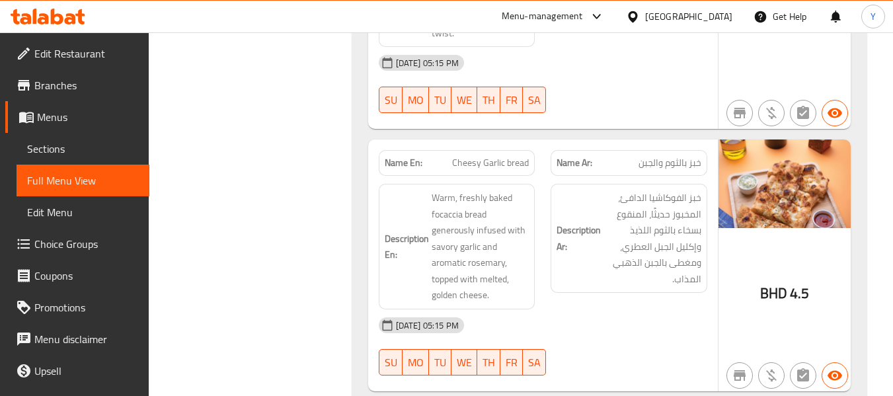
click at [512, 156] on span "Cheesy Garlic bread" at bounding box center [490, 163] width 77 height 14
copy span "Cheesy Garlic bread"
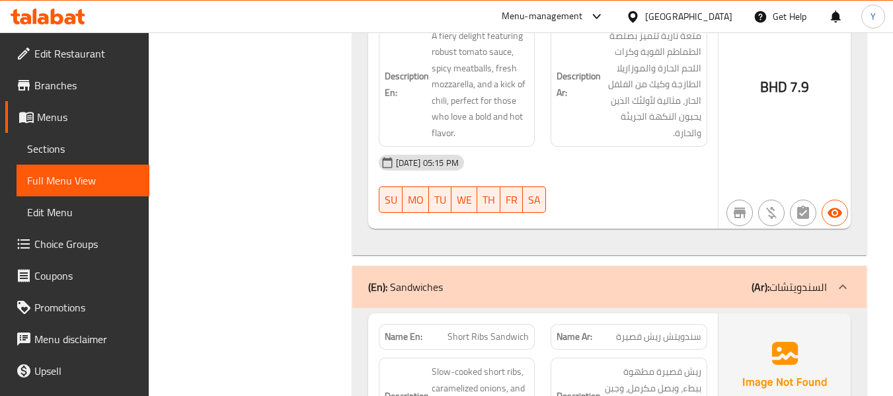
click at [480, 330] on span "Short Ribs Sandwich" at bounding box center [488, 337] width 81 height 14
copy span "Short Ribs Sandwich"
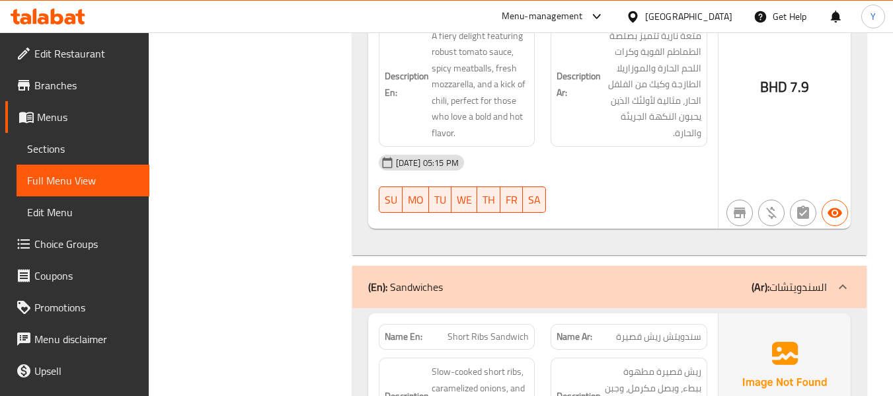
scroll to position [13631, 0]
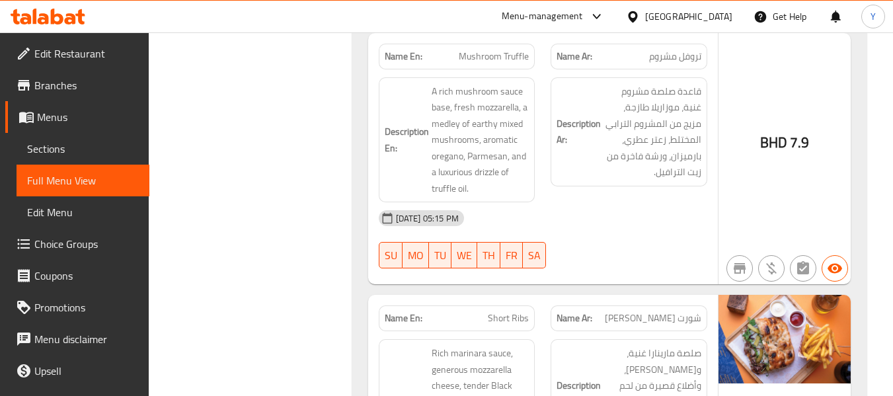
click at [504, 311] on span "Short Ribs" at bounding box center [508, 318] width 41 height 14
copy span "Short Ribs"
click at [504, 311] on span "Short Ribs" at bounding box center [508, 318] width 41 height 14
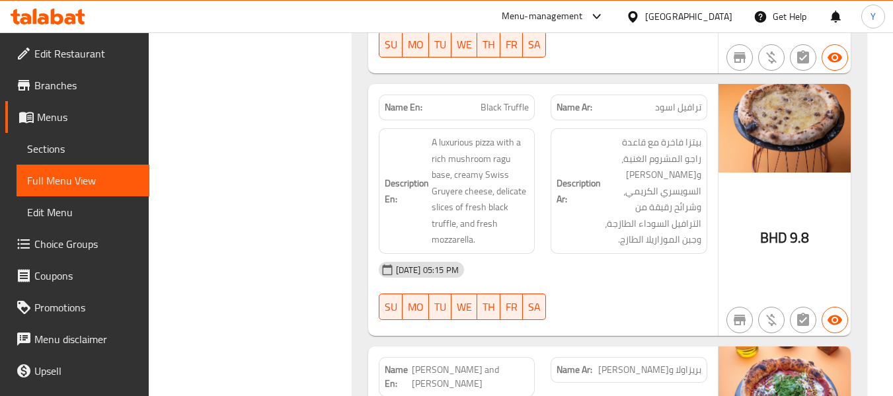
click at [428, 363] on span "[PERSON_NAME] and [PERSON_NAME]" at bounding box center [470, 377] width 117 height 28
copy span "[PERSON_NAME] and [PERSON_NAME]"
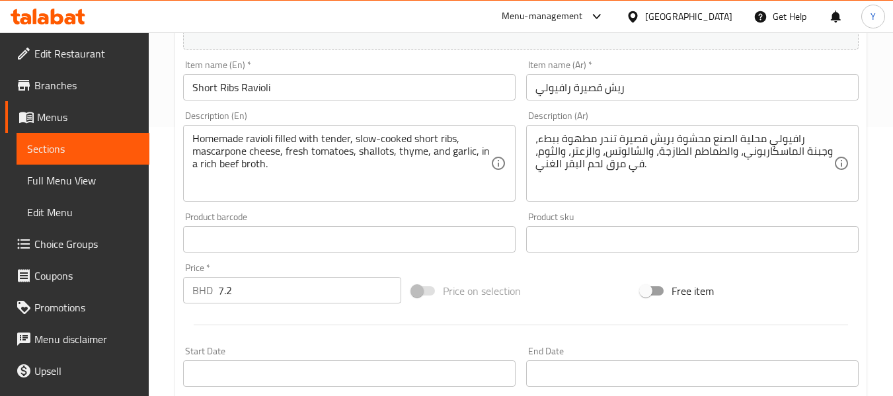
scroll to position [268, 0]
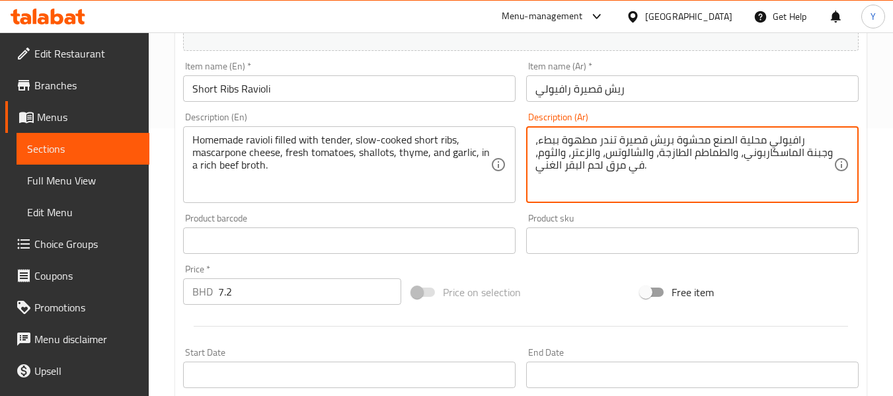
drag, startPoint x: 658, startPoint y: 151, endPoint x: 627, endPoint y: 149, distance: 30.5
paste textarea "كراث"
type textarea "رافيولي محلية الصنع محشوة بريش قصيرة تندر مطهوة ببطء، وجبنة الماسكاربوني، والطم…"
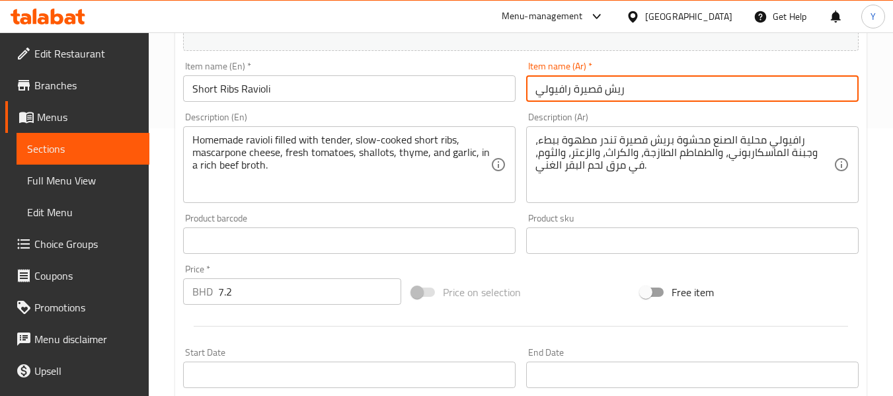
click at [642, 84] on input "ريش قصيرة رافيولي" at bounding box center [692, 88] width 333 height 26
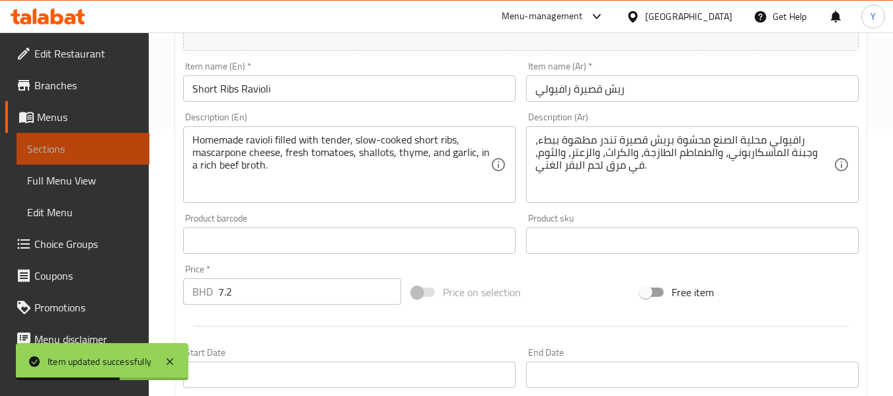
click at [117, 143] on span "Sections" at bounding box center [83, 149] width 112 height 16
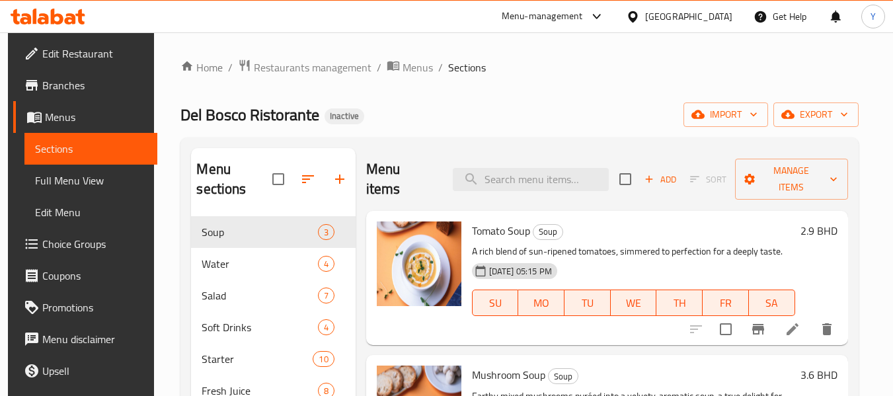
click at [303, 116] on span "Del Bosco Ristorante" at bounding box center [249, 115] width 139 height 30
click at [507, 172] on input "search" at bounding box center [531, 179] width 156 height 23
paste input "افيولي جينوروزلي محلية الصنع محشوة بجبنة الري"
click at [507, 172] on input "افيولي جينوروزلي محلية الصنع محشوة بجبنة الري" at bounding box center [531, 179] width 156 height 23
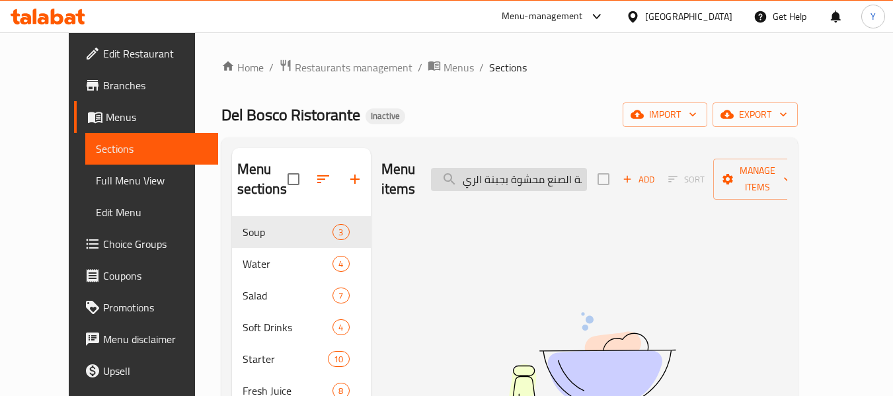
click at [586, 171] on input "افيولي جينوروزلي محلية الصنع محشوة بجبنة الري" at bounding box center [509, 179] width 156 height 23
paste input "Spinach & [PERSON_NAME]"
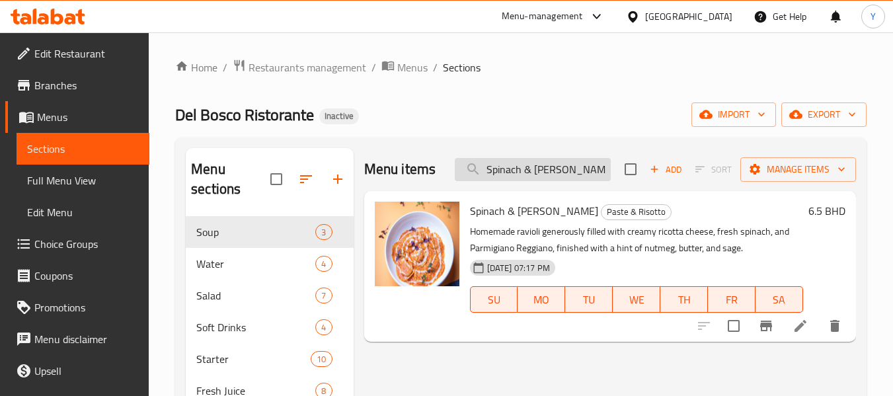
click at [526, 177] on input "Spinach & [PERSON_NAME]" at bounding box center [533, 169] width 156 height 23
paste input "for a universally loved favorite."
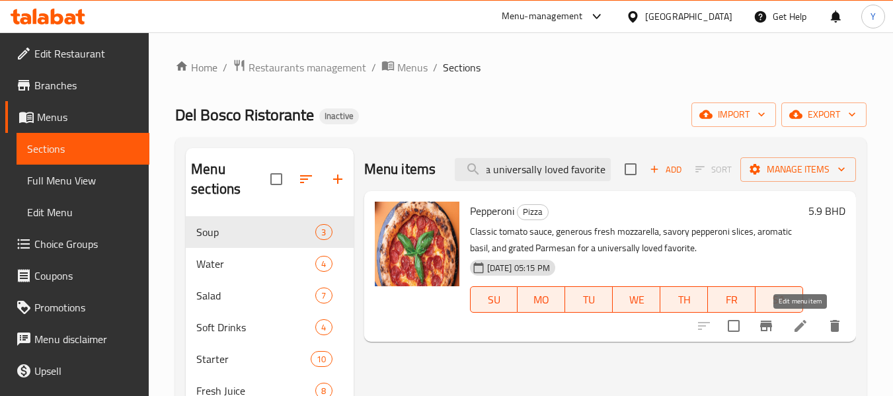
type input "for a universally loved favorite."
click at [801, 328] on icon at bounding box center [801, 326] width 12 height 12
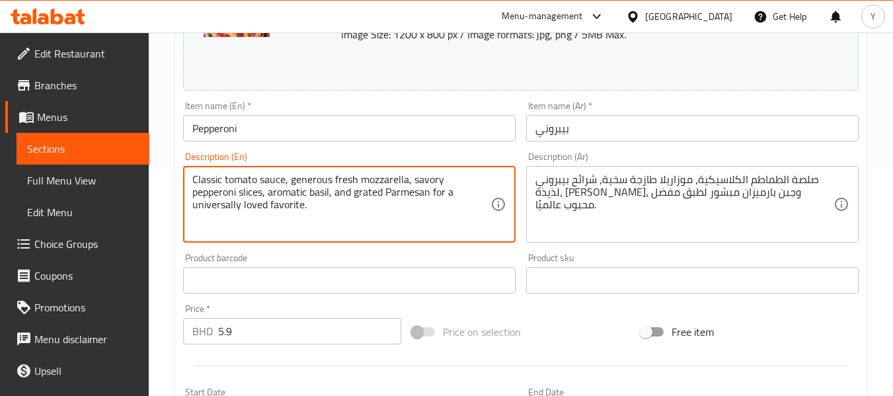
drag, startPoint x: 385, startPoint y: 192, endPoint x: 397, endPoint y: 215, distance: 25.4
type textarea "Classic tomato sauce, generous fresh mozzarella, savory pepperoni slices, aroma…"
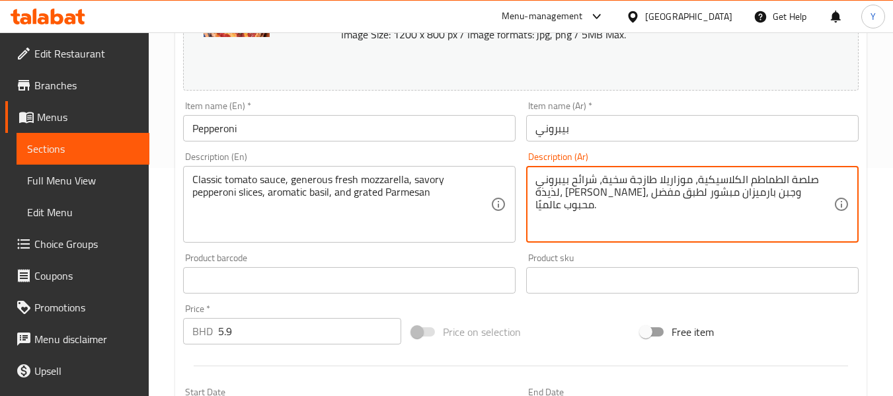
drag, startPoint x: 655, startPoint y: 192, endPoint x: 532, endPoint y: 191, distance: 122.3
type textarea "صلصة الطماطم الكلاسيكية، موزاريلا طازجة سخية، شرائح بيبروني لذيذة، ريحان عطري، …"
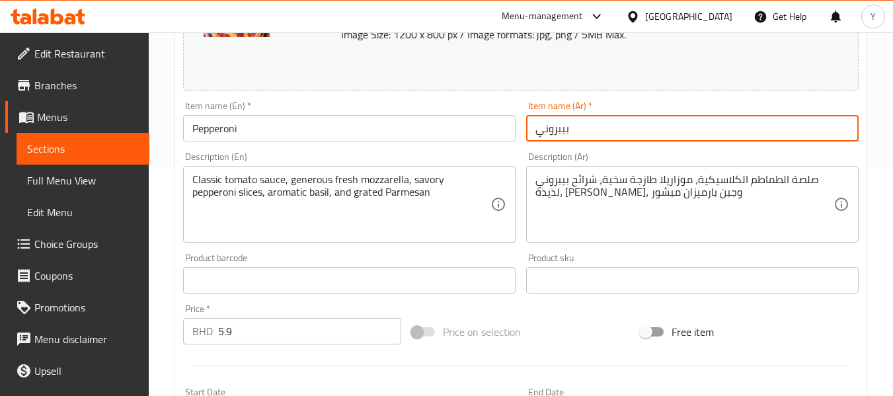
click at [611, 126] on input "بيبروني" at bounding box center [692, 128] width 333 height 26
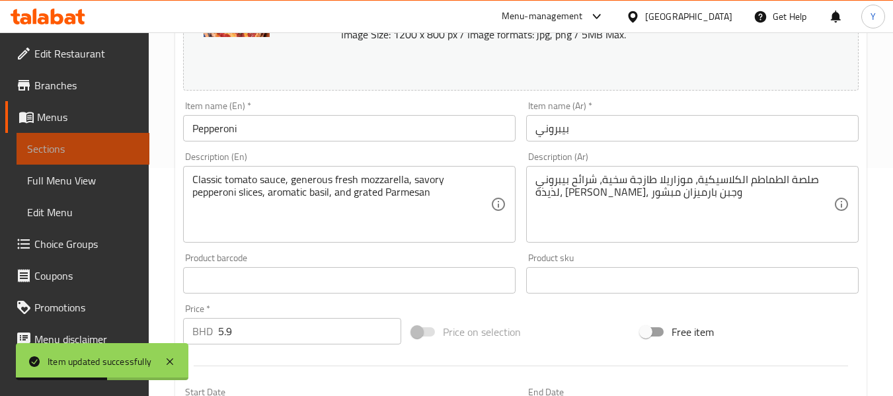
click at [103, 141] on span "Sections" at bounding box center [83, 149] width 112 height 16
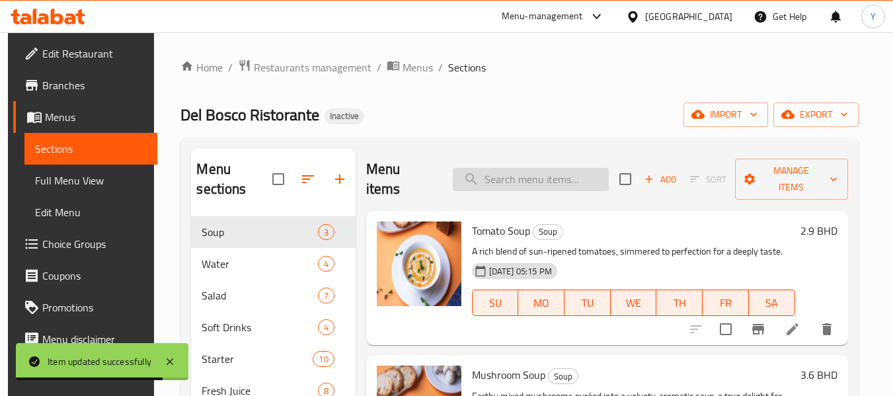
paste input "bright"
click at [524, 171] on input "search" at bounding box center [531, 179] width 156 height 23
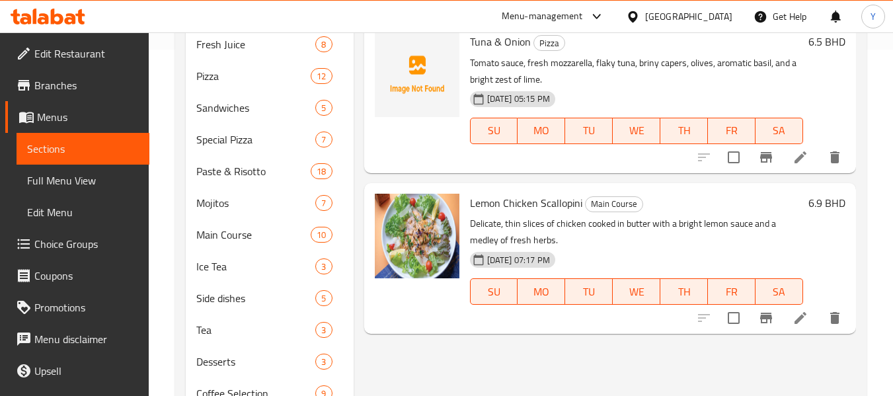
scroll to position [328, 0]
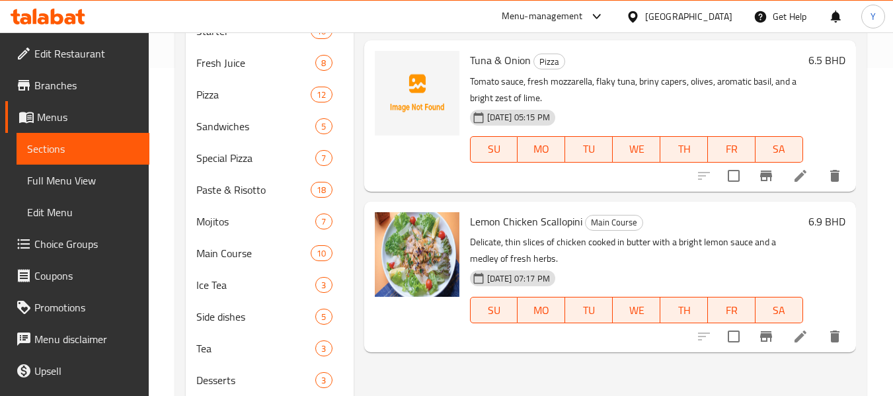
click at [412, 380] on div "Menu items bright Add Sort Manage items Vegetable Garden Pizza Bright San Marza…" at bounding box center [605, 126] width 502 height 613
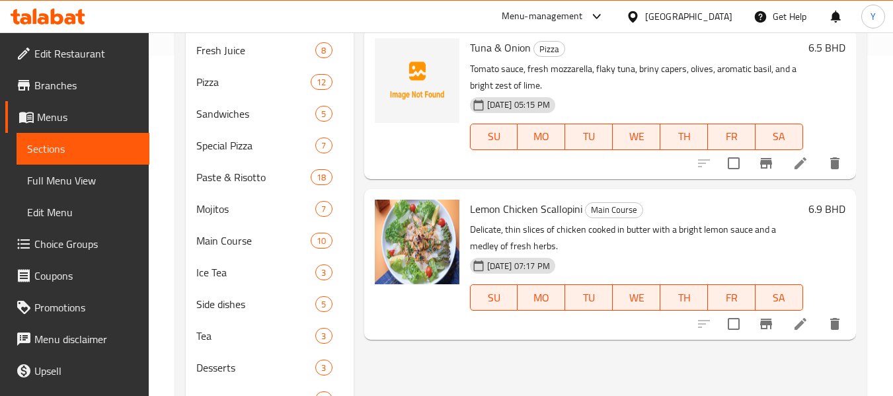
scroll to position [349, 0]
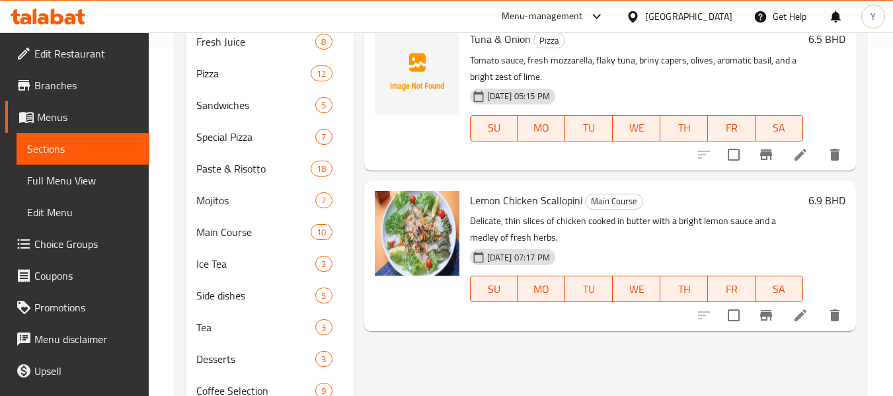
click at [401, 393] on div "Menu items bright Add Sort Manage items Vegetable Garden Pizza Bright San Marza…" at bounding box center [605, 105] width 502 height 613
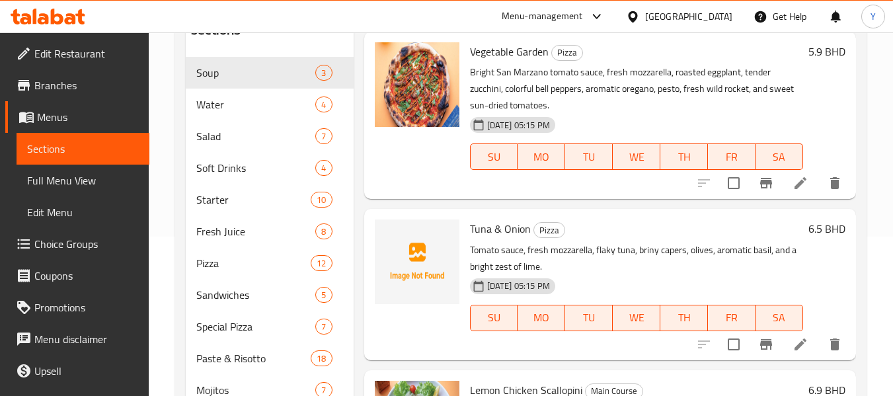
scroll to position [132, 0]
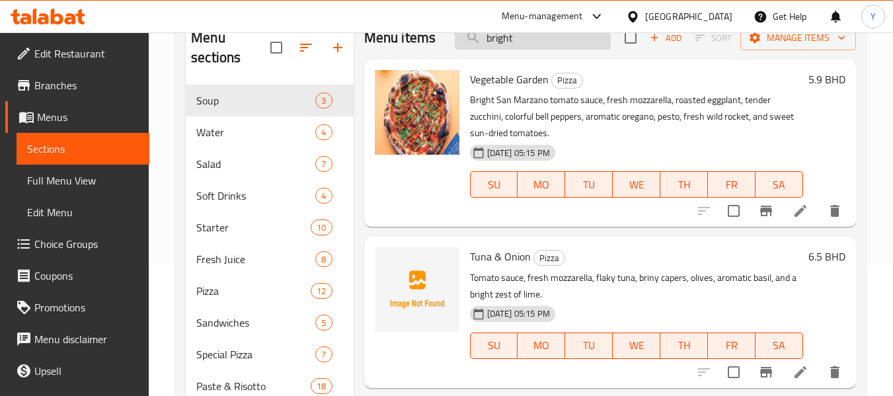
click at [495, 34] on input "bright" at bounding box center [533, 37] width 156 height 23
paste input "creating a sophisticated and flavorful experience."
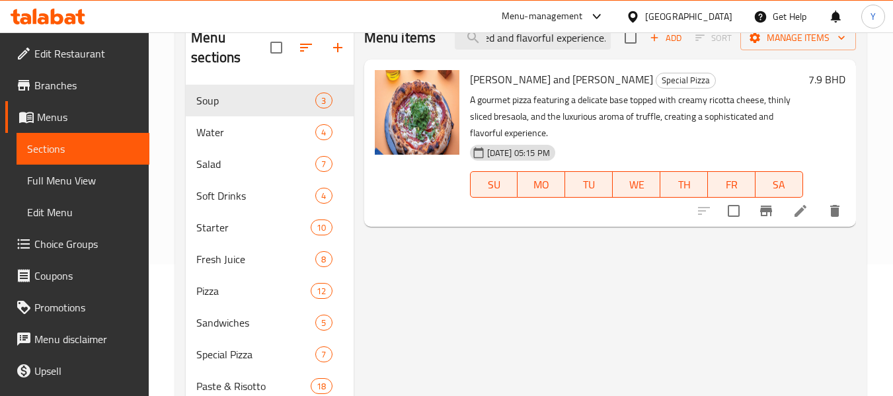
type input "creating a sophisticated and flavorful experience."
click at [791, 212] on li at bounding box center [800, 211] width 37 height 24
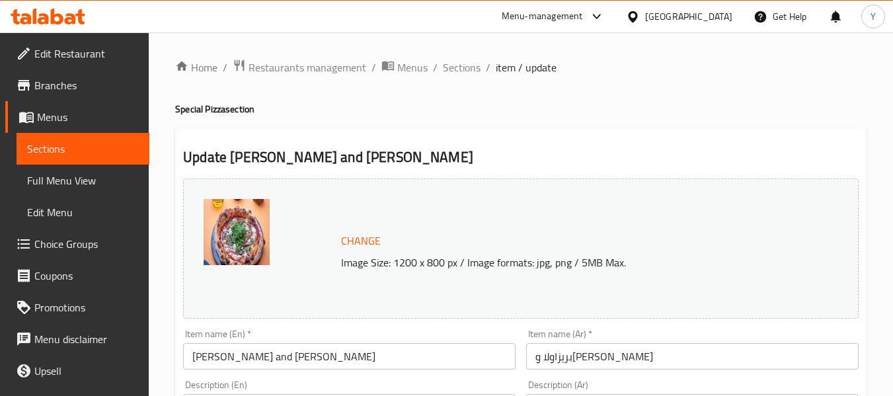
scroll to position [234, 0]
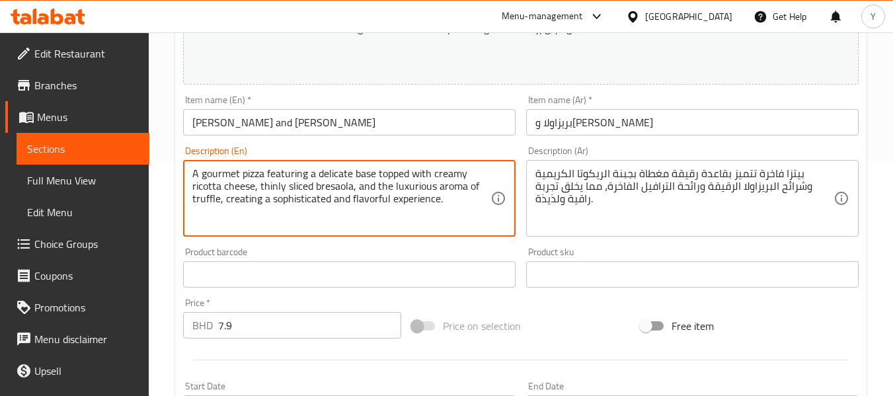
drag, startPoint x: 219, startPoint y: 204, endPoint x: 445, endPoint y: 212, distance: 226.3
type textarea "A gourmet pizza featuring a delicate base topped with creamy ricotta cheese, th…"
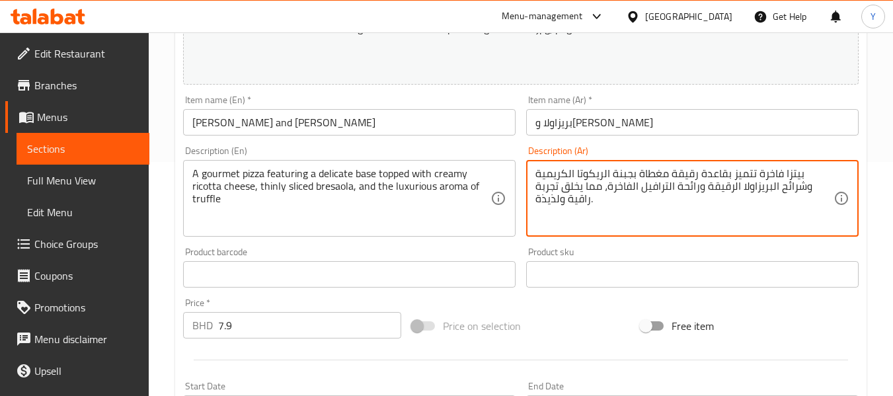
drag, startPoint x: 608, startPoint y: 187, endPoint x: 598, endPoint y: 206, distance: 21.9
type textarea "بيتزا فاخرة تتميز بقاعدة رقيقة مغطاة بجبنة الريكوتا الكريمية وشرائح البريزاولا …"
click at [495, 123] on input "[PERSON_NAME] and [PERSON_NAME]" at bounding box center [349, 122] width 333 height 26
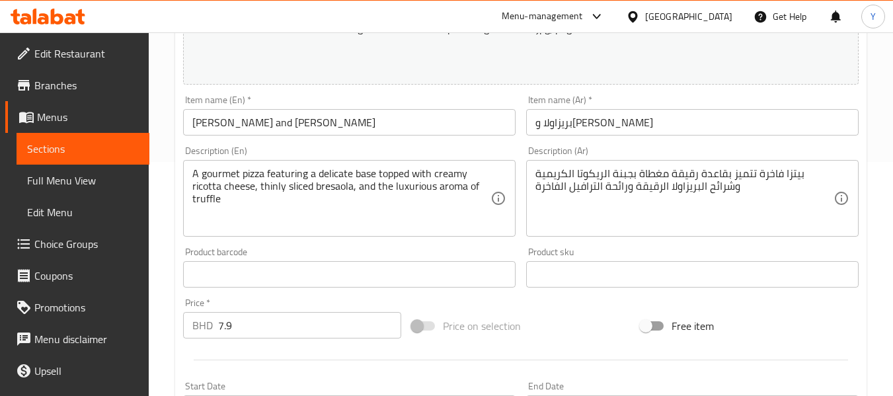
click at [321, 146] on div "Description (En) A gourmet pizza featuring a delicate base topped with creamy r…" at bounding box center [349, 191] width 333 height 91
click at [306, 151] on div "Description (En) A gourmet pizza featuring a delicate base topped with creamy r…" at bounding box center [349, 191] width 333 height 91
click at [322, 124] on input "[PERSON_NAME] and [PERSON_NAME]" at bounding box center [349, 122] width 333 height 26
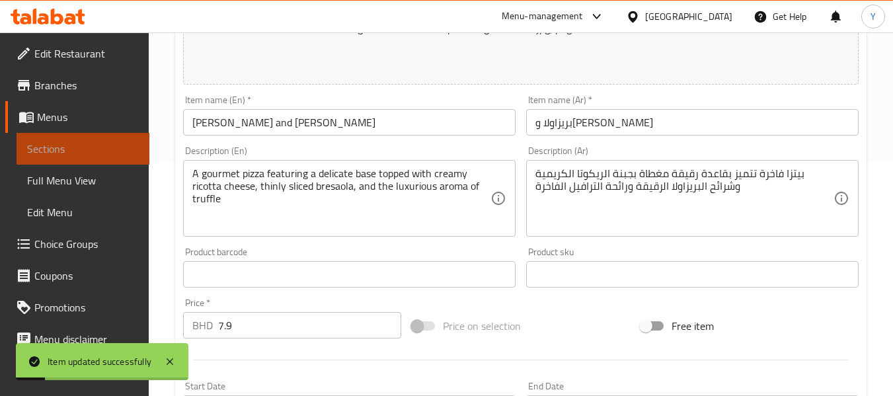
click at [92, 151] on span "Sections" at bounding box center [83, 149] width 112 height 16
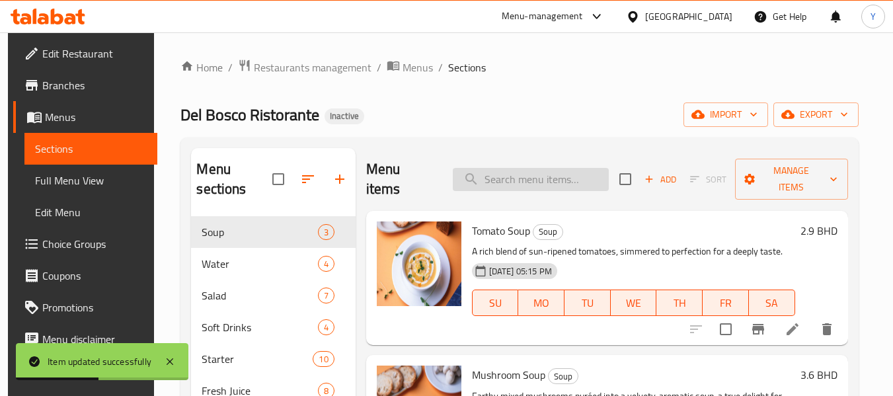
click at [551, 168] on input "search" at bounding box center [531, 179] width 156 height 23
paste input "for a taste of the Mediterranean coas"
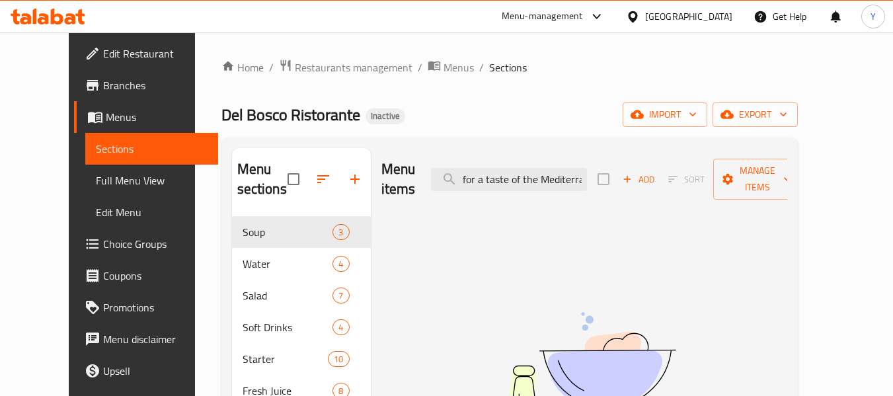
click at [501, 171] on input "for a taste of the Mediterranean coas" at bounding box center [509, 179] width 156 height 23
paste input "timeless"
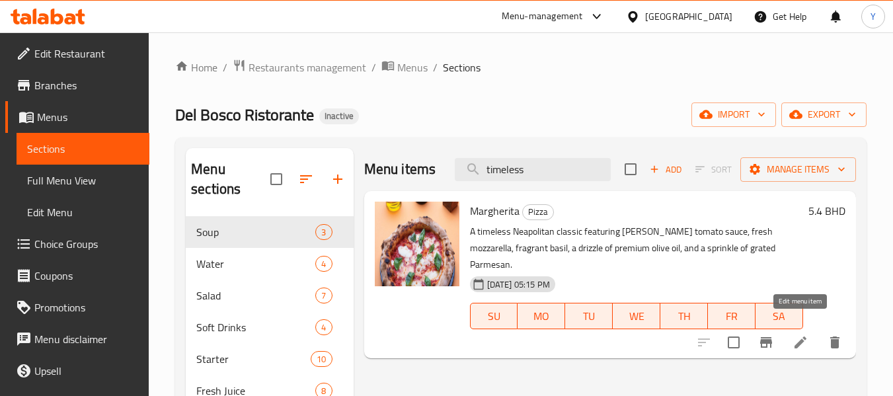
type input "timeless"
click at [795, 335] on icon at bounding box center [801, 343] width 16 height 16
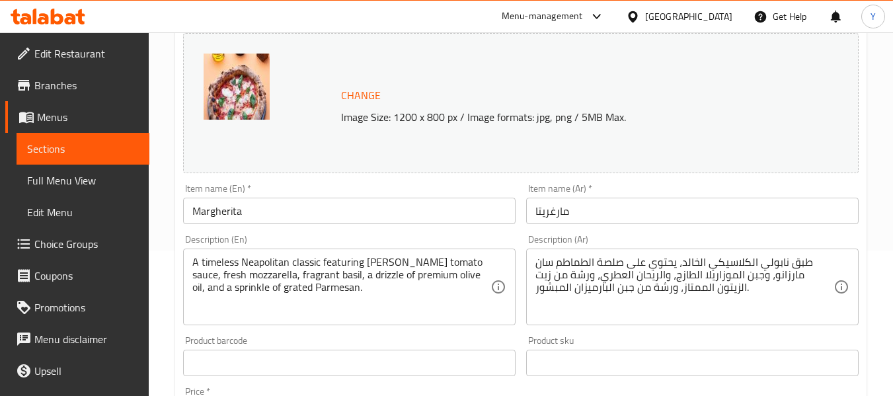
scroll to position [188, 0]
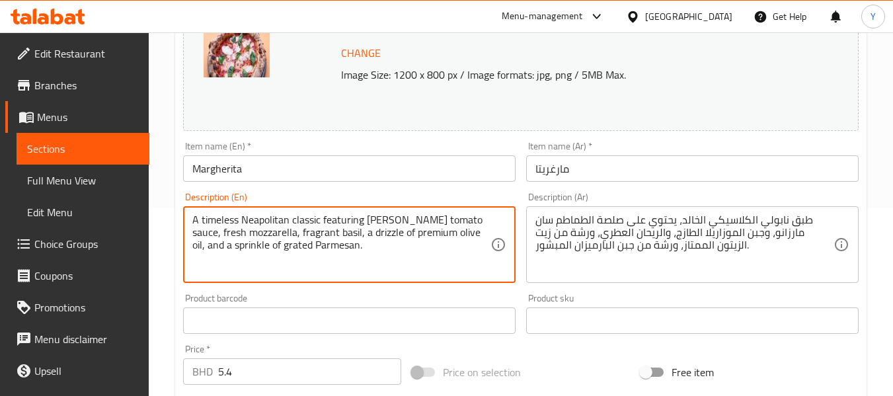
drag, startPoint x: 241, startPoint y: 221, endPoint x: 133, endPoint y: 222, distance: 108.4
click at [219, 223] on textarea "A timeless Neapolitan classic featuring San Marzano tomato sauce, fresh mozzare…" at bounding box center [341, 245] width 298 height 63
type textarea "A Neapolitan classic featuring San Marzano tomato sauce, fresh mozzarella, frag…"
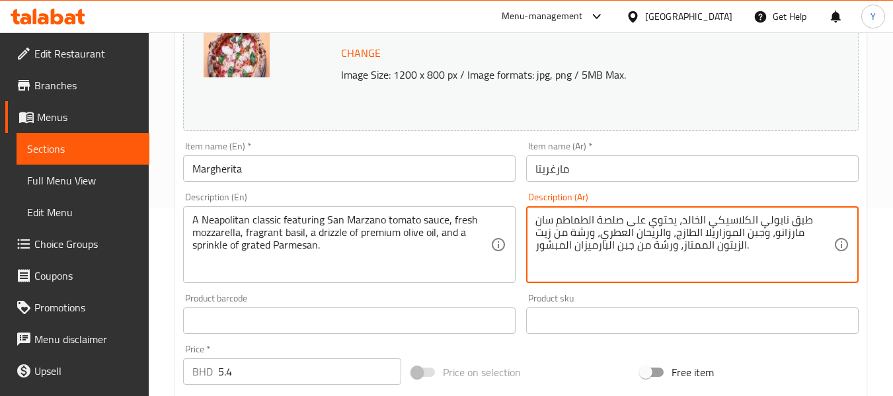
click at [692, 221] on textarea "طبق نابولي الكلاسيكي الخالد، يحتوي على صلصة الطماطم سان مارزانو، وجبن الموزاريل…" at bounding box center [685, 245] width 298 height 63
type textarea "طبق نابولي الكلاسيكي، يحتوي على صلصة الطماطم سان مارزانو، وجبن الموزاريلا الطاز…"
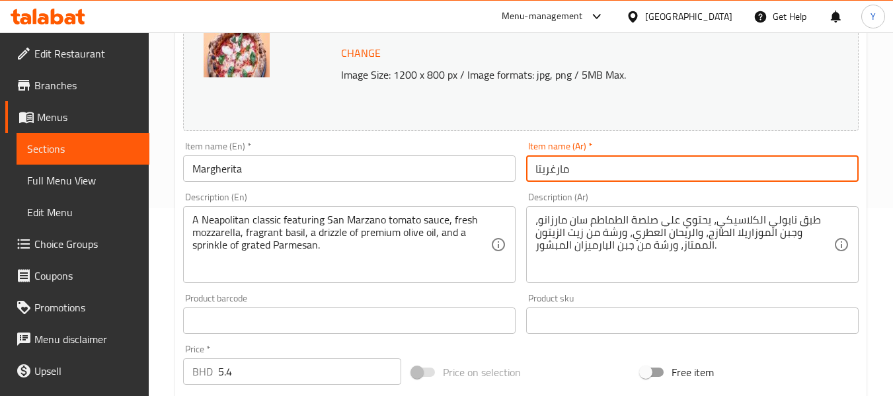
click at [692, 167] on input "مارغريتا" at bounding box center [692, 168] width 333 height 26
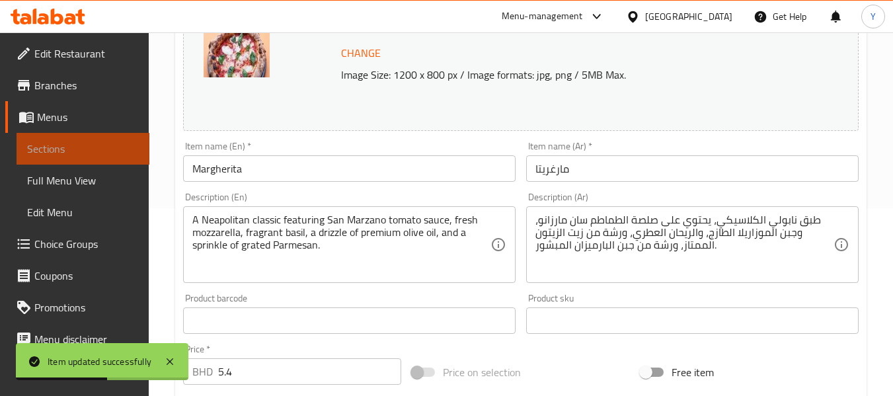
click at [118, 141] on span "Sections" at bounding box center [83, 149] width 112 height 16
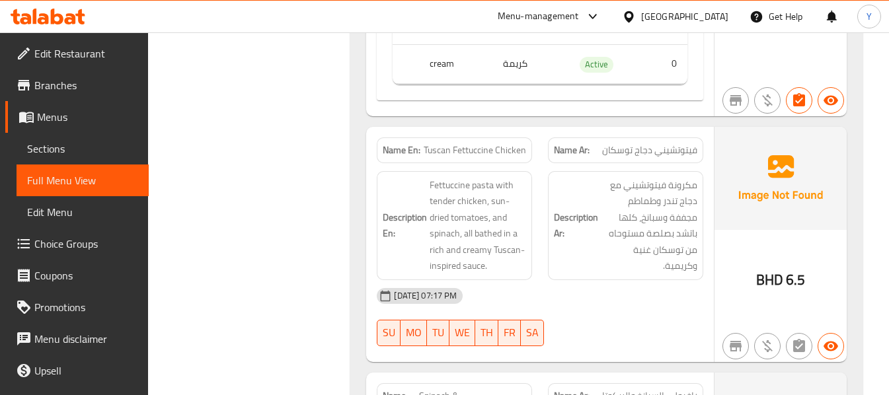
scroll to position [14749, 0]
copy span "Spinach & [PERSON_NAME]"
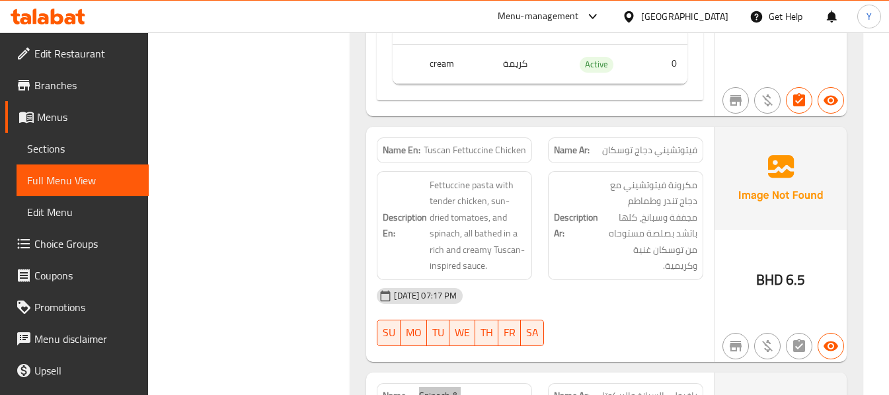
scroll to position [17419, 0]
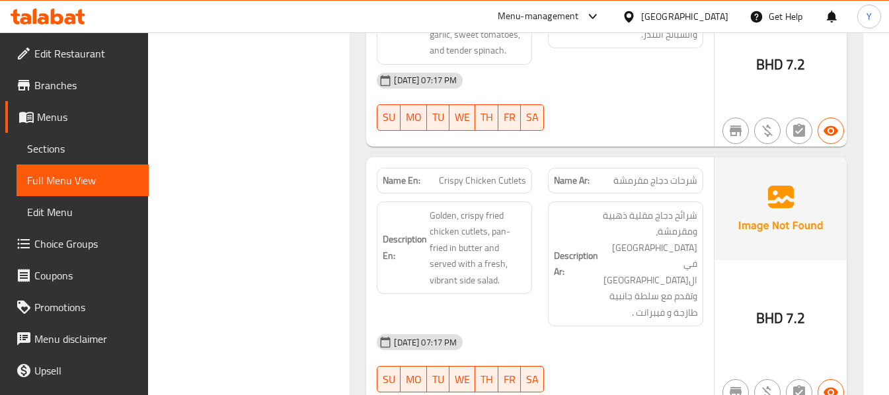
copy span "Lemon Chicken Scallopini"
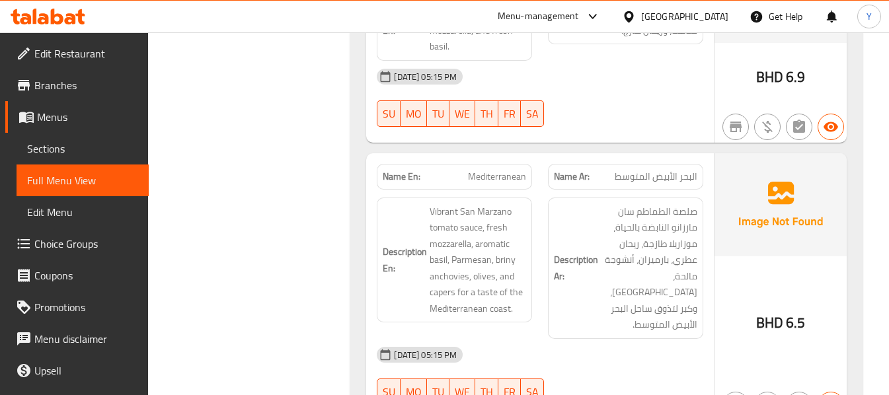
click at [510, 170] on span "Mediterranean" at bounding box center [497, 177] width 58 height 14
copy span "Mediterranean"
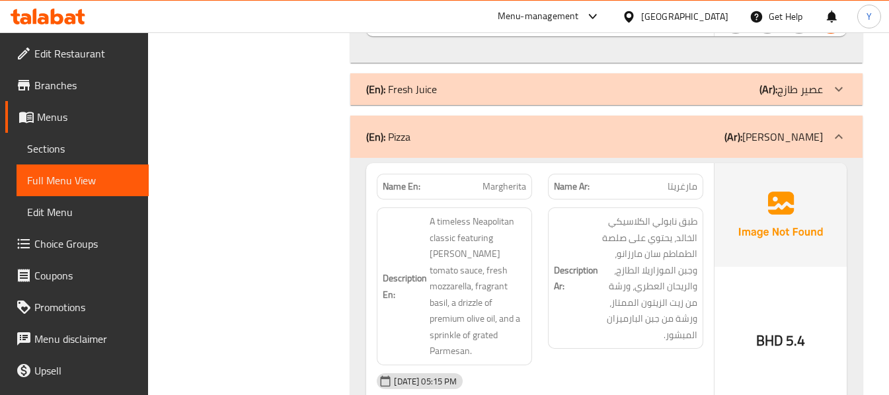
scroll to position [8396, 0]
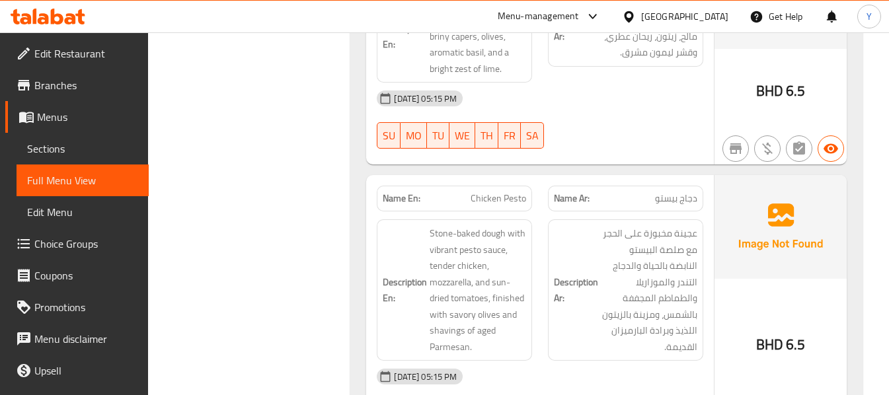
click at [505, 192] on span "Chicken Pesto" at bounding box center [499, 199] width 56 height 14
copy span "Chicken Pesto"
click at [505, 192] on span "Chicken Pesto" at bounding box center [499, 199] width 56 height 14
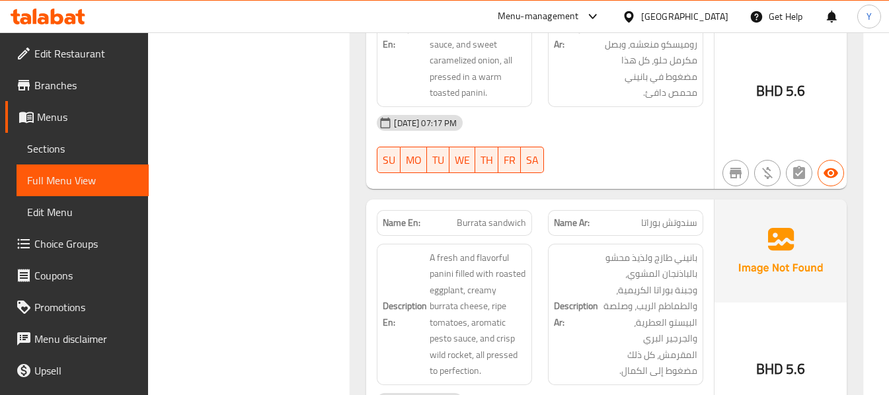
click at [493, 216] on span "Burrata sandwich" at bounding box center [491, 223] width 69 height 14
copy span "sandwich"
click at [493, 216] on span "Burrata sandwich" at bounding box center [491, 223] width 69 height 14
copy span "Burrata sandwich"
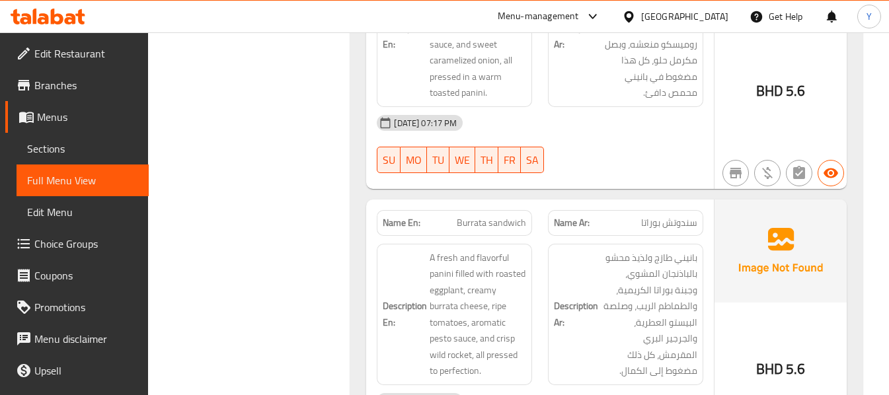
scroll to position [10568, 0]
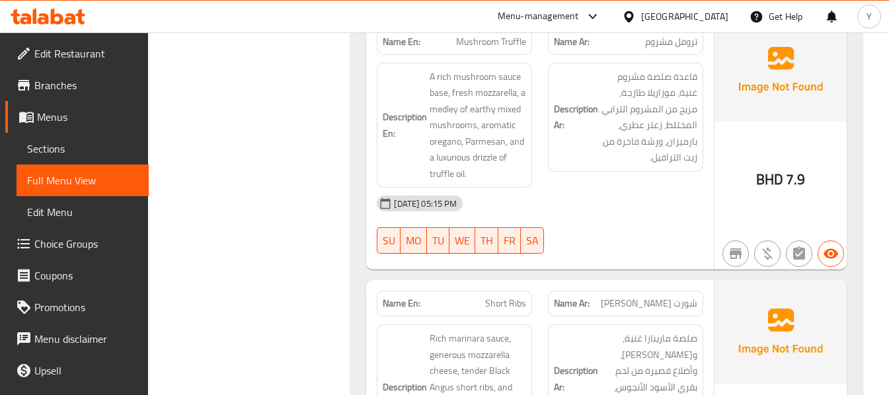
click at [501, 297] on span "Short Ribs" at bounding box center [505, 304] width 41 height 14
copy span "Short Ribs"
click at [501, 297] on span "Short Ribs" at bounding box center [505, 304] width 41 height 14
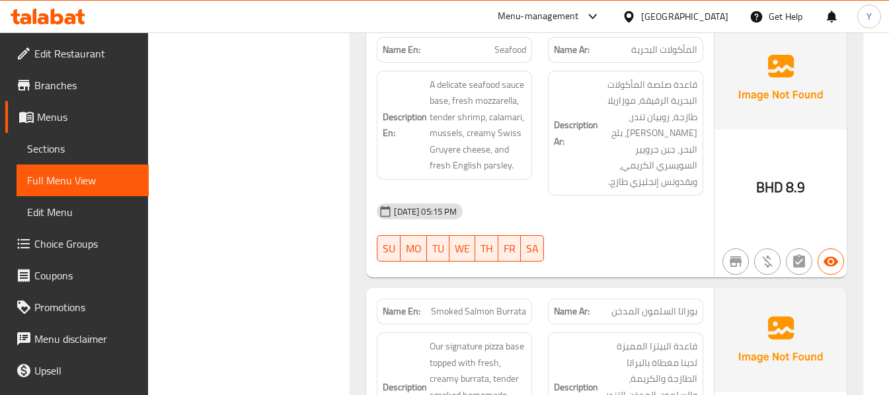
click at [469, 305] on span "Smoked Salmon Burrata" at bounding box center [478, 312] width 95 height 14
copy span "Smoked Salmon Burrata"
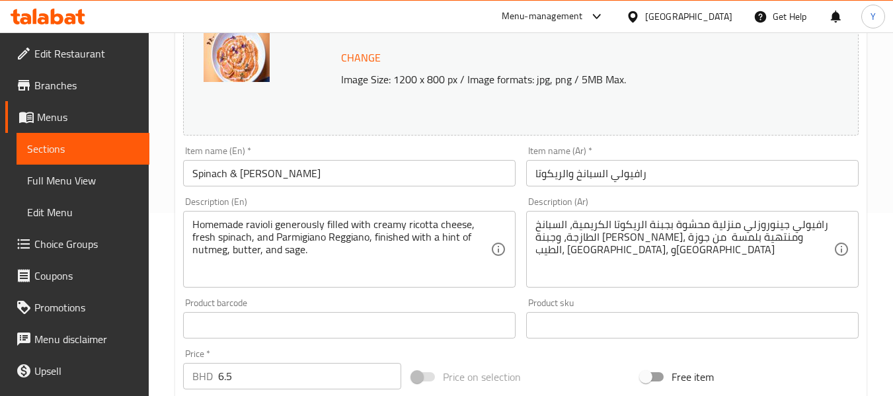
scroll to position [184, 0]
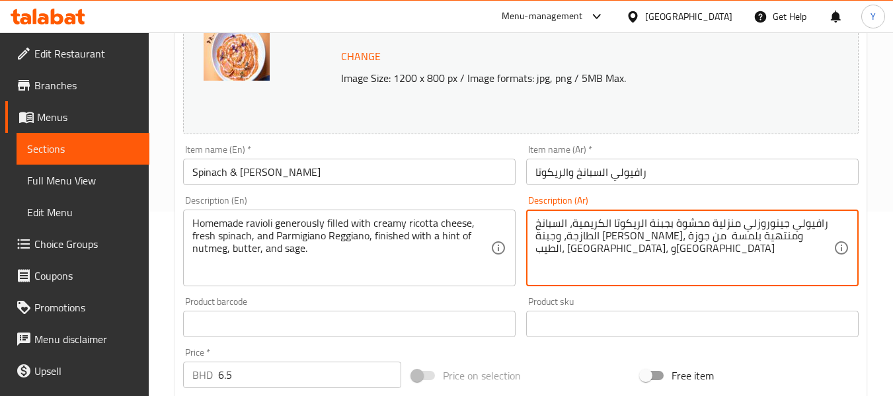
click at [822, 224] on textarea "رافيولي جينوروزلي منزلية محشوة بجبنة الريكوتا الكريمية، السبانخ الطازجة، وجبنة …" at bounding box center [685, 248] width 298 height 63
click at [826, 220] on textarea "رافيولي جينوروزلي منزلية محشوة بجبنة الريكوتا الكريمية، السبانخ الطازجة، وجبنة …" at bounding box center [685, 248] width 298 height 63
drag, startPoint x: 826, startPoint y: 220, endPoint x: 725, endPoint y: 217, distance: 101.9
click at [725, 217] on textarea "رافيولي جينوروزلي منزلية محشوة بجبنة الريكوتا الكريمية، السبانخ الطازجة، وجبنة …" at bounding box center [685, 248] width 298 height 63
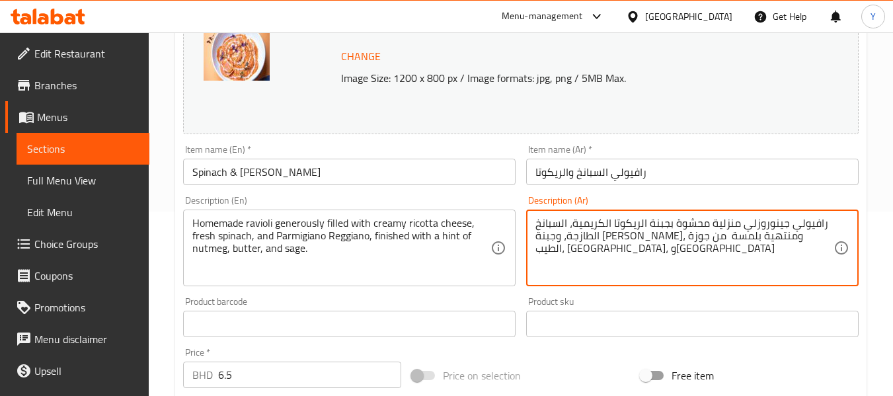
click at [614, 221] on textarea "رافيولي جينوروزلي منزلية محشوة بجبنة الريكوتا الكريمية، السبانخ الطازجة، وجبنة …" at bounding box center [685, 248] width 298 height 63
drag, startPoint x: 614, startPoint y: 221, endPoint x: 823, endPoint y: 224, distance: 209.6
click at [823, 224] on textarea "رافيولي جينوروزلي منزلية محشوة بجبنة الريكوتا الكريمية، السبانخ الطازجة، وجبنة …" at bounding box center [685, 248] width 298 height 63
paste textarea "منزلية محشوة بكمية وفيرة من"
type textarea "رافيولي منزلية محشوة بكمية وفيرة من جبنة الريكوتا الكريمية، السبانخ الطازجة، وج…"
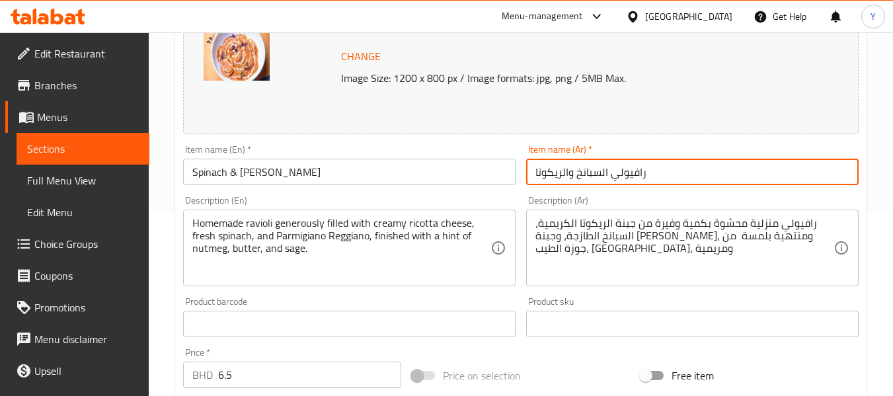
click at [776, 174] on input "رافيولي السبانخ والريكوتا" at bounding box center [692, 172] width 333 height 26
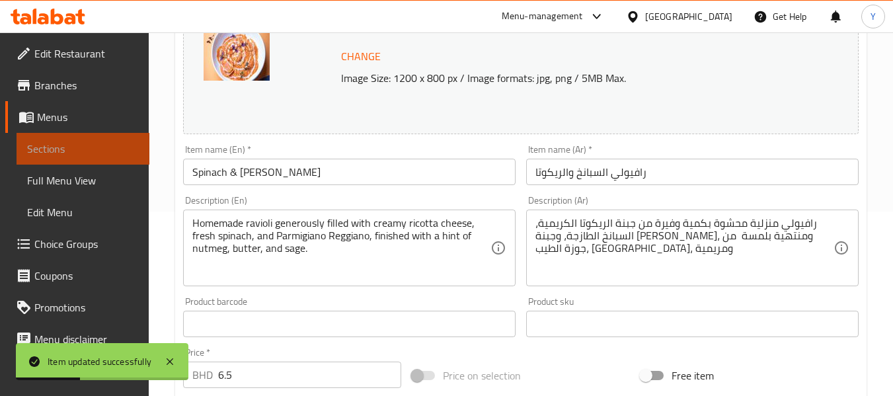
click at [89, 151] on span "Sections" at bounding box center [83, 149] width 112 height 16
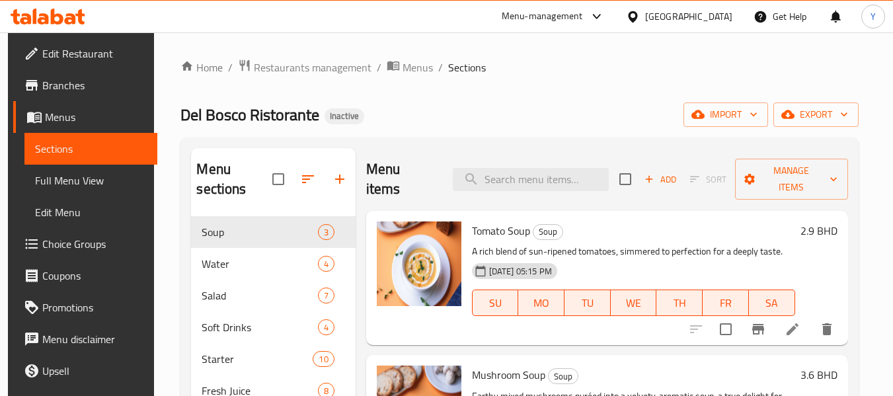
click at [501, 168] on input "search" at bounding box center [531, 179] width 156 height 23
paste input "Lemon Chicken Scallopini"
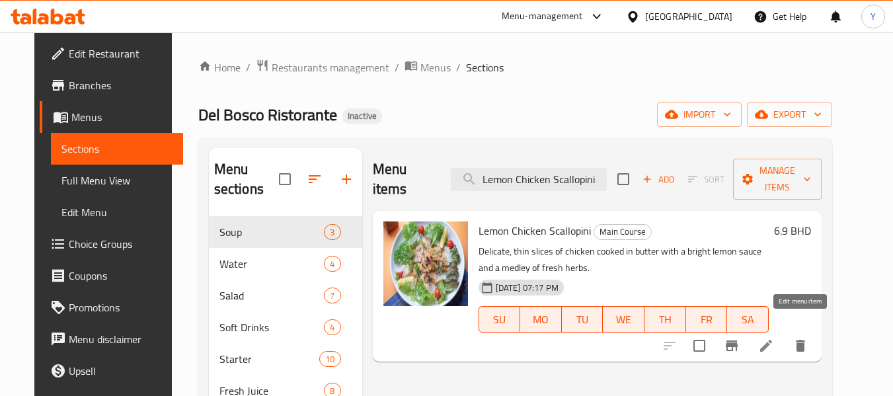
type input "Lemon Chicken Scallopini"
click at [774, 338] on icon at bounding box center [766, 346] width 16 height 16
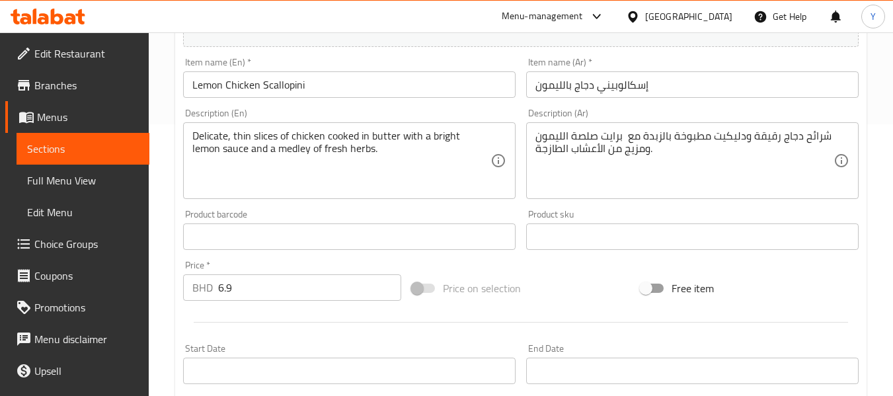
scroll to position [268, 0]
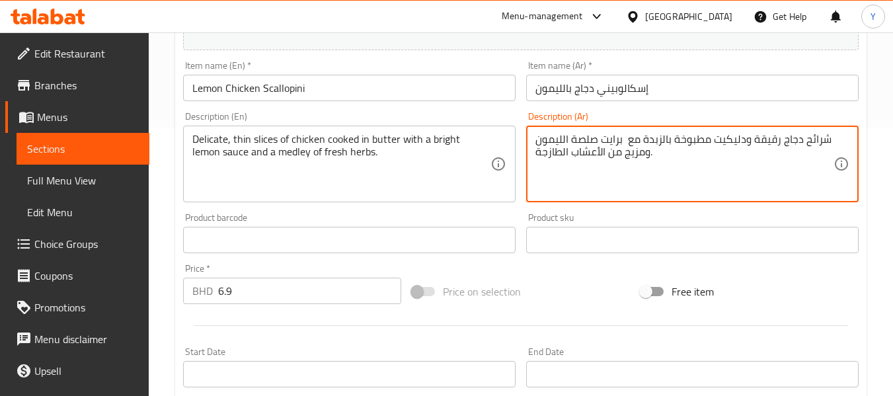
drag, startPoint x: 624, startPoint y: 138, endPoint x: 532, endPoint y: 135, distance: 92.6
paste textarea "صوص ليمون برايت"
type textarea "شرائح دجاج رقيقة ودليكيت مطبوخة بالزبدة مع صوص ليمون برايت ومزيج من الأعشاب الط…"
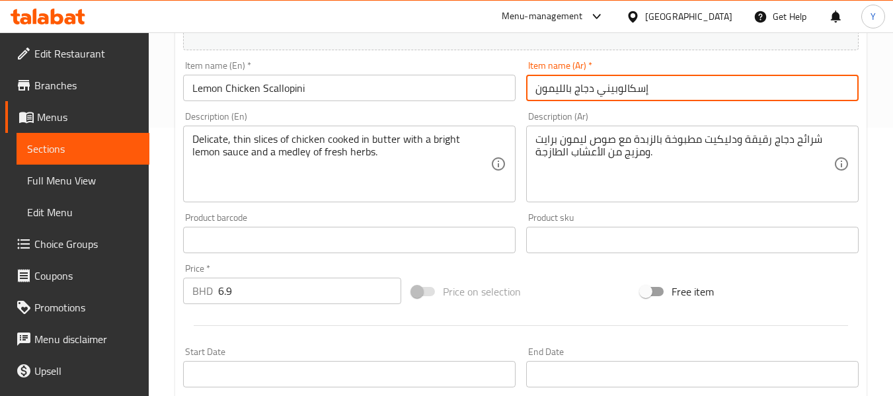
click at [627, 101] on input "إسكالوبيني دجاج بالليمون" at bounding box center [692, 88] width 333 height 26
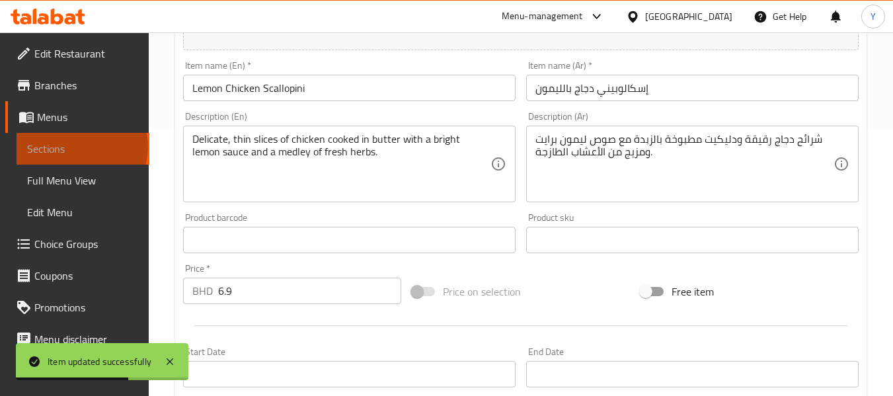
click at [81, 147] on span "Sections" at bounding box center [83, 149] width 112 height 16
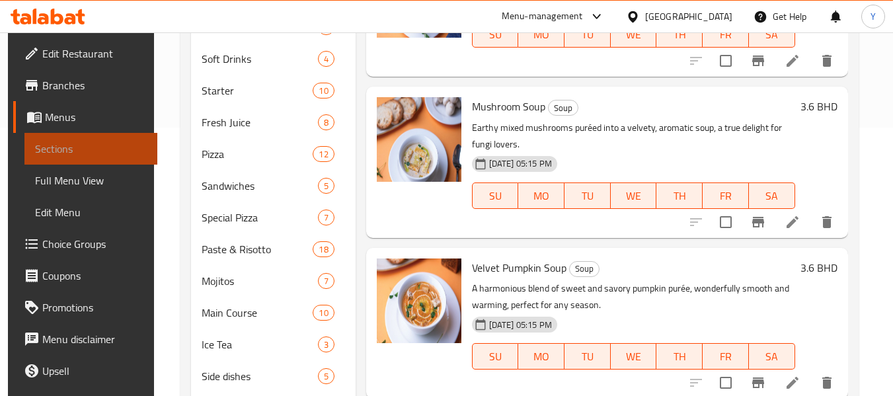
click at [121, 140] on link "Sections" at bounding box center [90, 149] width 133 height 32
click at [579, 370] on div "Velvet Pumpkin Soup Soup A harmonious blend of sweet and savory pumpkin purée, …" at bounding box center [634, 323] width 334 height 140
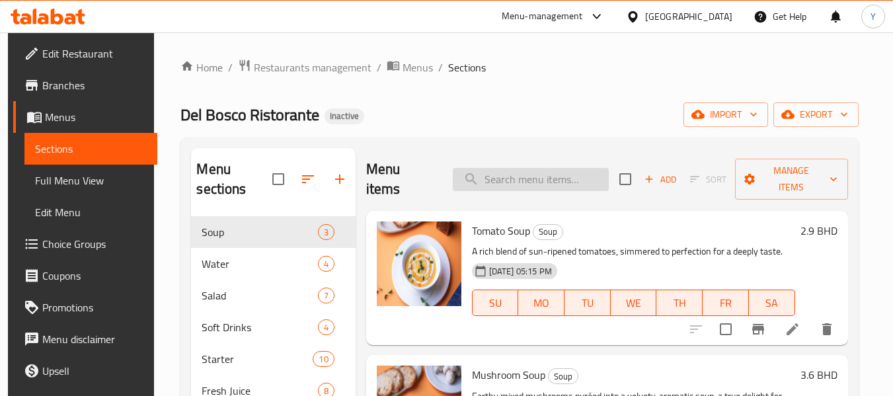
click at [569, 173] on input "search" at bounding box center [531, 179] width 156 height 23
paste input "Churros"
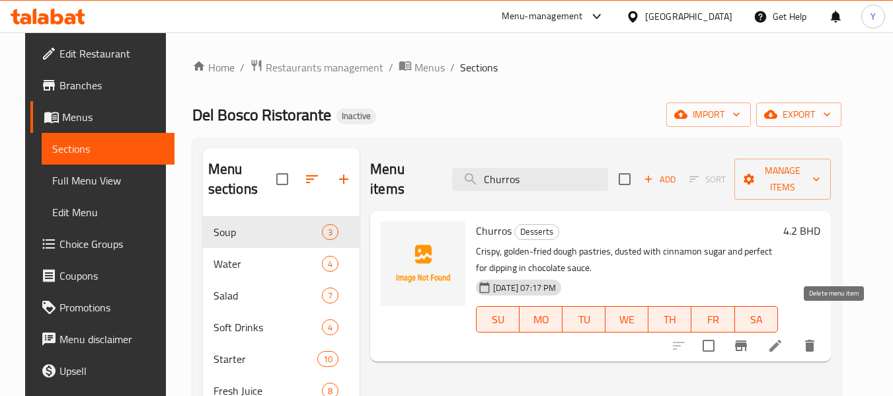
type input "Churros"
click at [815, 340] on icon "delete" at bounding box center [809, 346] width 9 height 12
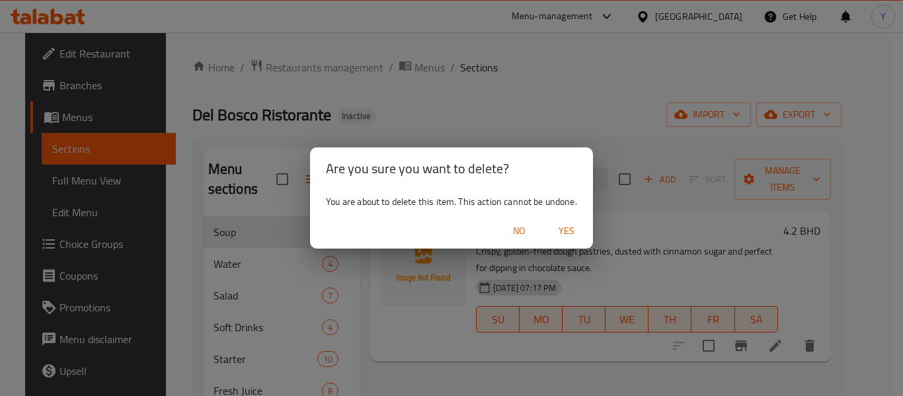
click at [520, 227] on span "No" at bounding box center [519, 231] width 32 height 17
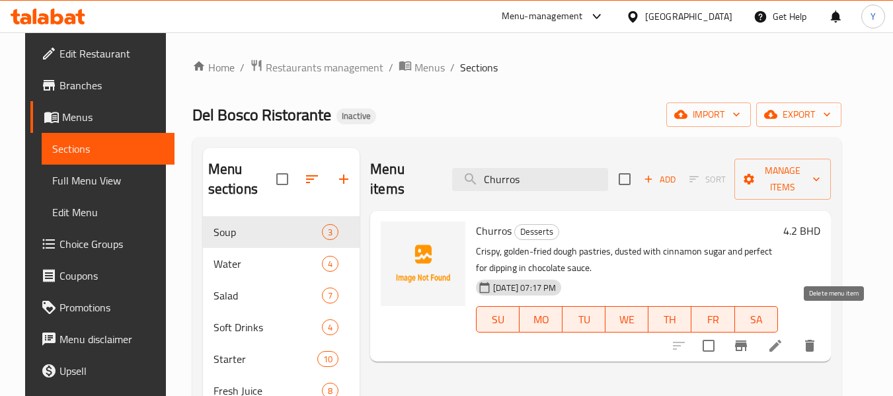
click at [818, 338] on icon "delete" at bounding box center [810, 346] width 16 height 16
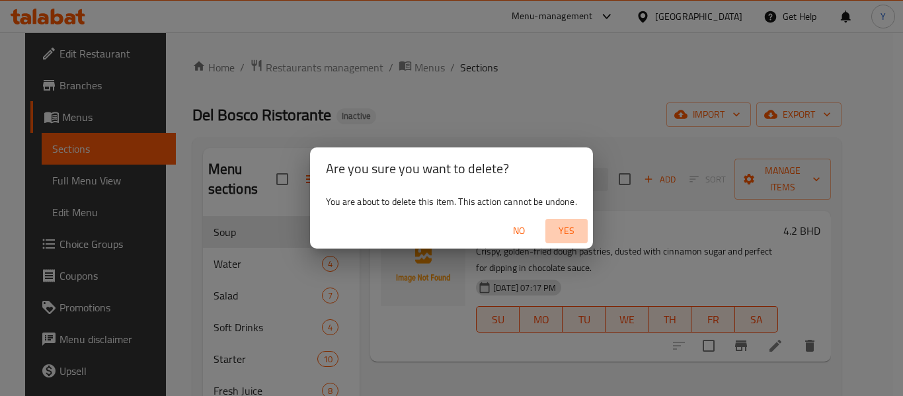
click at [569, 237] on span "Yes" at bounding box center [567, 231] width 32 height 17
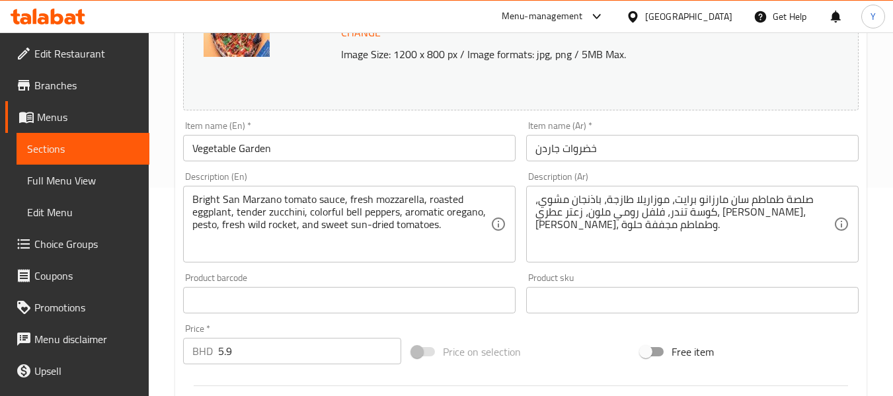
scroll to position [214, 0]
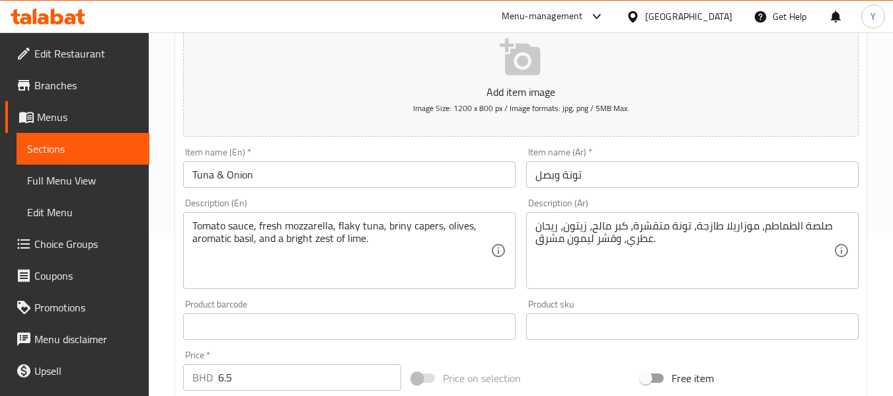
scroll to position [175, 0]
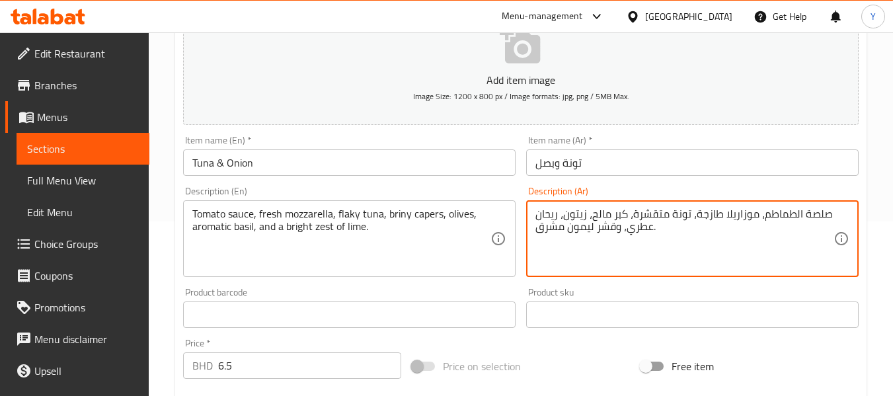
click at [554, 226] on textarea "صلصة الطماطم، موزاريلا طازجة، تونة متقشرة، كبر مالح، زيتون، ريحان عطري، وقشر لي…" at bounding box center [685, 239] width 298 height 63
type textarea "صلصة الطماطم، موزاريلا طازجة، تونة متقشرة، كبر مالح، زيتون، ريحان عطري، وقشر لي…"
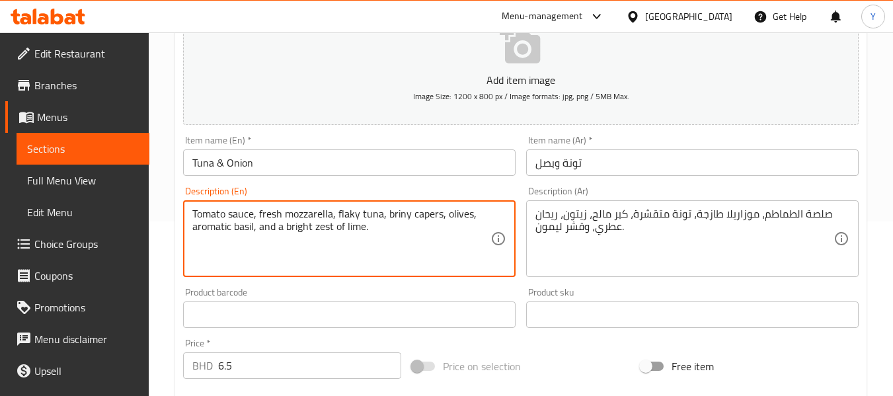
click at [297, 225] on textarea "Tomato sauce, fresh mozzarella, flaky tuna, briny capers, olives, aromatic basi…" at bounding box center [341, 239] width 298 height 63
type textarea "Tomato sauce, fresh mozzarella, flaky tuna, briny capers, olives, aromatic basi…"
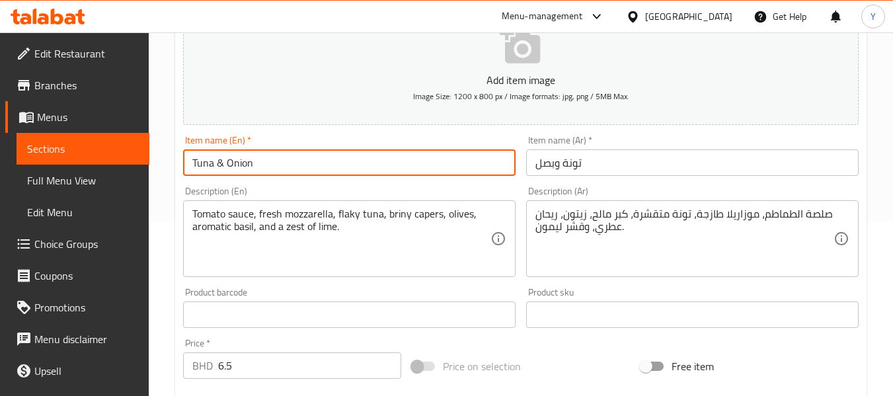
click at [346, 168] on input "Tuna & Onion" at bounding box center [349, 162] width 333 height 26
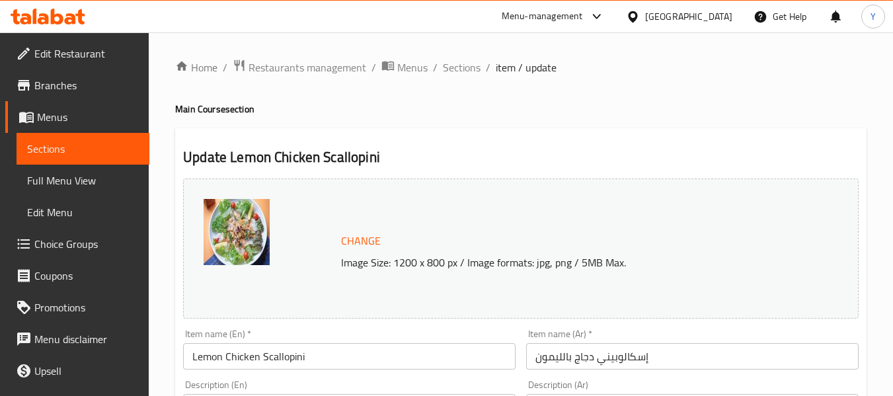
scroll to position [211, 0]
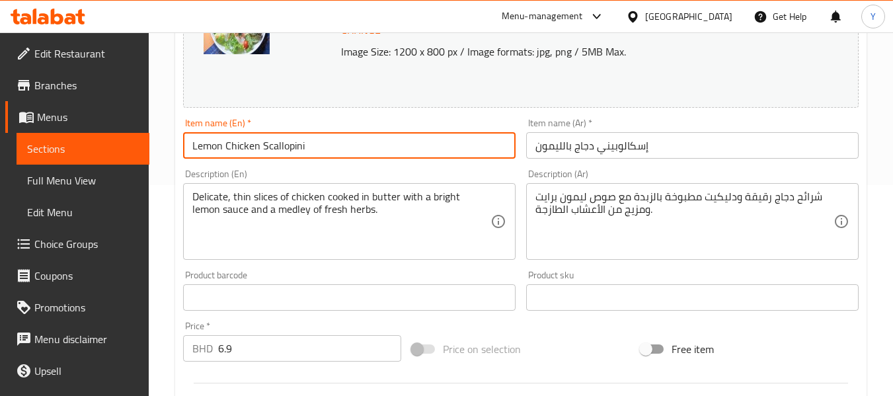
click at [475, 149] on input "Lemon Chicken Scallopini" at bounding box center [349, 145] width 333 height 26
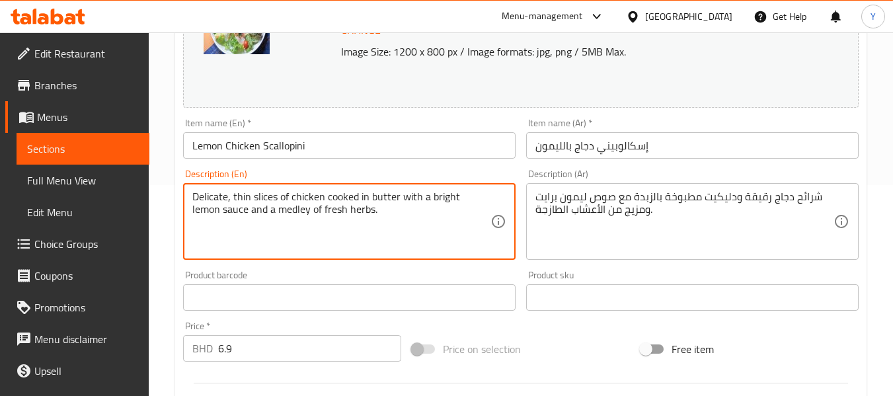
drag, startPoint x: 429, startPoint y: 193, endPoint x: 218, endPoint y: 214, distance: 212.0
click at [448, 190] on textarea "Delicate, thin slices of chicken cooked in butter with a bright lemon sauce and…" at bounding box center [341, 221] width 298 height 63
type textarea "Delicate, thin slices of chicken cooked in butter with a lemon sauce and a medl…"
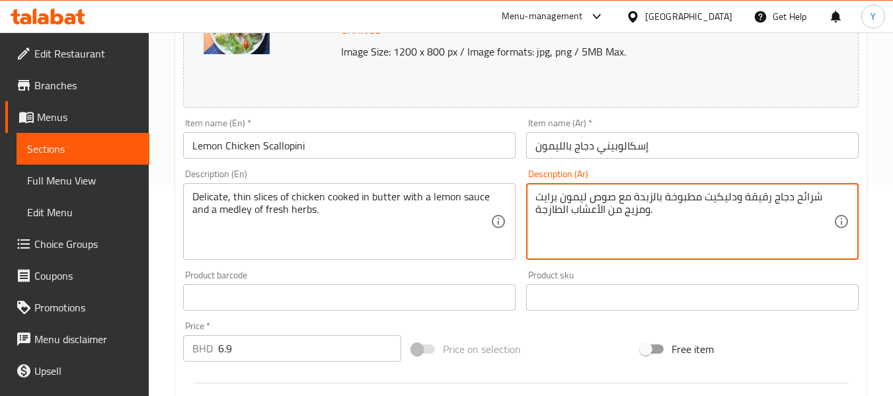
click at [552, 199] on textarea "شرائح دجاج رقيقة ودليكيت مطبوخة بالزبدة مع صوص ليمون برايت ومزيج من الأعشاب الط…" at bounding box center [685, 221] width 298 height 63
type textarea "شرائح دجاج رقيقة ودليكيت مطبوخة بالزبدة مع صوص ليمون ومزيج من الأعشاب الطازجة."
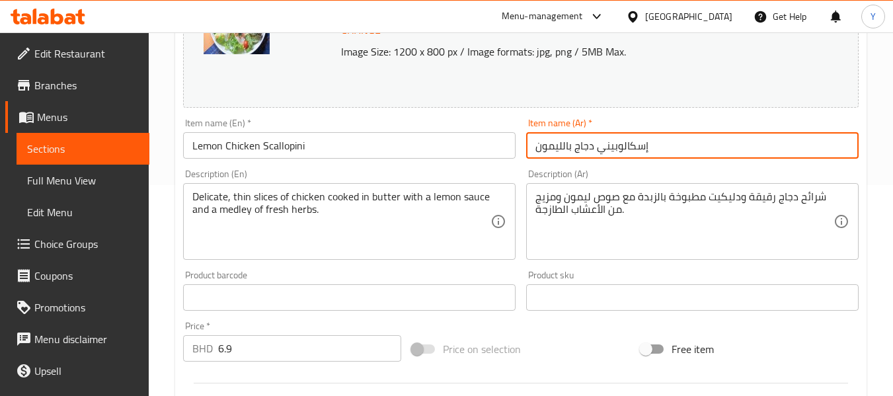
click at [602, 151] on input "إسكالوبيني دجاج بالليمون" at bounding box center [692, 145] width 333 height 26
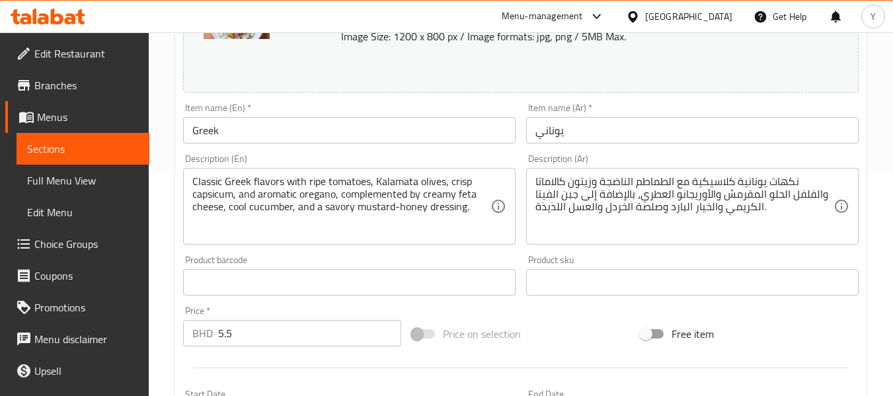
scroll to position [228, 0]
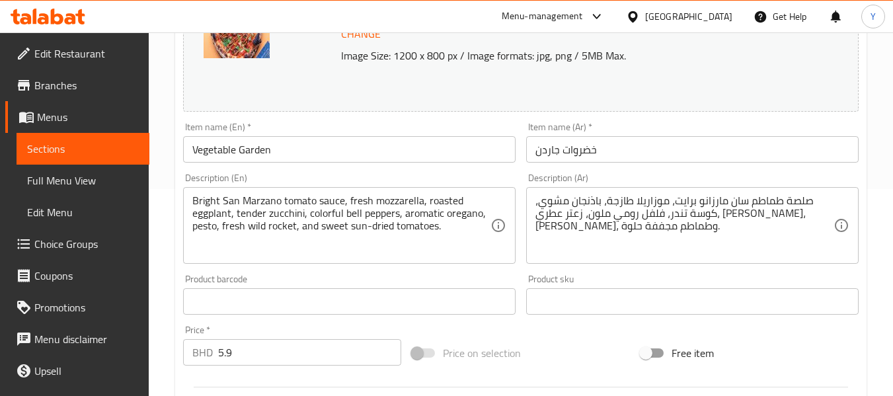
scroll to position [212, 0]
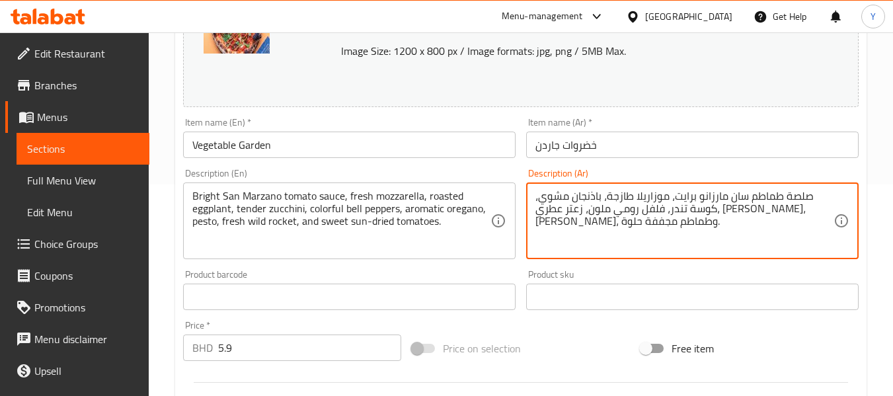
click at [664, 211] on textarea "صلصة طماطم سان مارزانو برايت، موزاريلا طازجة، باذنجان مشوي، كوسة تندر، فلفل روم…" at bounding box center [685, 221] width 298 height 63
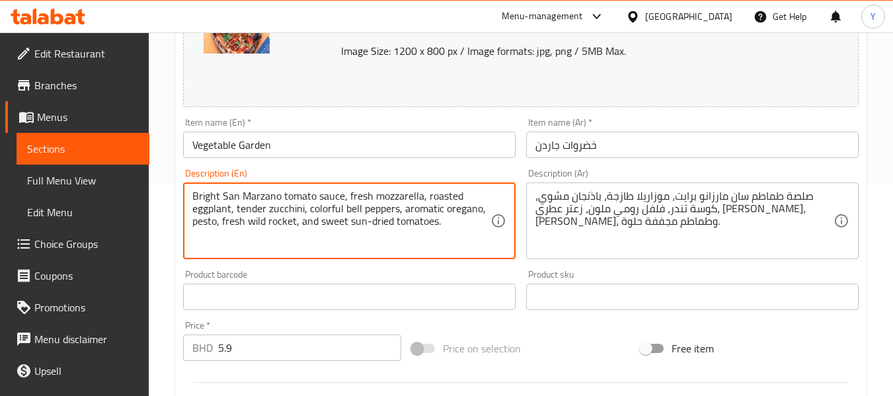
drag, startPoint x: 224, startPoint y: 196, endPoint x: 283, endPoint y: 196, distance: 58.8
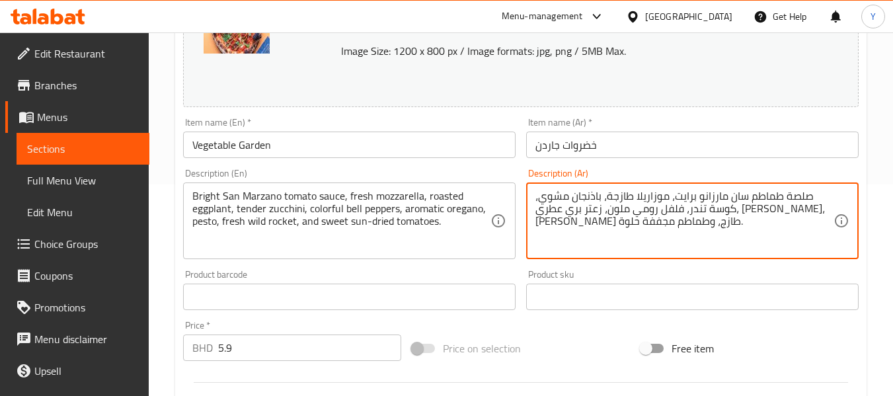
type textarea "صلصة طماطم سان مارزانو برايت، موزاريلا طازجة، باذنجان مشوي، كوسة تندر، فلفل روم…"
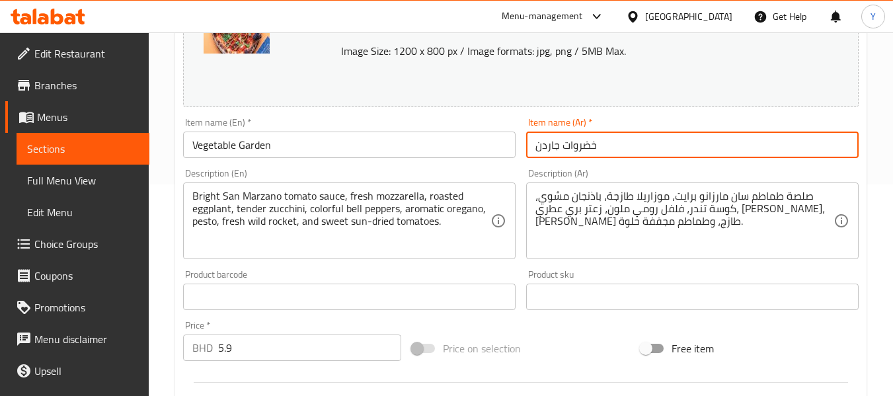
click at [688, 142] on input "خضروات جاردن" at bounding box center [692, 145] width 333 height 26
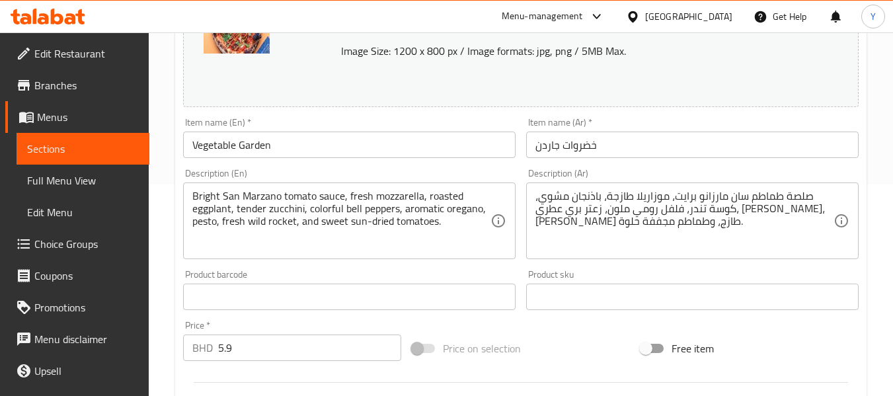
click at [870, 244] on div "Home / Restaurants management / Menus / Sections / item / update Pizza section …" at bounding box center [521, 281] width 744 height 921
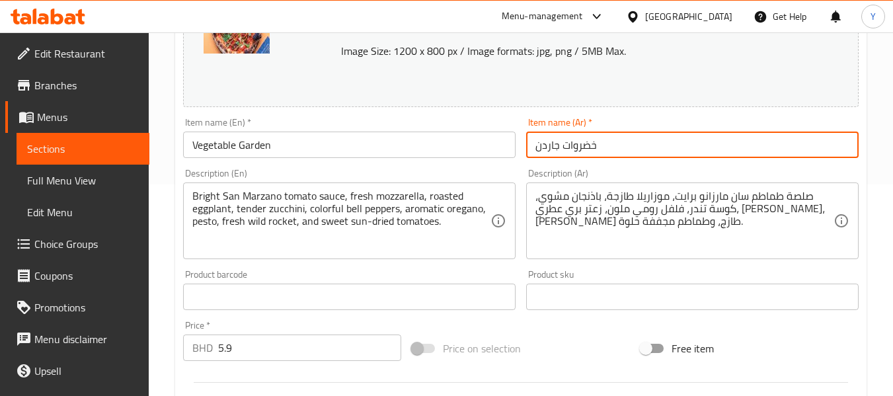
click at [784, 148] on input "خضروات جاردن" at bounding box center [692, 145] width 333 height 26
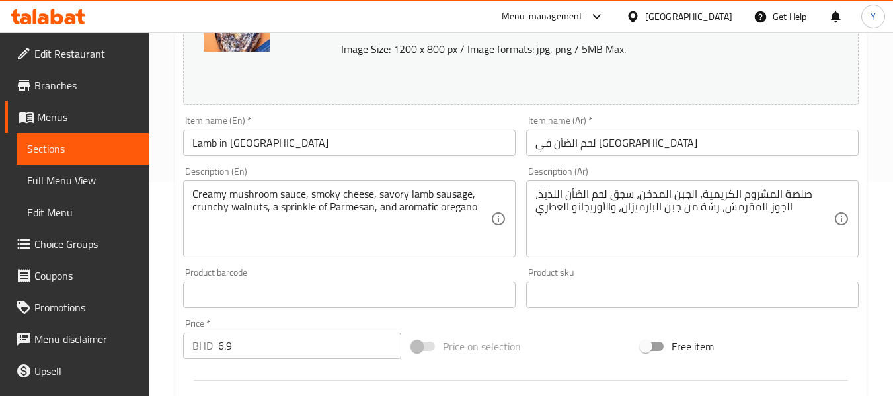
scroll to position [215, 0]
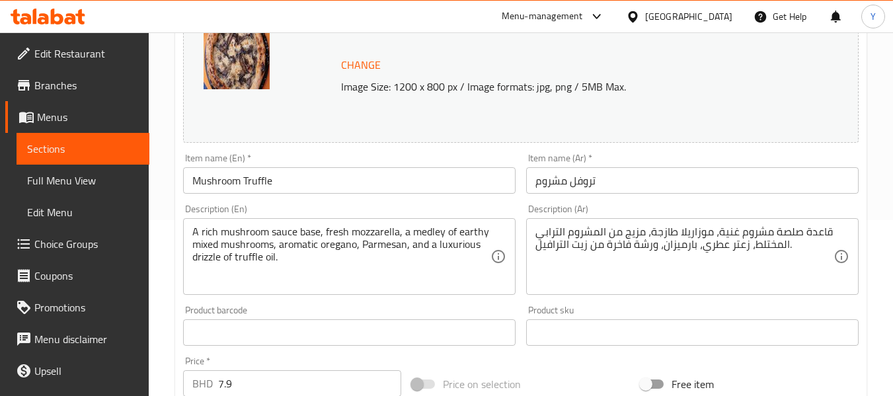
scroll to position [203, 0]
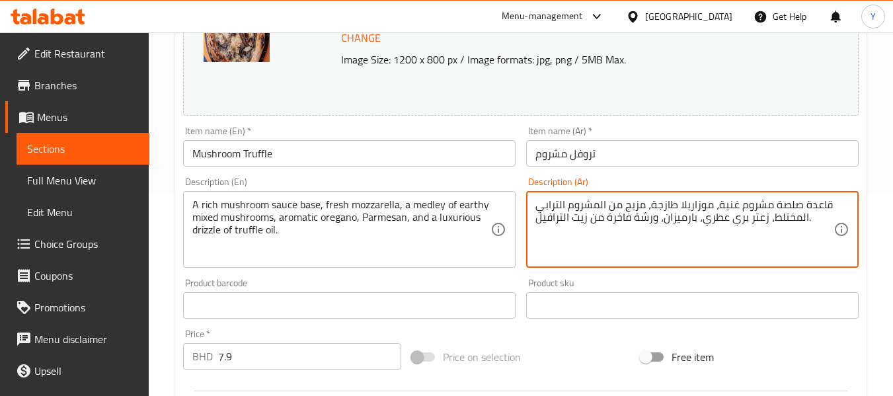
type textarea "قاعدة صلصة مشروم غنية، موزاريلا طازجة، مزيج من المشروم الترابي المختلط، زعتر بر…"
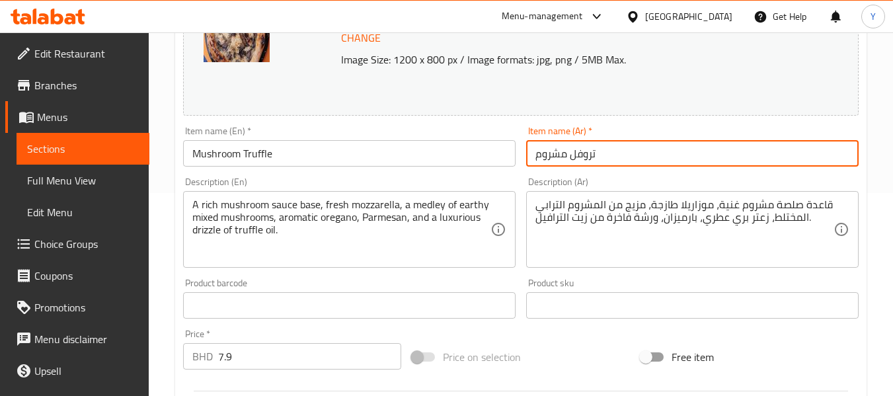
click at [741, 167] on input "تروفل مشروم" at bounding box center [692, 153] width 333 height 26
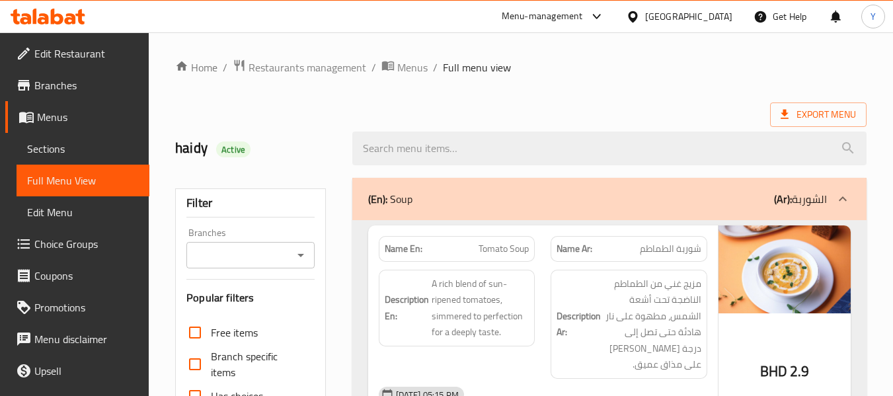
scroll to position [346, 0]
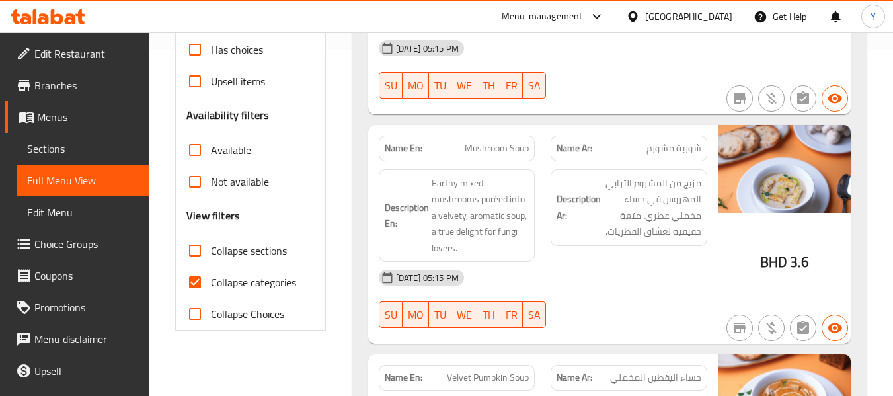
click at [198, 277] on input "Collapse categories" at bounding box center [195, 282] width 32 height 32
checkbox input "false"
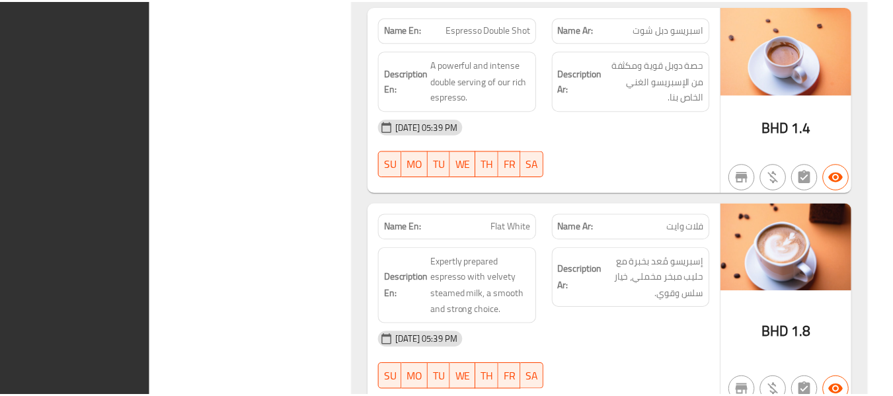
scroll to position [28654, 0]
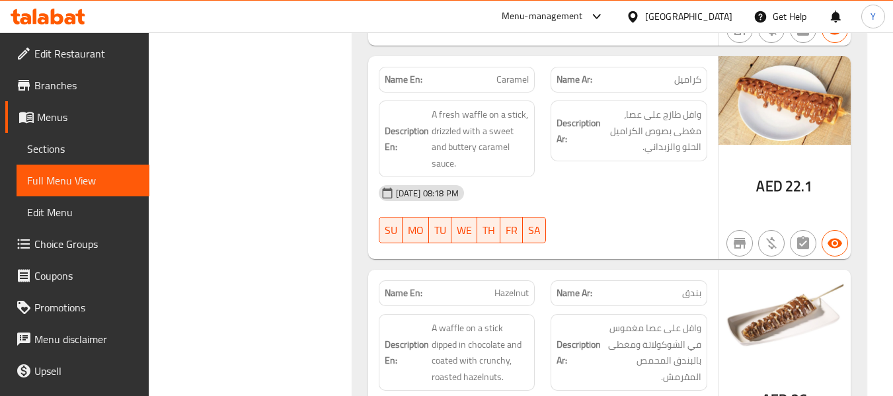
scroll to position [2380, 0]
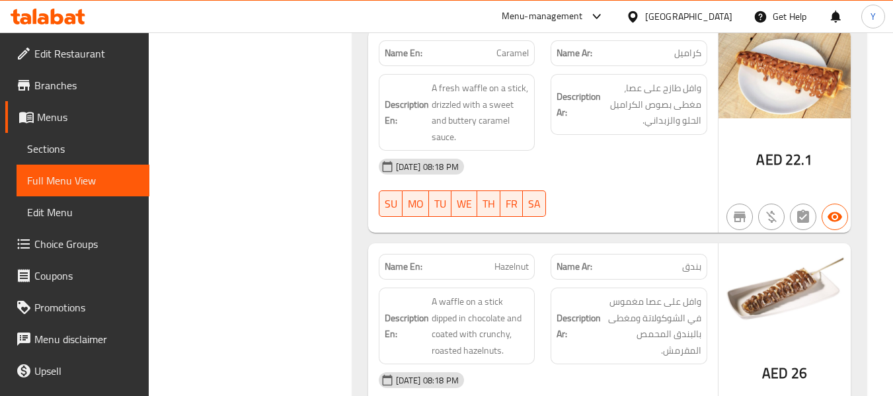
click at [632, 169] on div "[DATE] 08:18 PM" at bounding box center [543, 167] width 344 height 32
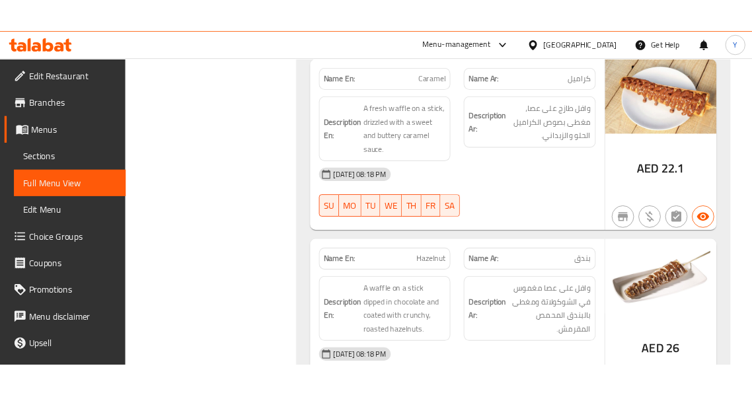
scroll to position [2353, 0]
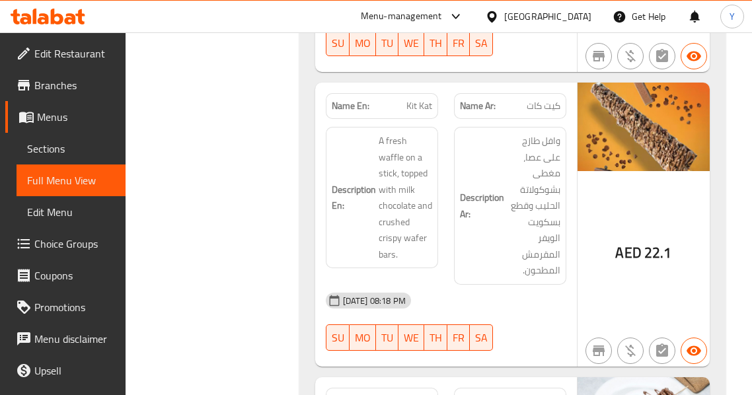
click at [493, 145] on h6 "Description Ar: وافل طازج على عصا، مغطى بشوكولاتة الحليب وقطع بسكويت الويفر الم…" at bounding box center [510, 206] width 100 height 146
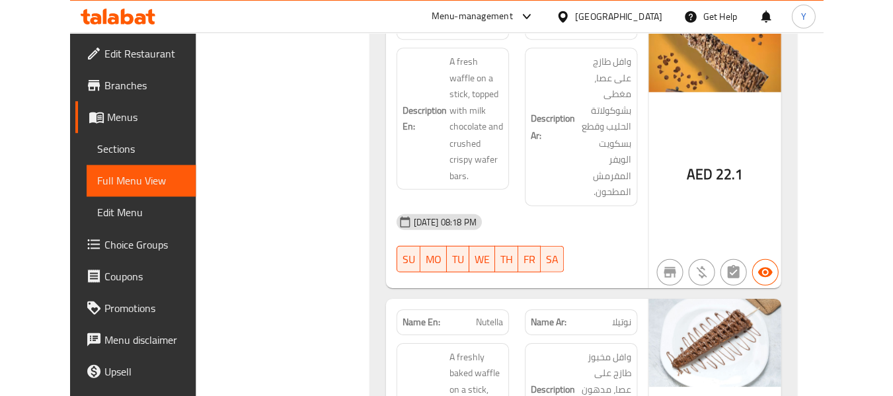
scroll to position [2459, 0]
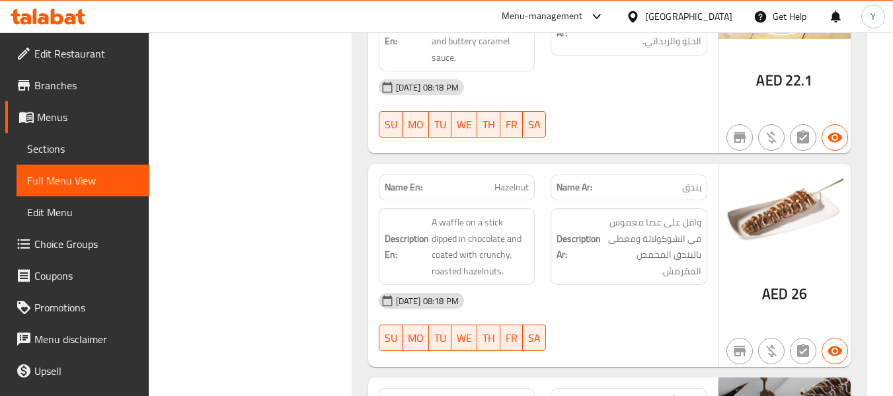
click at [598, 243] on strong "Description Ar:" at bounding box center [579, 247] width 44 height 32
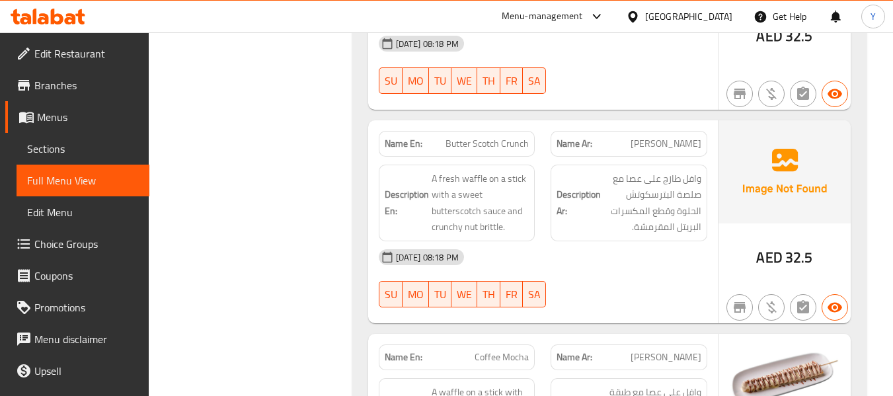
scroll to position [4443, 0]
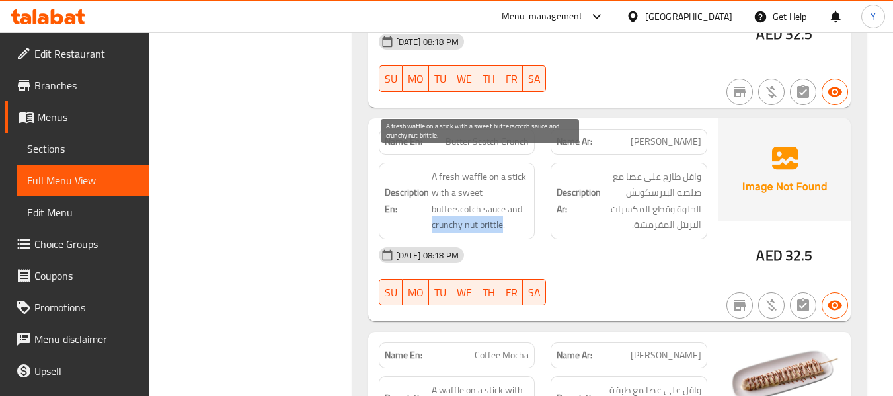
drag, startPoint x: 501, startPoint y: 210, endPoint x: 432, endPoint y: 204, distance: 68.4
click at [432, 204] on span "A fresh waffle on a stick with a sweet butterscotch sauce and crunchy nut britt…" at bounding box center [481, 201] width 98 height 65
copy span "crunchy nut brittle"
click at [440, 183] on span "A fresh waffle on a stick with a sweet butterscotch sauce and crunchy nut britt…" at bounding box center [481, 201] width 98 height 65
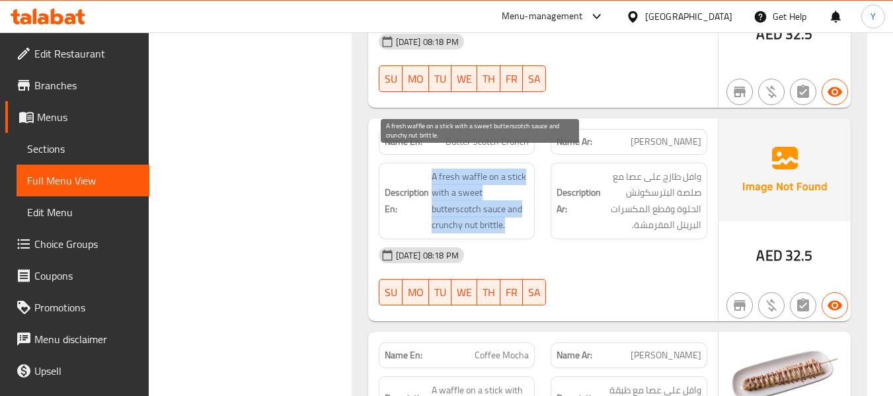
click at [440, 183] on span "A fresh waffle on a stick with a sweet butterscotch sauce and crunchy nut britt…" at bounding box center [481, 201] width 98 height 65
copy span "A fresh waffle on a stick with a sweet butterscotch sauce and crunchy nut britt…"
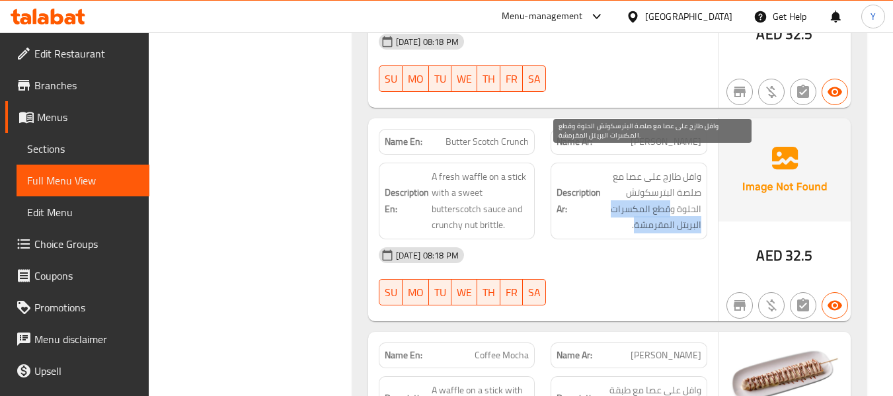
drag, startPoint x: 672, startPoint y: 194, endPoint x: 634, endPoint y: 208, distance: 40.6
click at [634, 208] on span "وافل طازج على عصا مع صلصة البترسكوتش الحلوة وقطع المكسرات البريتل المقرمشة." at bounding box center [653, 201] width 98 height 65
copy span "قطع المكسرات البريتل المقرمشة"
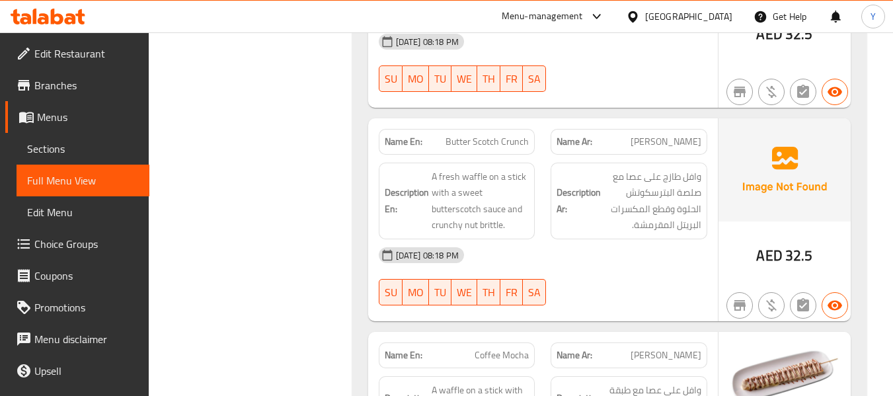
click at [556, 239] on div "02-10-2025 08:18 PM" at bounding box center [543, 255] width 344 height 32
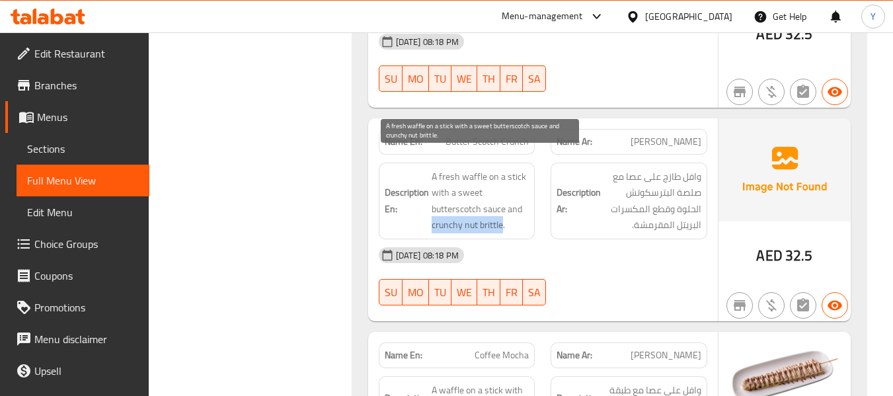
drag, startPoint x: 432, startPoint y: 213, endPoint x: 501, endPoint y: 214, distance: 68.8
click at [501, 214] on span "A fresh waffle on a stick with a sweet butterscotch sauce and crunchy nut britt…" at bounding box center [481, 201] width 98 height 65
copy span "crunchy nut brittle"
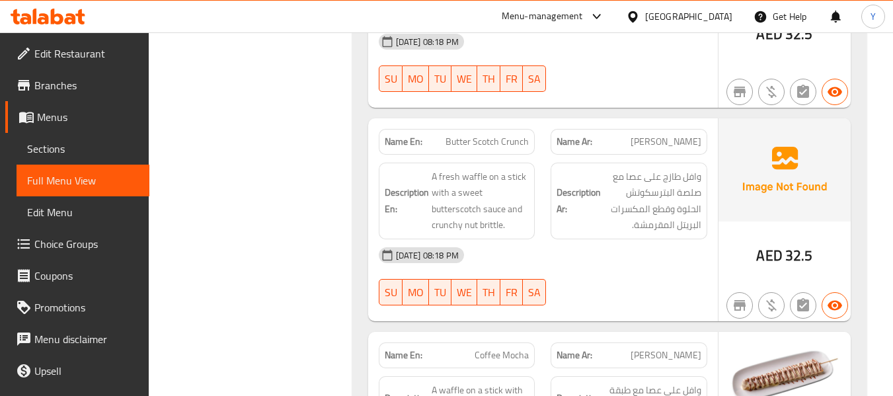
click at [592, 239] on div "02-10-2025 08:18 PM" at bounding box center [543, 255] width 344 height 32
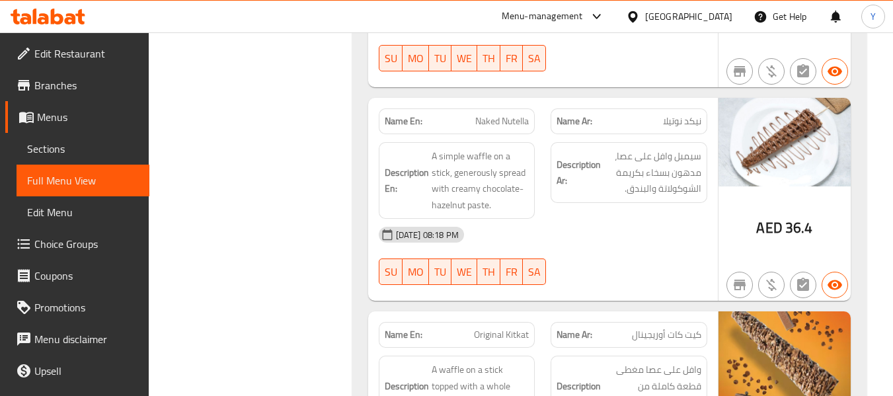
scroll to position [4893, 0]
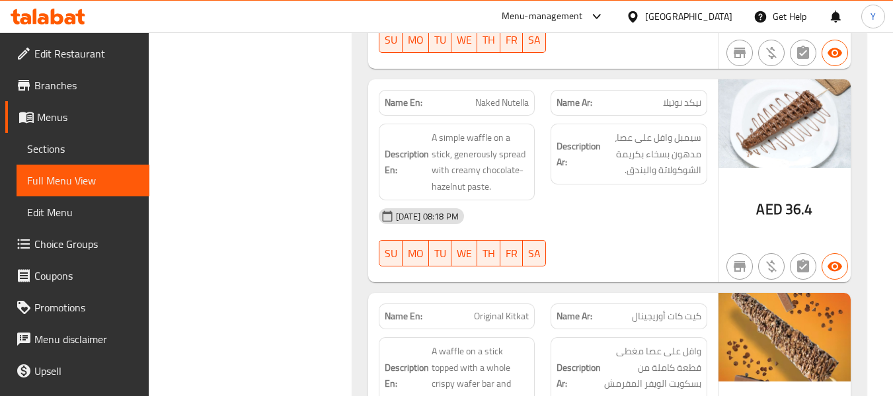
click at [497, 96] on span "Naked Nutella" at bounding box center [502, 103] width 54 height 14
copy span "Naked"
click at [497, 96] on span "Naked Nutella" at bounding box center [502, 103] width 54 height 14
copy span "Naked Nutella"
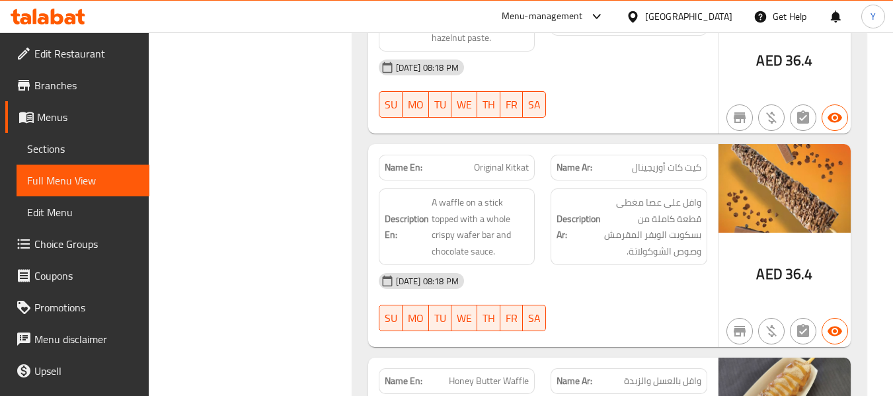
scroll to position [5051, 0]
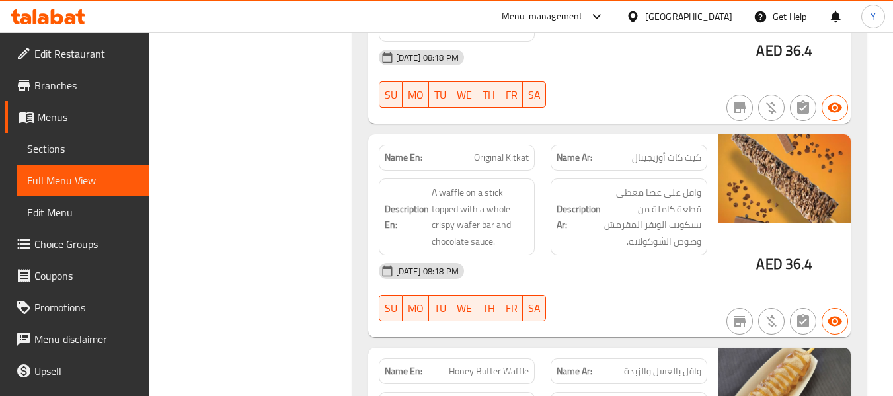
click at [500, 151] on span "Original Kitkat" at bounding box center [501, 158] width 55 height 14
copy span "Original Kitkat"
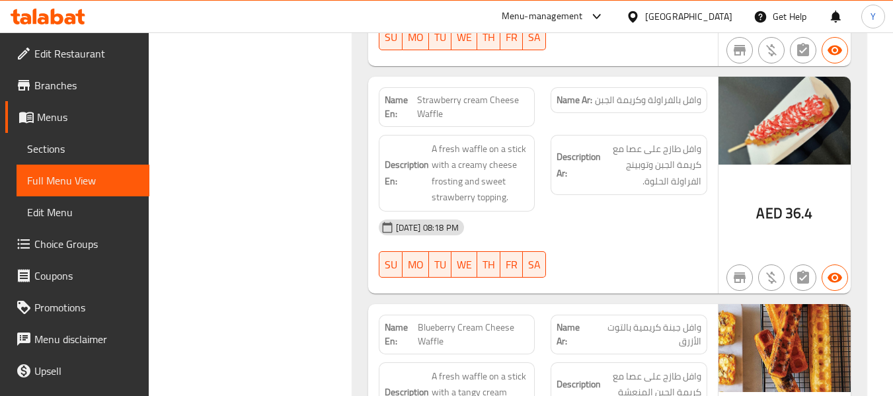
scroll to position [5554, 0]
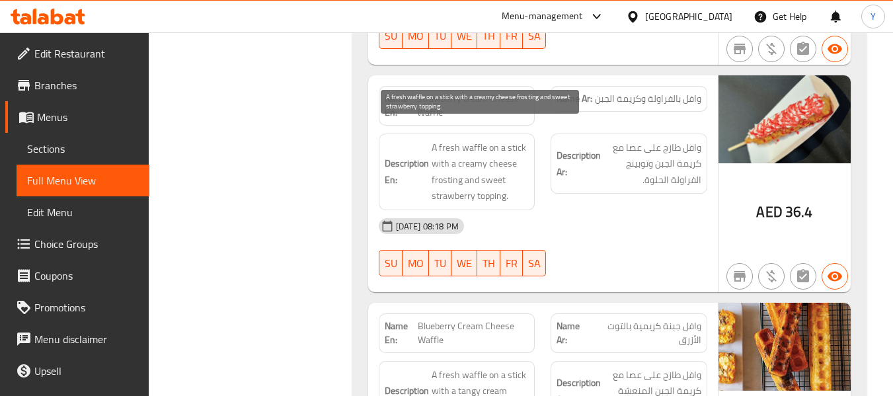
click at [440, 165] on span "A fresh waffle on a stick with a creamy cheese frosting and sweet strawberry to…" at bounding box center [481, 172] width 98 height 65
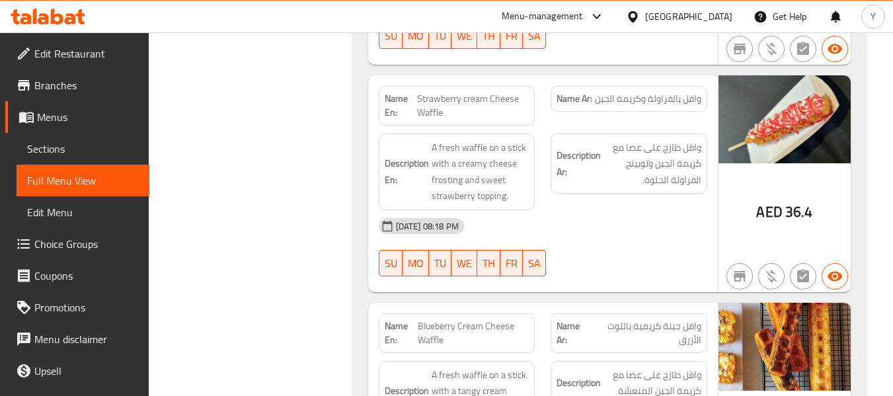
click at [442, 92] on span "Strawberry cream Cheese Waffle" at bounding box center [473, 106] width 112 height 28
copy span "Strawberry cream Cheese Waffle"
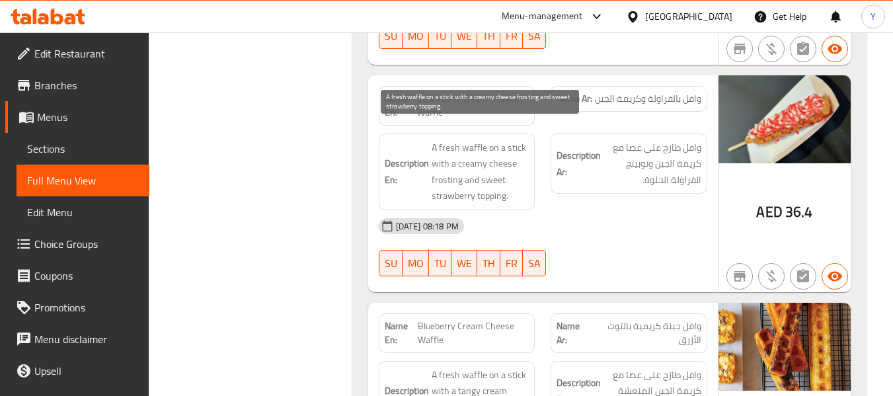
click at [450, 163] on span "A fresh waffle on a stick with a creamy cheese frosting and sweet strawberry to…" at bounding box center [481, 172] width 98 height 65
copy span "frosting"
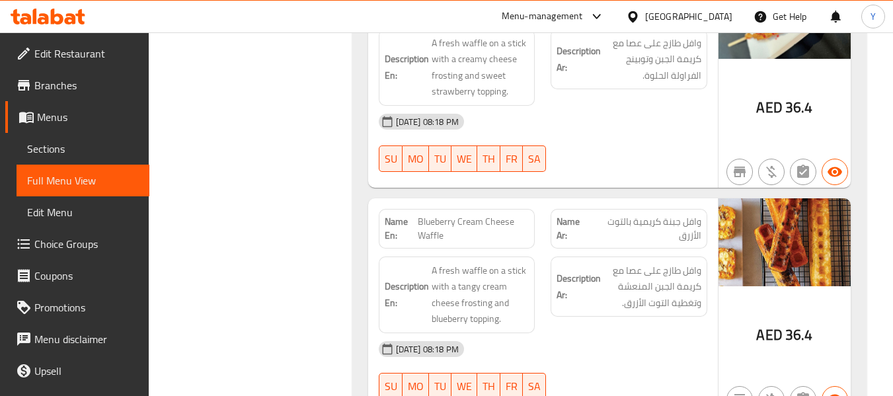
scroll to position [5660, 0]
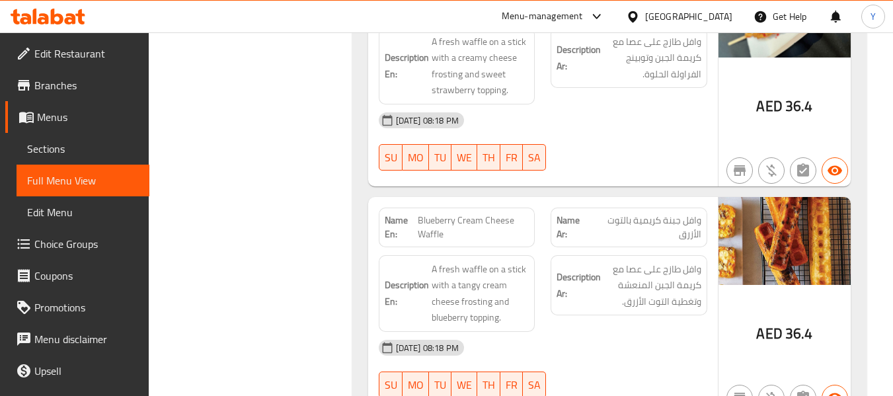
click at [457, 214] on span "Blueberry Cream Cheese Waffle" at bounding box center [473, 228] width 111 height 28
copy span "Blueberry Cream Cheese Waffle"
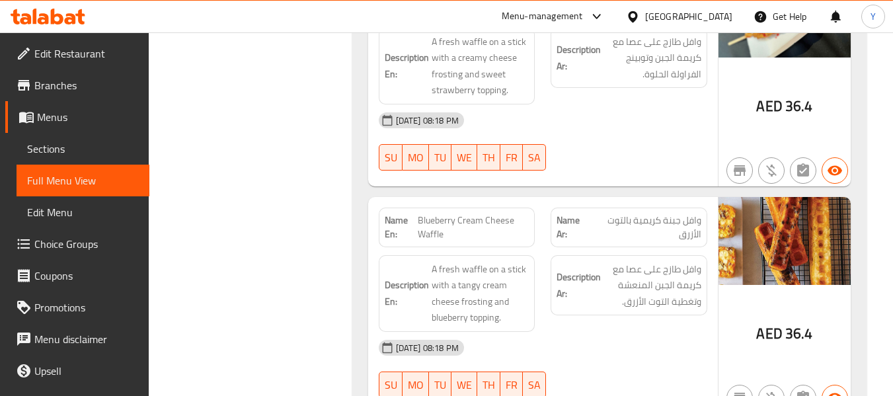
click at [687, 304] on div "Description Ar: وافل طازج على عصا مع كريمة الجبن المنعشة وتغطية التوت الأزرق." at bounding box center [629, 293] width 173 height 93
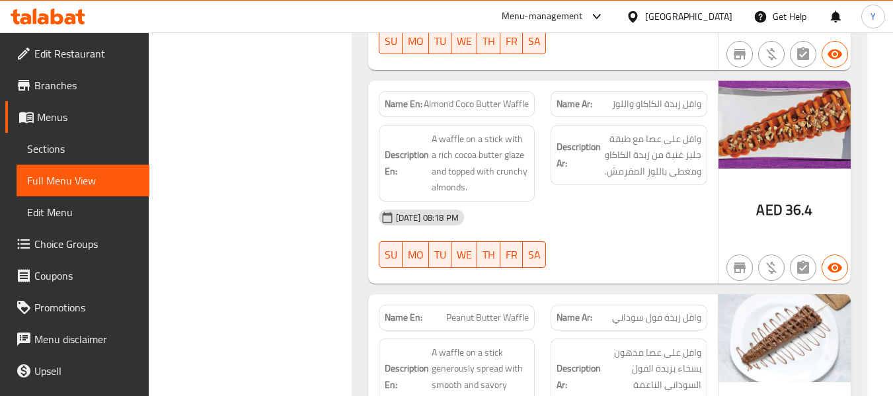
scroll to position [6030, 0]
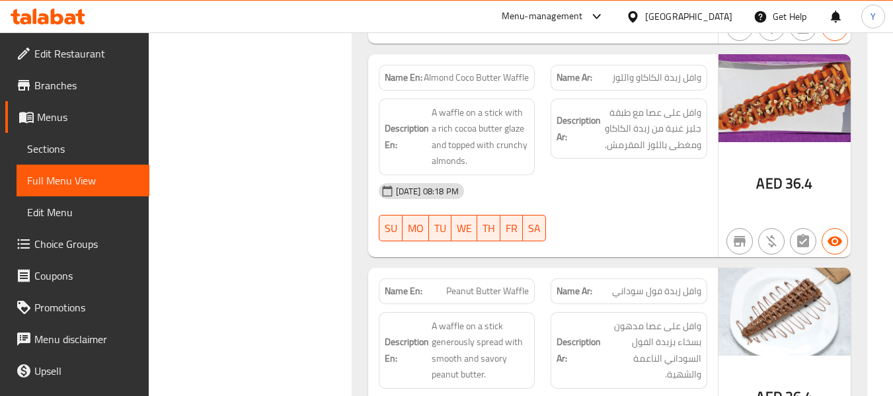
click at [494, 71] on span "Almond Coco Butter Waffle" at bounding box center [476, 78] width 105 height 14
click at [671, 284] on span "وافل زبدة فول سوداني" at bounding box center [656, 291] width 89 height 14
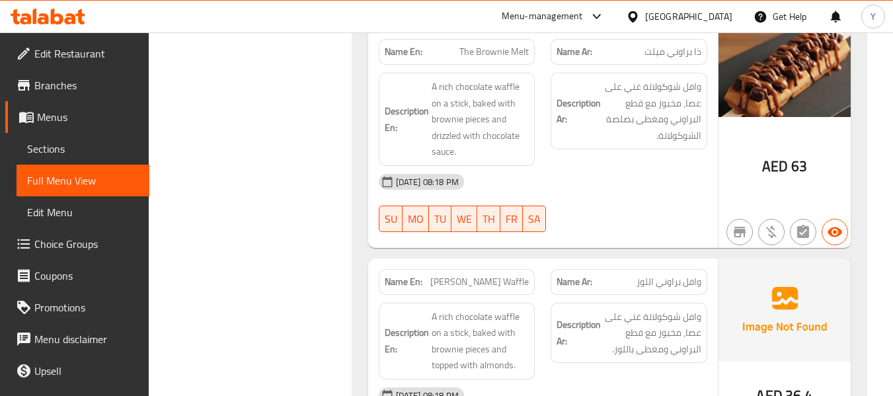
scroll to position [7619, 0]
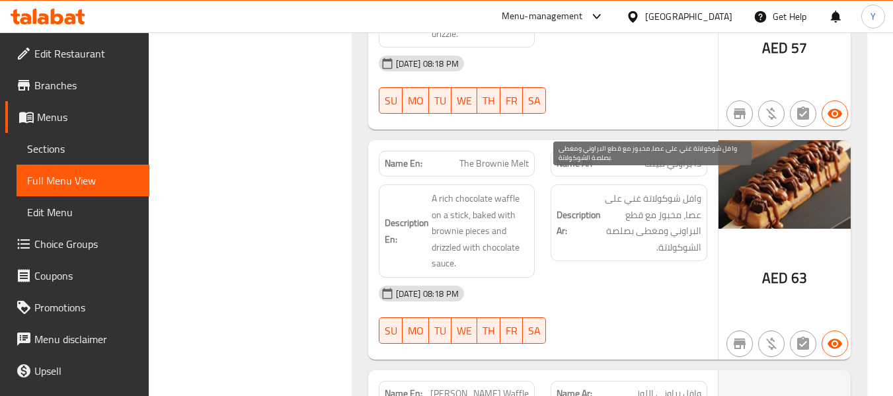
scroll to position [7514, 0]
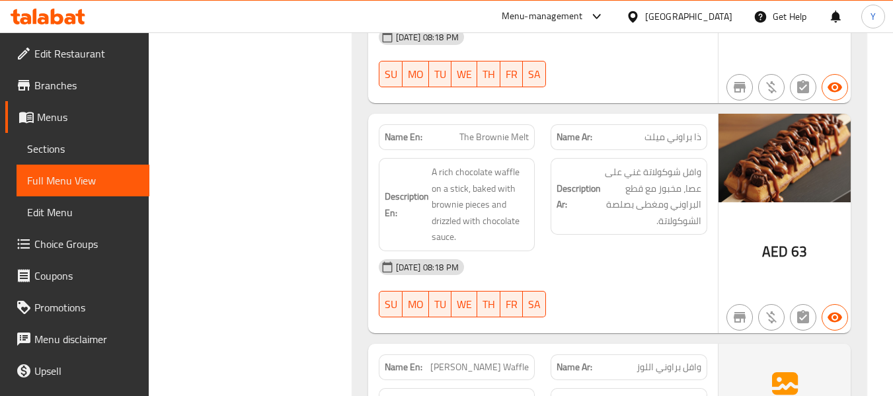
click at [647, 229] on div "Description Ar: وافل شوكولاتة غني على عصا، مخبوز مع قطع البراوني ومغطى بصلصة ال…" at bounding box center [629, 204] width 173 height 109
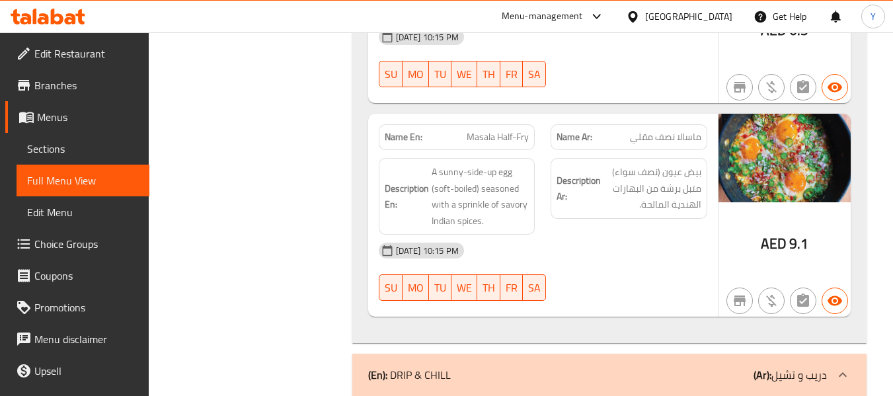
scroll to position [11893, 0]
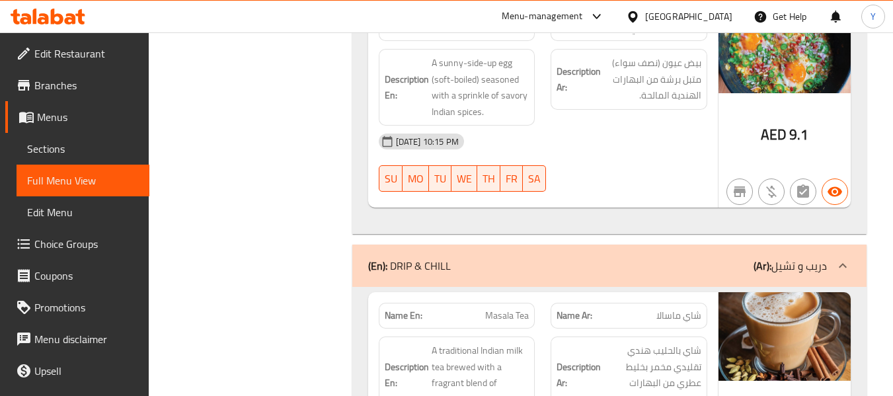
click at [770, 256] on b "(Ar):" at bounding box center [763, 266] width 18 height 20
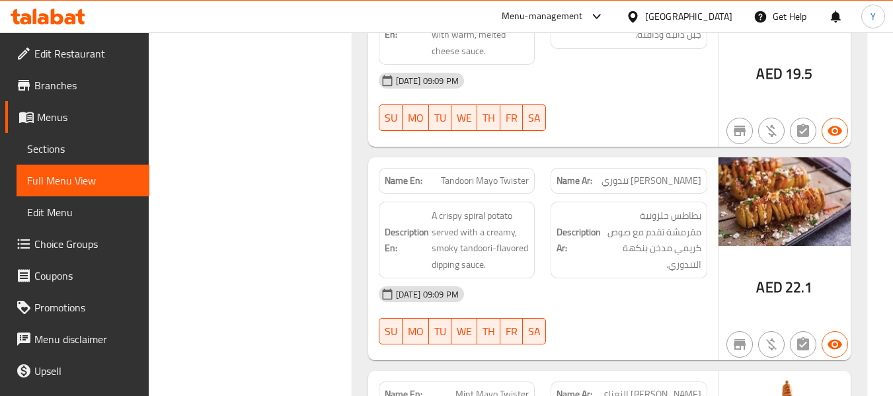
scroll to position [9344, 0]
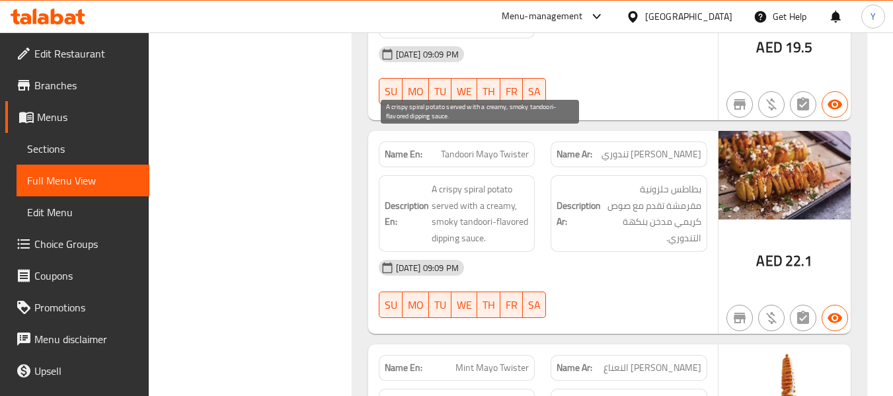
click at [432, 191] on span "A crispy spiral potato served with a creamy, smoky tandoori-flavored dipping sa…" at bounding box center [481, 213] width 98 height 65
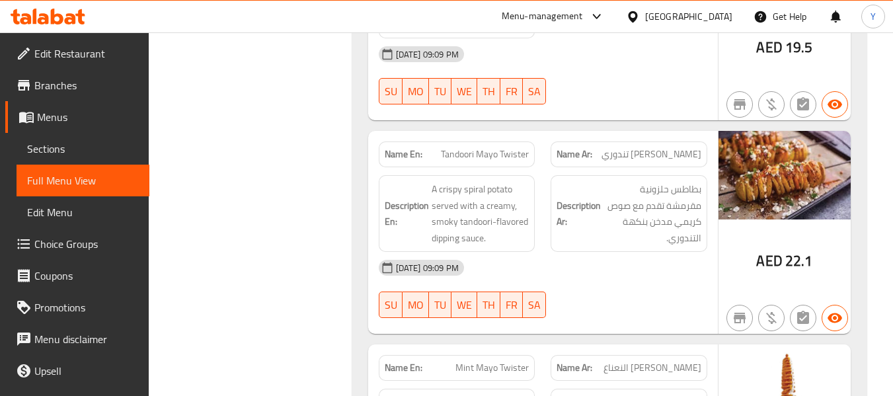
click at [513, 147] on span "Tandoori Mayo Twister" at bounding box center [485, 154] width 88 height 14
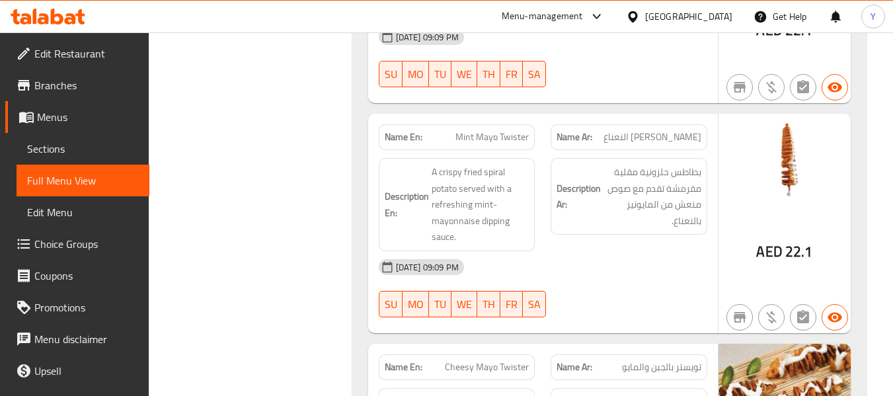
scroll to position [9582, 0]
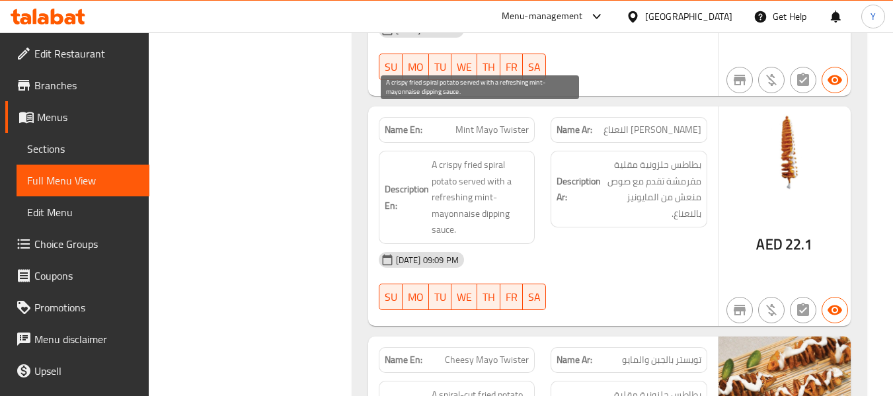
click at [496, 166] on span "A crispy fried spiral potato served with a refreshing mint-mayonnaise dipping s…" at bounding box center [481, 197] width 98 height 81
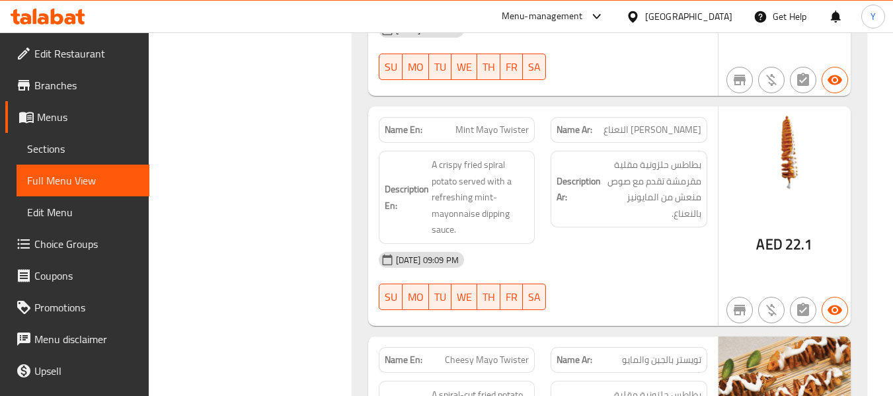
click at [653, 244] on div "02-10-2025 09:09 PM SU MO TU WE TH FR SA" at bounding box center [543, 281] width 344 height 74
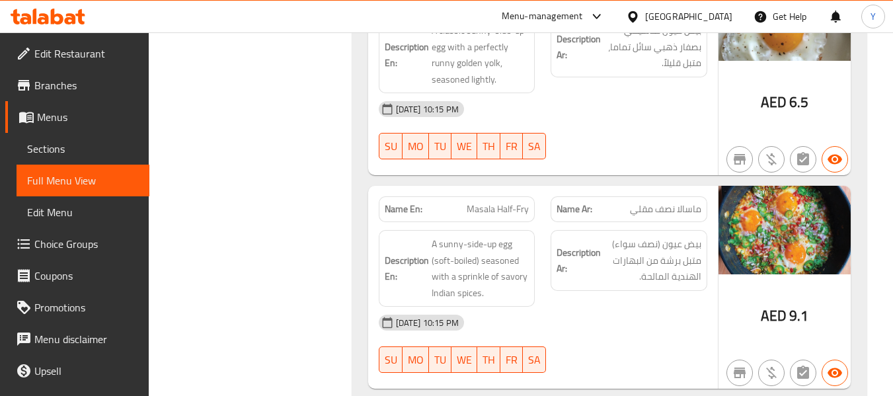
scroll to position [11715, 0]
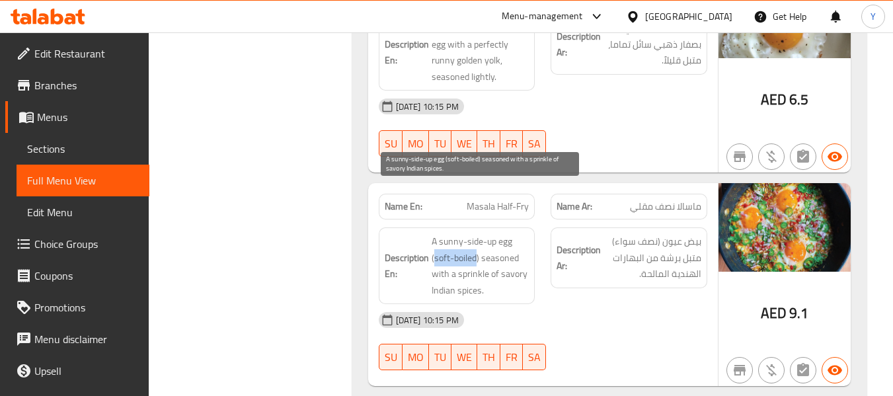
drag, startPoint x: 476, startPoint y: 210, endPoint x: 434, endPoint y: 206, distance: 41.8
click at [434, 233] on span "A sunny-side-up egg (soft-boiled) seasoned with a sprinkle of savory Indian spi…" at bounding box center [481, 265] width 98 height 65
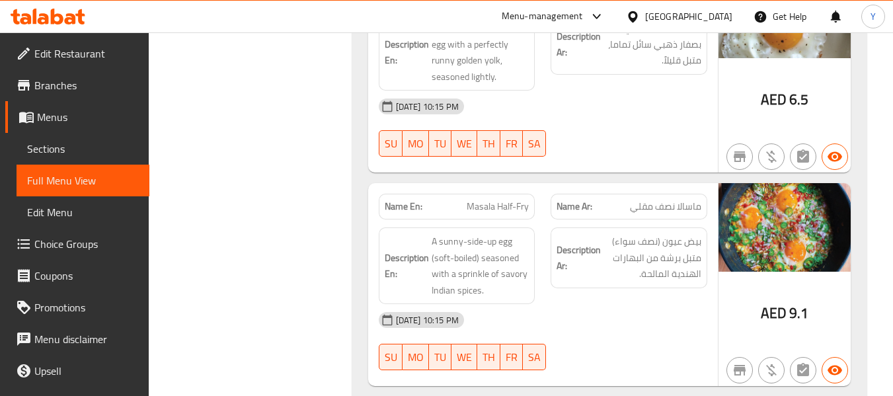
click at [512, 200] on span "Masala Half-Fry" at bounding box center [498, 207] width 62 height 14
drag, startPoint x: 501, startPoint y: 159, endPoint x: 541, endPoint y: 159, distance: 40.3
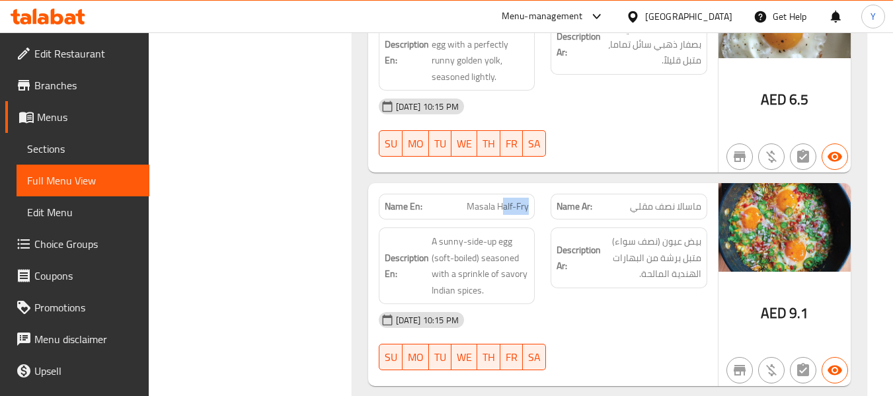
click at [541, 186] on div "Name En: Masala Half-Fry" at bounding box center [457, 207] width 173 height 42
click at [515, 200] on span "Masala Half-Fry" at bounding box center [498, 207] width 62 height 14
drag, startPoint x: 497, startPoint y: 161, endPoint x: 538, endPoint y: 156, distance: 40.7
click at [538, 186] on div "Name En: Masala Half-Fry" at bounding box center [457, 207] width 173 height 42
click at [516, 200] on span "Masala Half-Fry" at bounding box center [498, 207] width 62 height 14
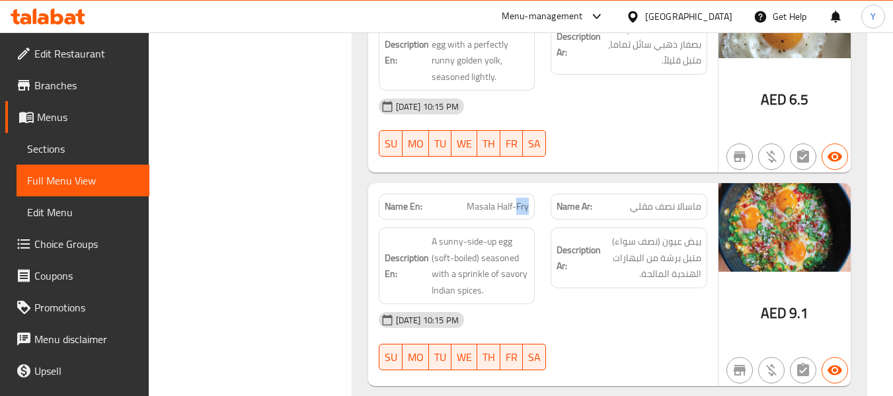
click at [516, 200] on span "Masala Half-Fry" at bounding box center [498, 207] width 62 height 14
drag, startPoint x: 500, startPoint y: 160, endPoint x: 535, endPoint y: 160, distance: 35.0
click at [535, 194] on div "Name En: Masala Half-Fry" at bounding box center [457, 207] width 157 height 26
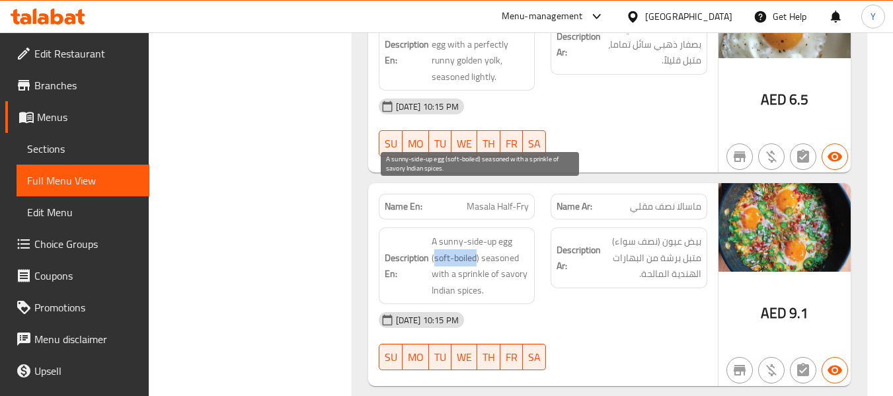
drag, startPoint x: 436, startPoint y: 212, endPoint x: 477, endPoint y: 205, distance: 42.3
click at [477, 233] on span "A sunny-side-up egg (soft-boiled) seasoned with a sprinkle of savory Indian spi…" at bounding box center [481, 265] width 98 height 65
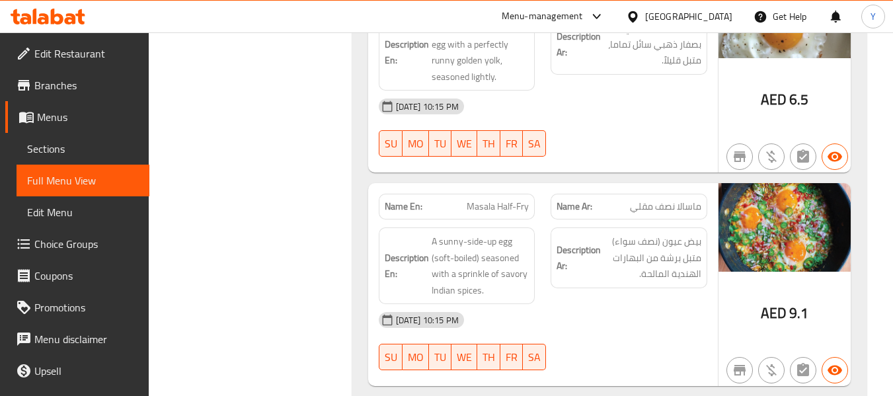
click at [598, 362] on div at bounding box center [629, 370] width 173 height 16
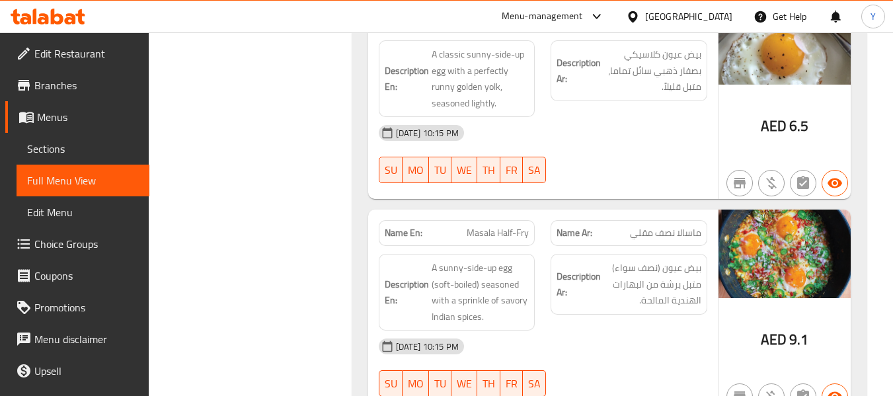
scroll to position [11662, 0]
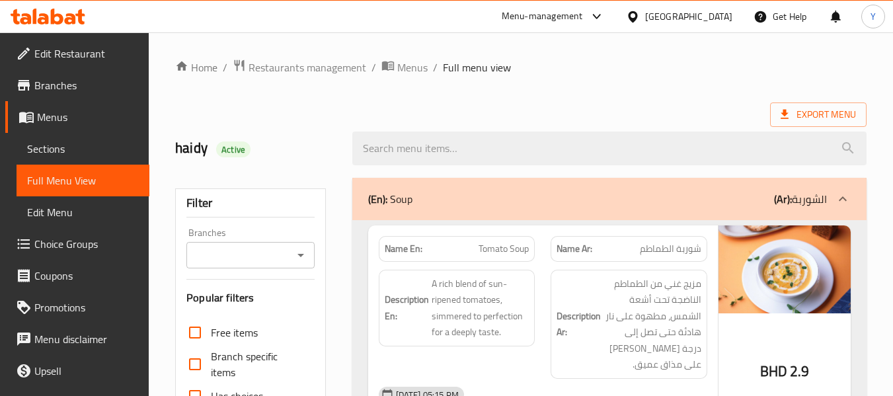
scroll to position [28654, 0]
